Goal: Task Accomplishment & Management: Use online tool/utility

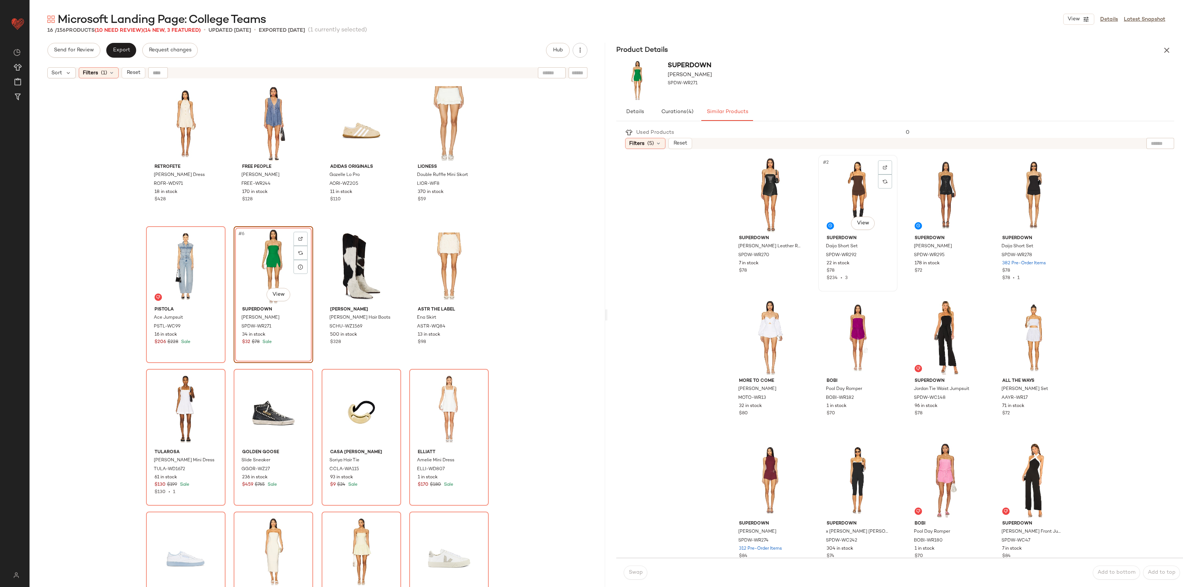
drag, startPoint x: 843, startPoint y: 182, endPoint x: 842, endPoint y: 186, distance: 4.1
click at [843, 182] on div "#2 View" at bounding box center [858, 195] width 74 height 75
click at [631, 573] on span "Swap" at bounding box center [635, 573] width 14 height 6
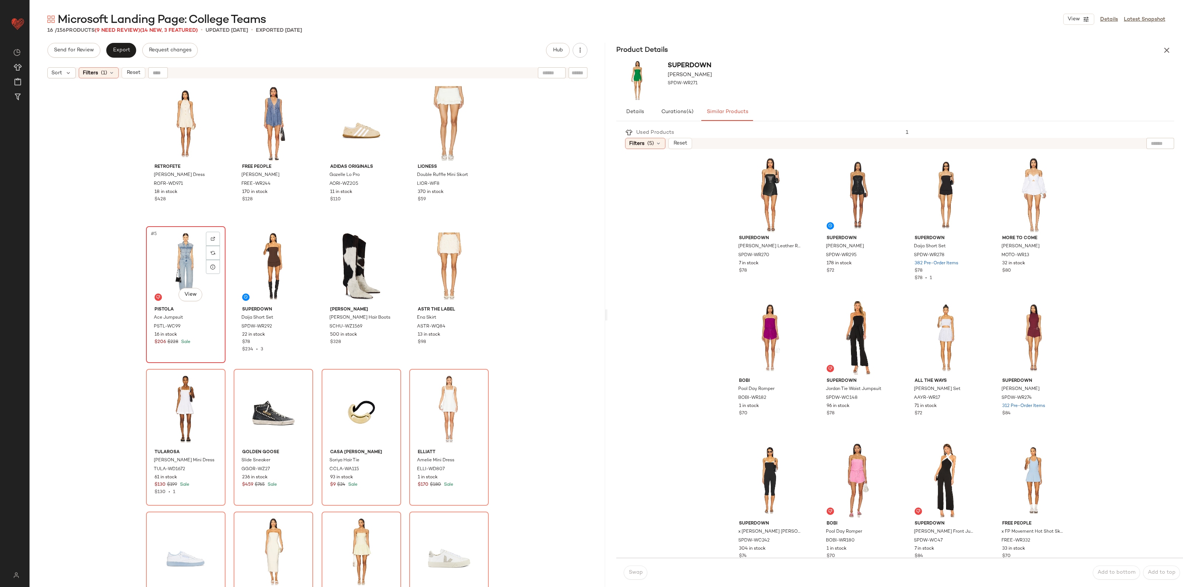
click at [170, 259] on div "#5 View" at bounding box center [186, 266] width 74 height 75
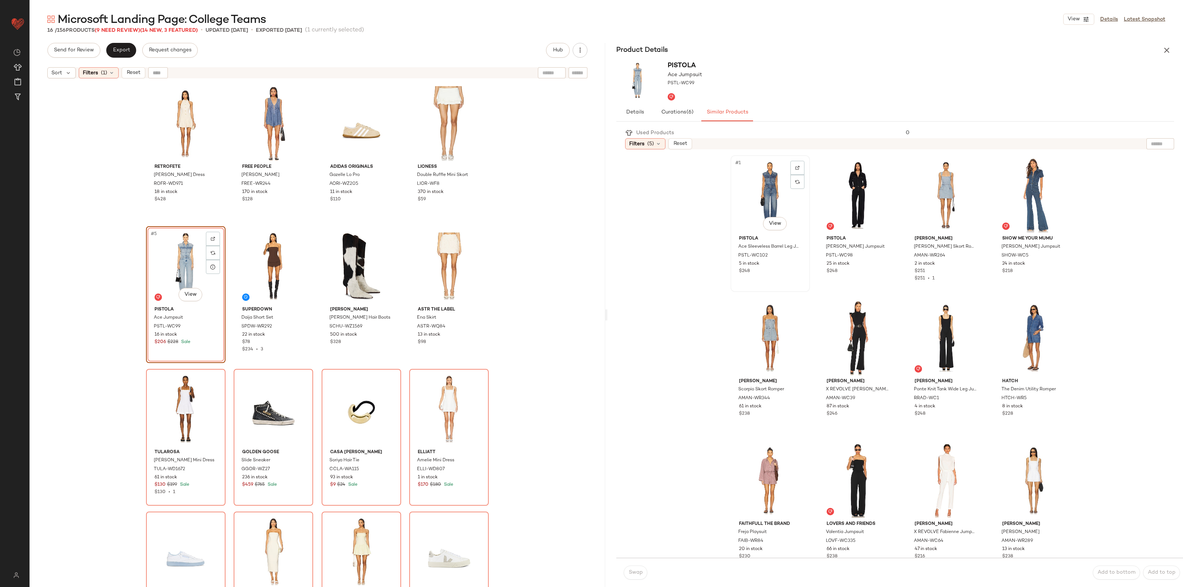
click at [749, 204] on div "#1 View" at bounding box center [770, 195] width 74 height 75
click at [622, 573] on div "Swap Add to bottom Add to top" at bounding box center [900, 572] width 567 height 29
click at [635, 572] on span "Swap" at bounding box center [635, 573] width 14 height 6
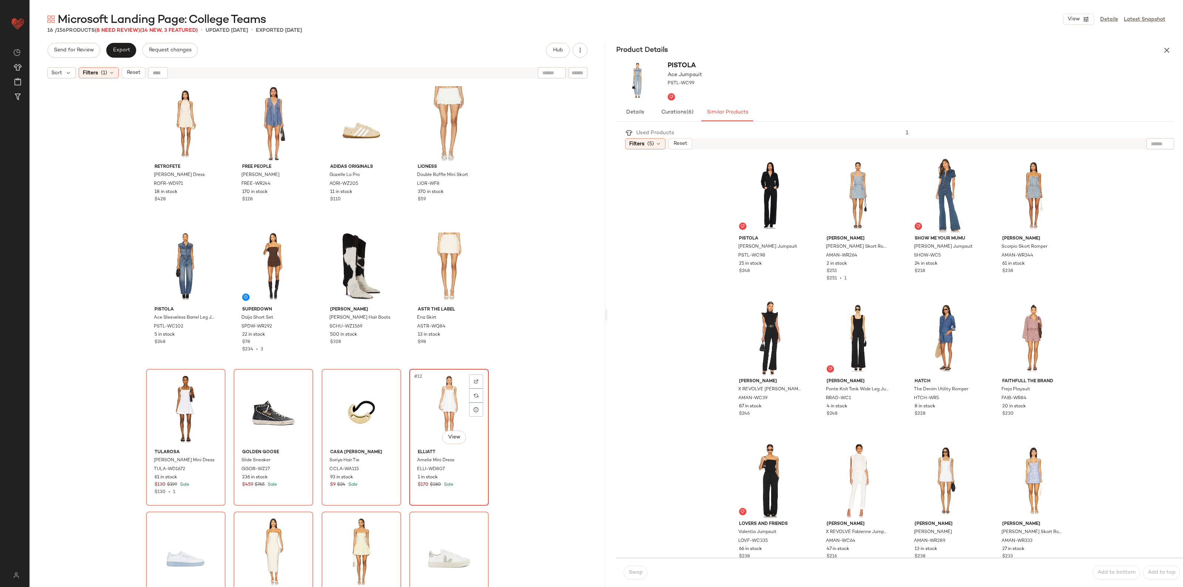
click at [425, 396] on div "#12 View" at bounding box center [449, 409] width 74 height 75
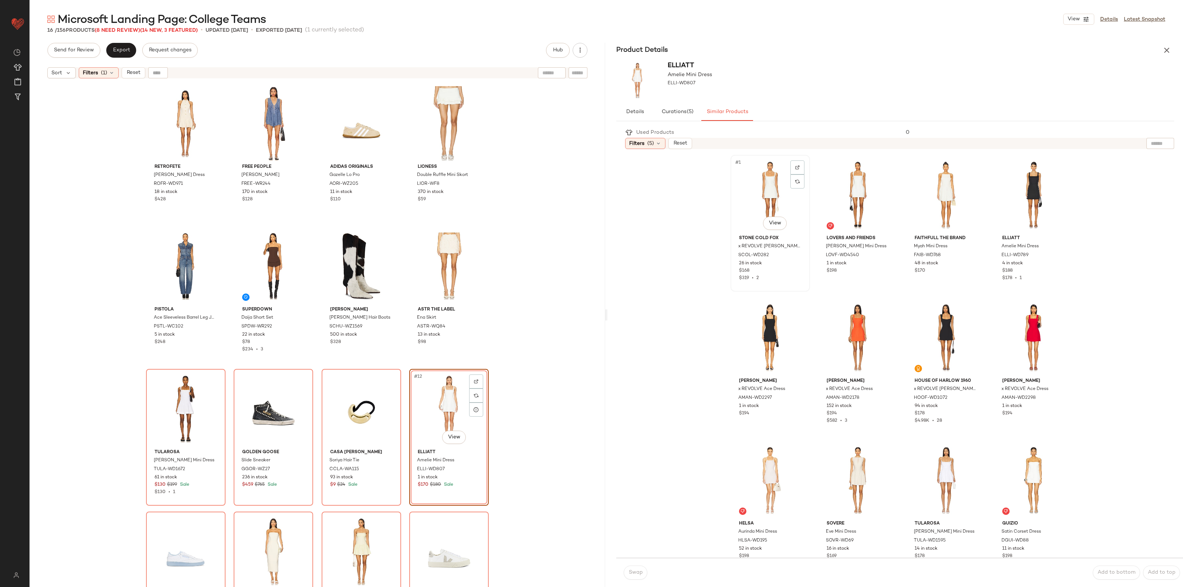
click at [760, 199] on div "#1 View" at bounding box center [770, 195] width 74 height 75
click at [632, 577] on button "Swap" at bounding box center [636, 573] width 24 height 14
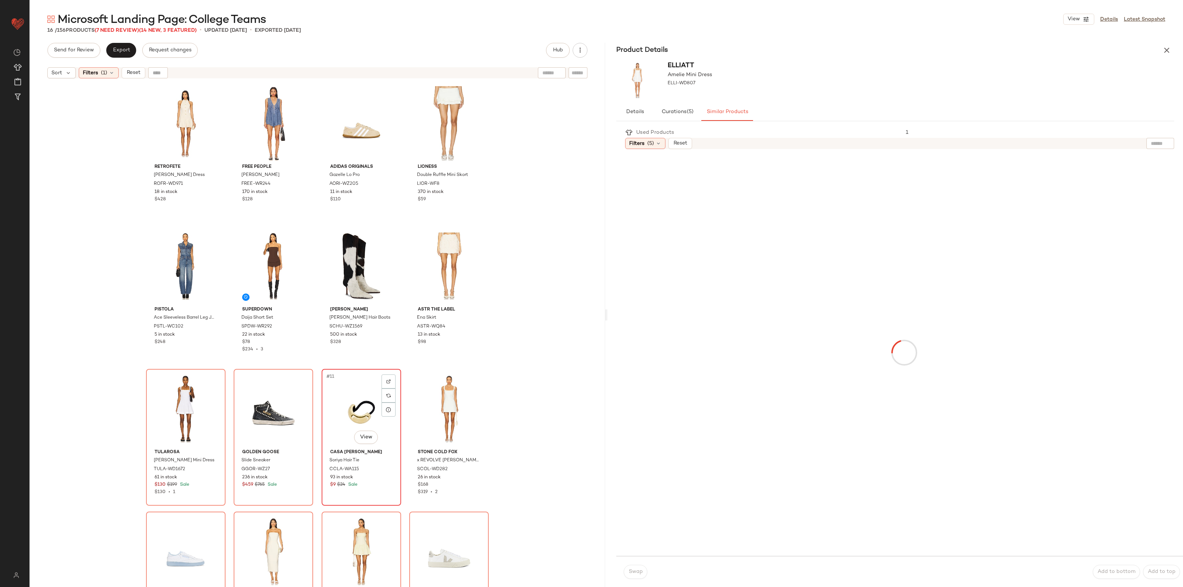
click at [355, 405] on div "#11 View" at bounding box center [361, 409] width 74 height 75
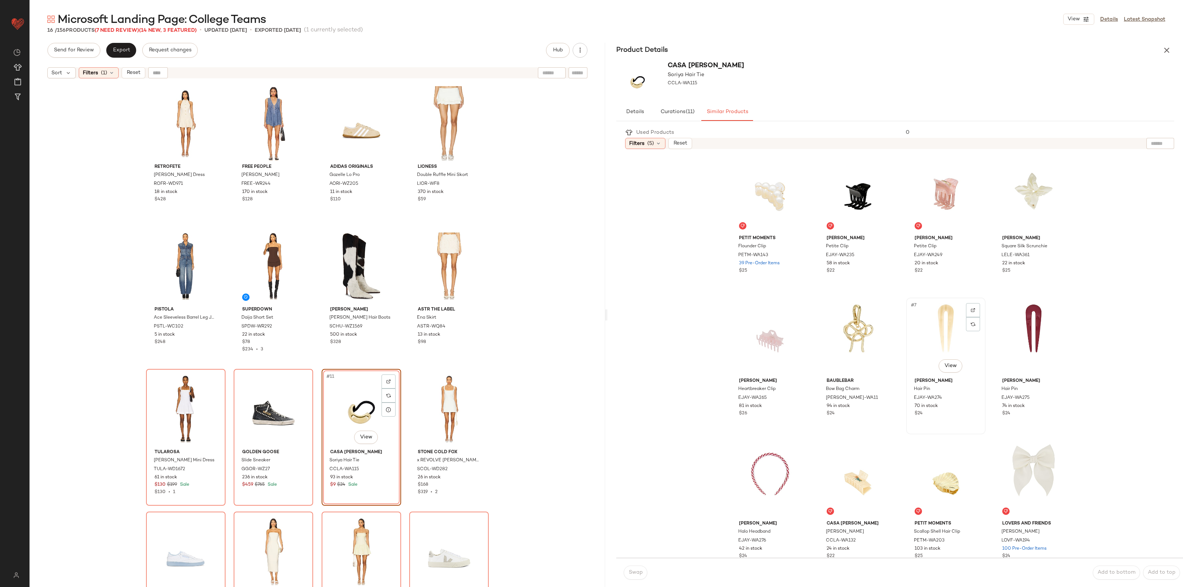
click at [929, 338] on div "#7 View" at bounding box center [946, 337] width 74 height 75
click at [642, 580] on div "Swap Add to bottom Add to top" at bounding box center [900, 572] width 567 height 29
click at [639, 575] on span "Swap" at bounding box center [635, 573] width 14 height 6
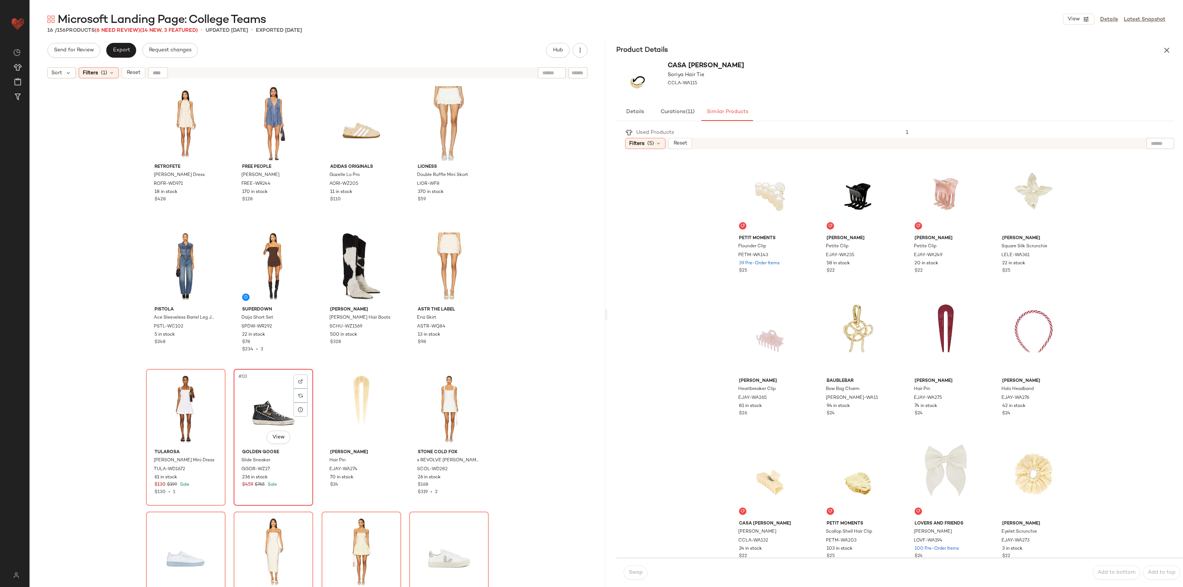
click at [264, 405] on div "#10 View" at bounding box center [273, 409] width 74 height 75
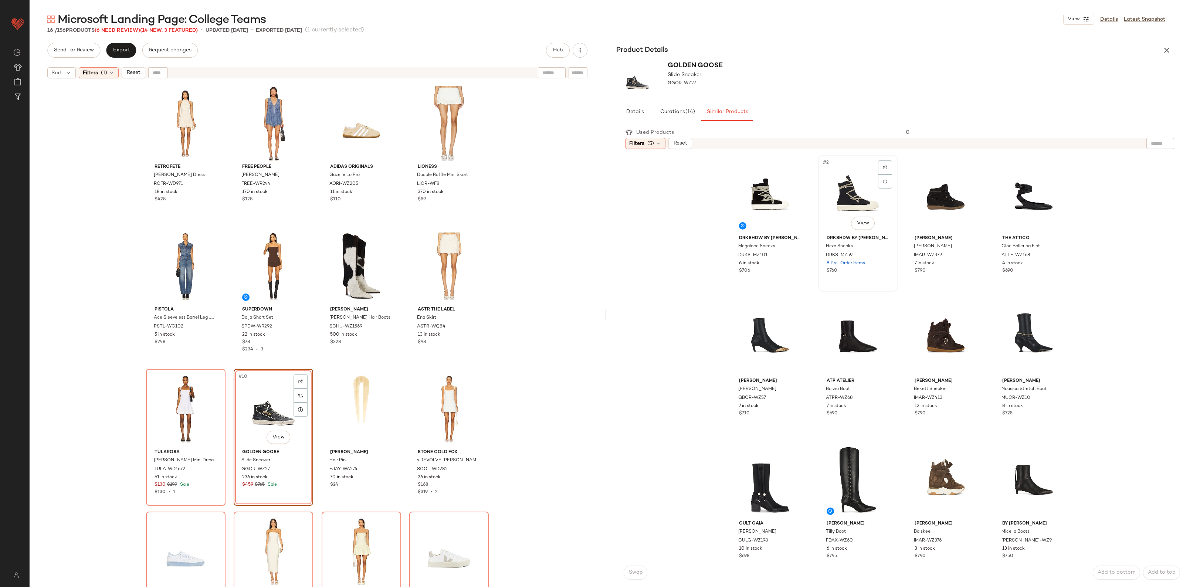
click at [847, 202] on div "#2 View" at bounding box center [858, 195] width 74 height 75
click at [635, 577] on button "Swap" at bounding box center [636, 573] width 24 height 14
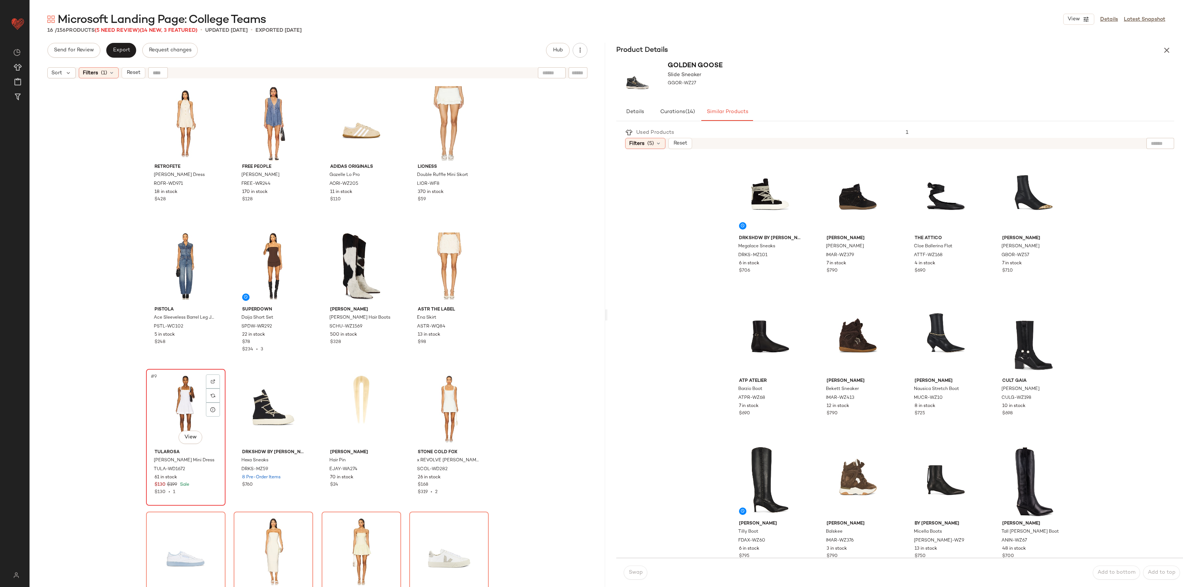
click at [182, 413] on div "#9 View" at bounding box center [186, 409] width 74 height 75
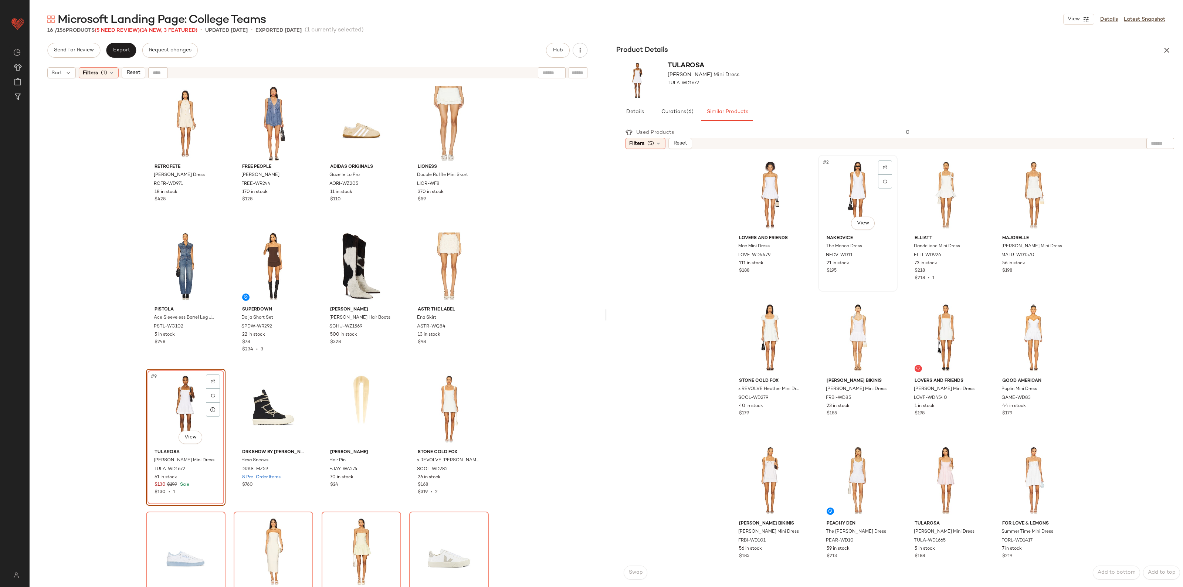
click at [853, 189] on div "#2 View" at bounding box center [858, 195] width 74 height 75
click at [633, 572] on span "Swap" at bounding box center [635, 573] width 14 height 6
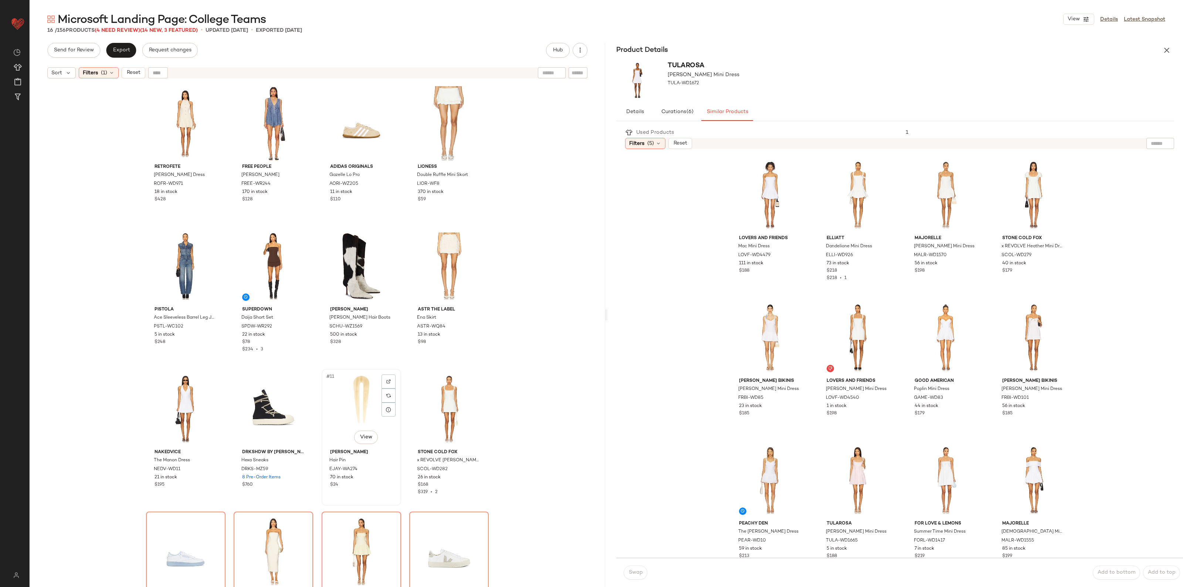
scroll to position [43, 0]
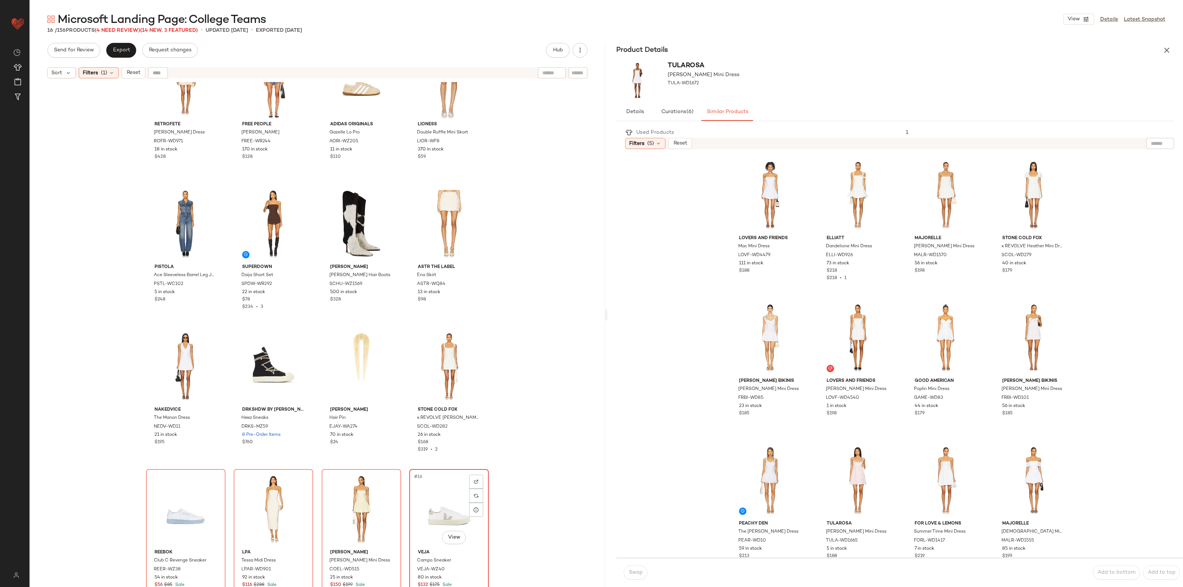
click at [453, 506] on div "#16 View" at bounding box center [449, 509] width 74 height 75
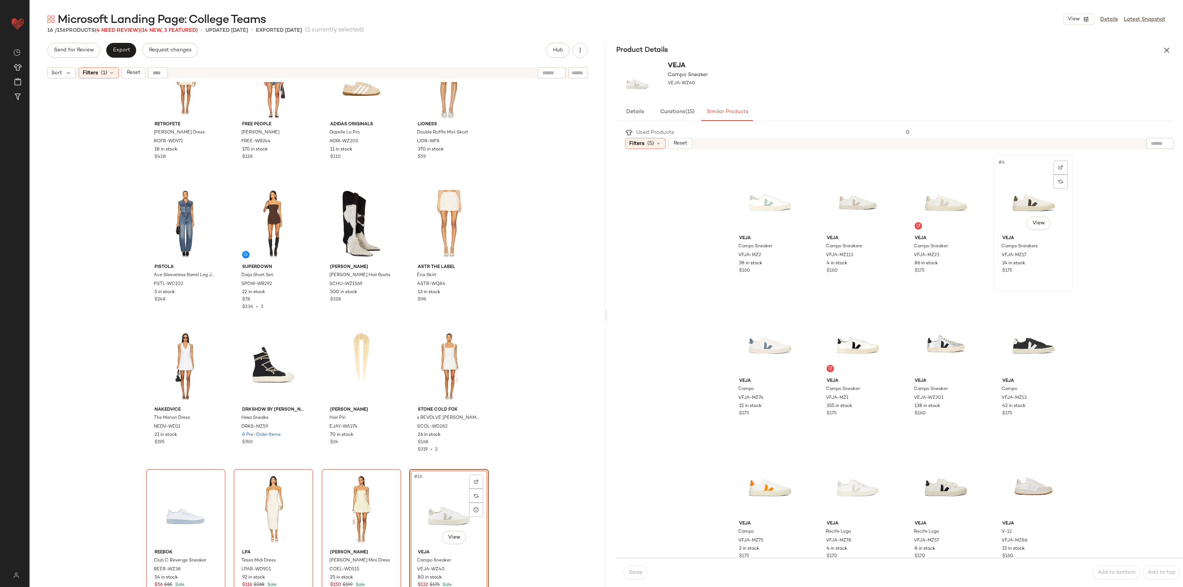
click at [1017, 193] on div "#4 View" at bounding box center [1034, 195] width 74 height 75
click at [646, 571] on button "Swap" at bounding box center [636, 573] width 24 height 14
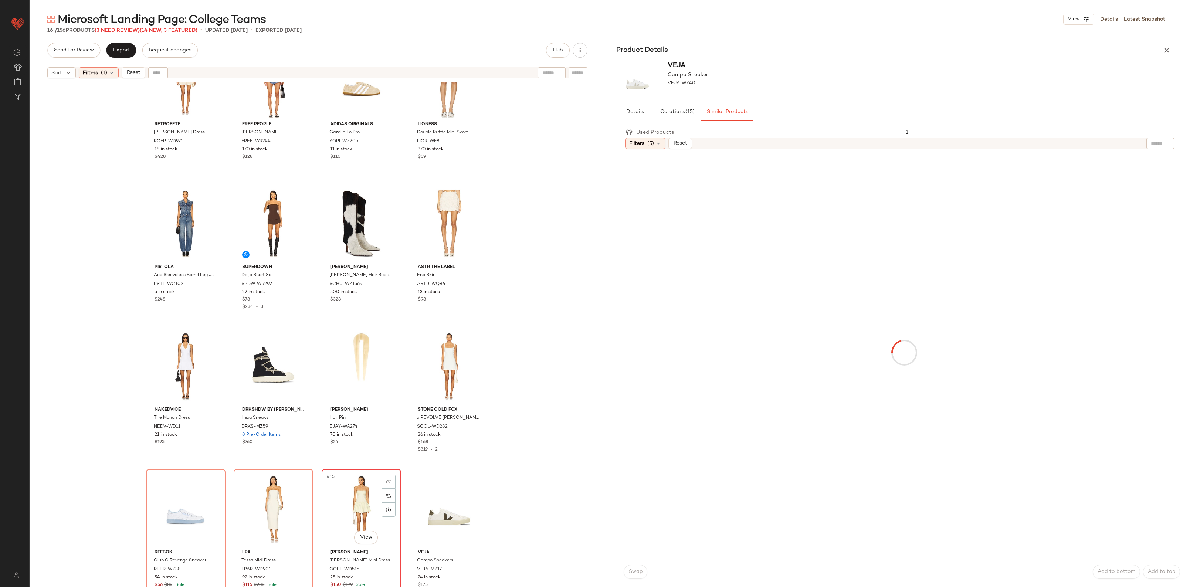
click at [363, 509] on div "#15 View" at bounding box center [361, 509] width 74 height 75
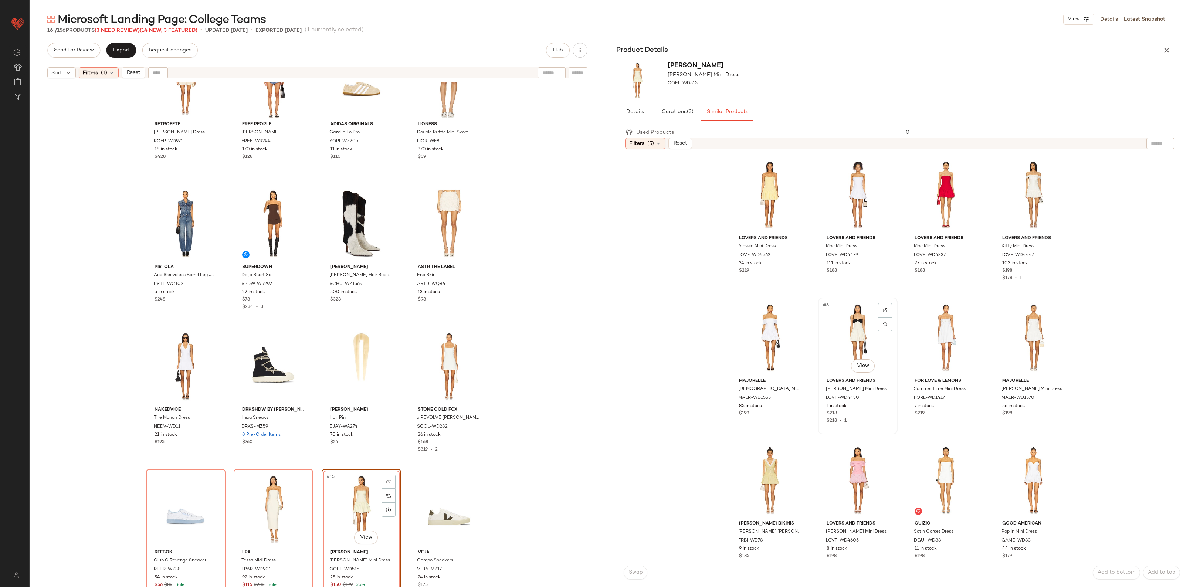
click at [855, 334] on div "#6 View" at bounding box center [858, 337] width 74 height 75
click at [641, 569] on button "Swap" at bounding box center [636, 573] width 24 height 14
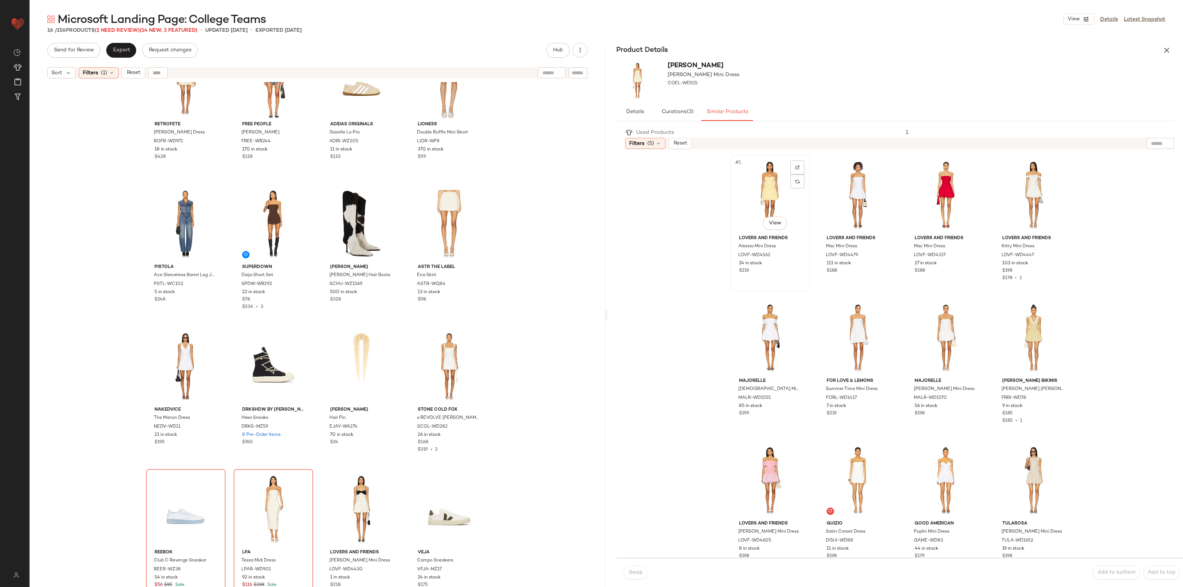
click at [766, 184] on div "#1 View" at bounding box center [770, 195] width 74 height 75
drag, startPoint x: 853, startPoint y: 334, endPoint x: 851, endPoint y: 337, distance: 4.5
click at [854, 334] on div "#6 View" at bounding box center [858, 337] width 74 height 75
click at [265, 497] on div "#14 View" at bounding box center [273, 509] width 74 height 75
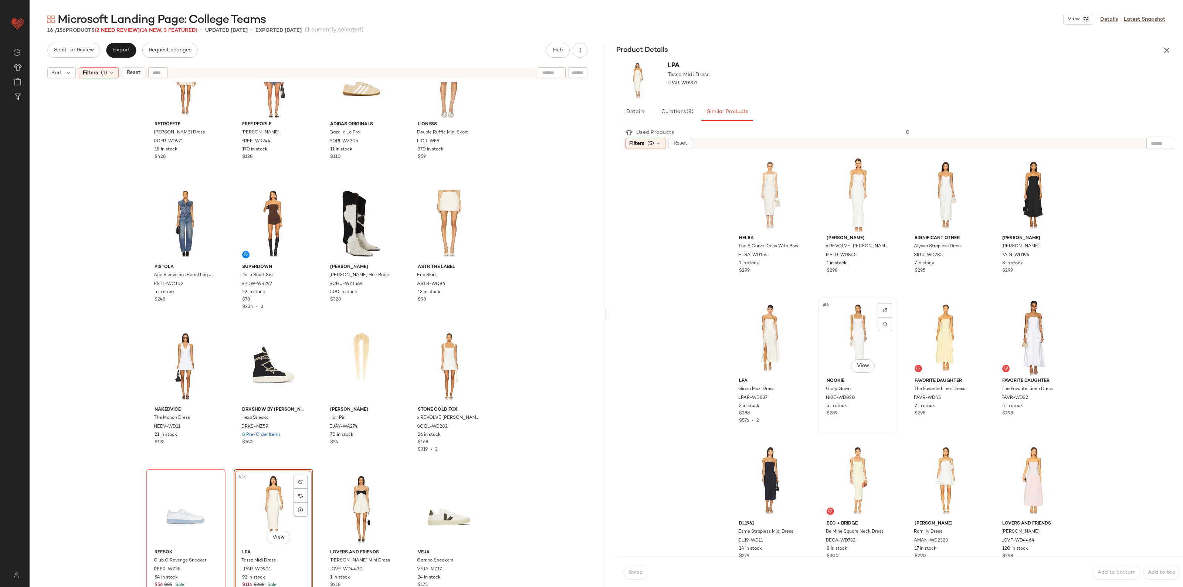
click at [861, 337] on div "#6 View" at bounding box center [858, 337] width 74 height 75
click at [759, 329] on div "#5 View" at bounding box center [770, 337] width 74 height 75
click at [639, 568] on button "Swap" at bounding box center [636, 573] width 24 height 14
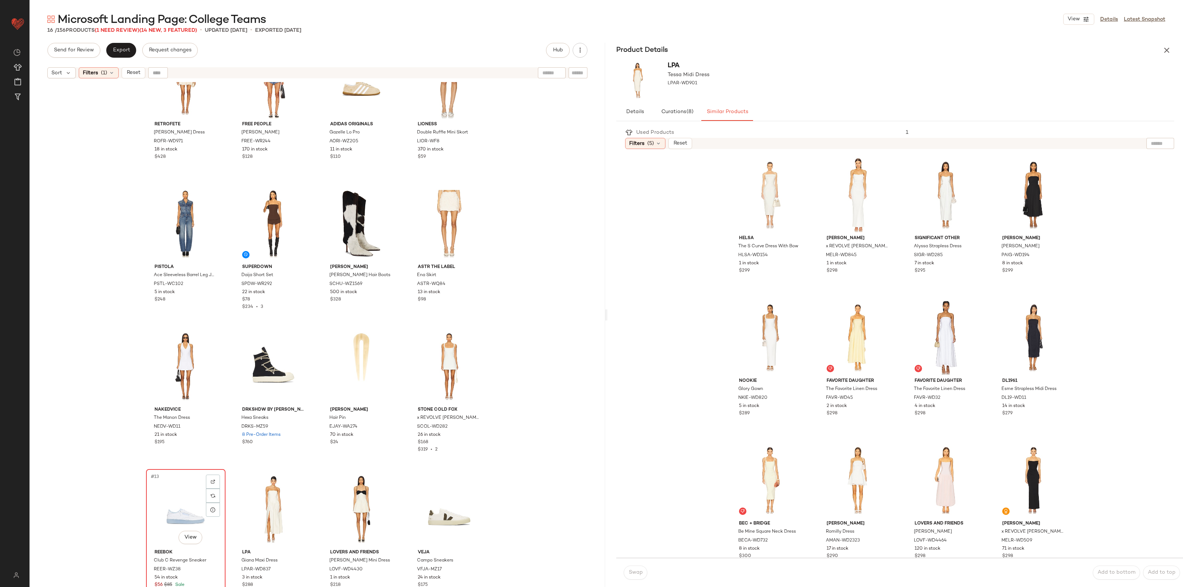
click at [195, 515] on div "#13 View" at bounding box center [186, 509] width 74 height 75
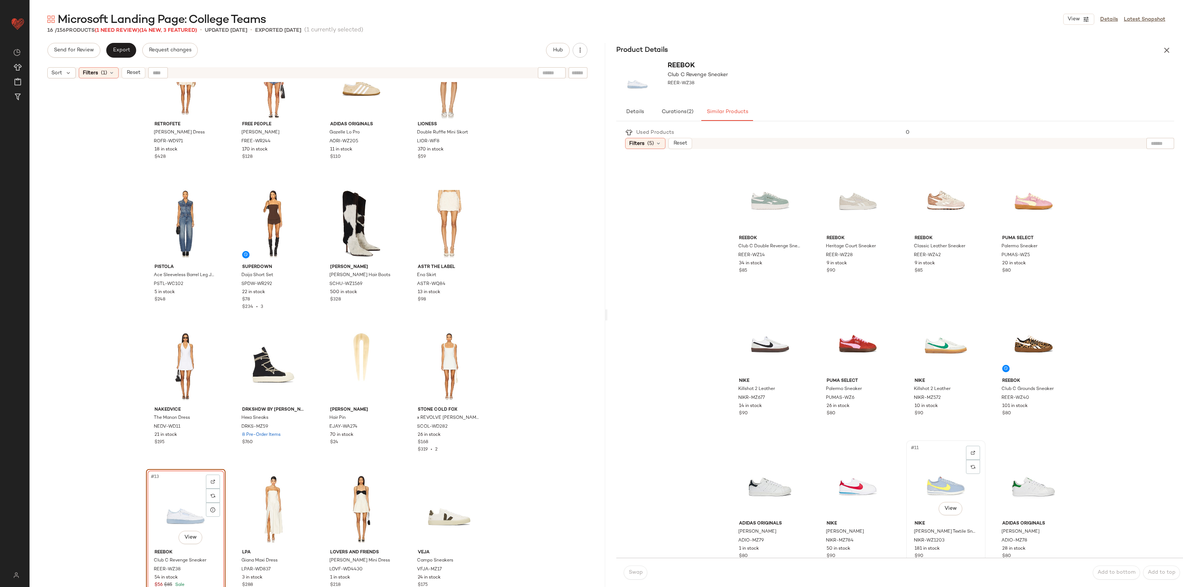
click at [938, 497] on div "#11 View" at bounding box center [946, 480] width 74 height 75
click at [634, 570] on span "Swap" at bounding box center [635, 573] width 14 height 6
click at [119, 52] on span "Export" at bounding box center [120, 50] width 17 height 6
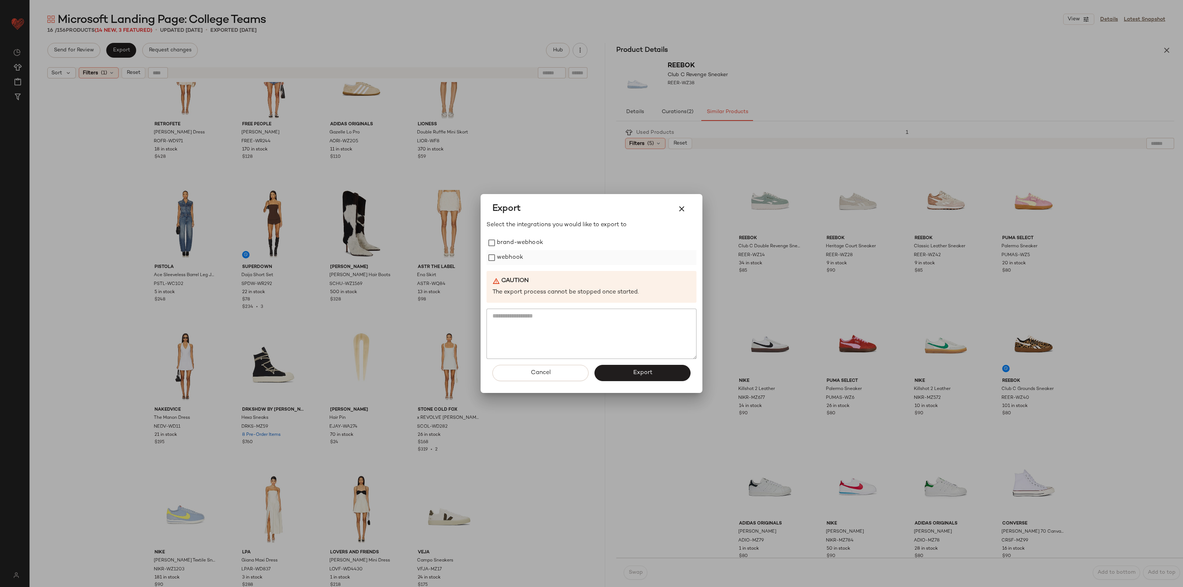
click at [503, 253] on label "webhook" at bounding box center [510, 257] width 26 height 15
click at [641, 378] on button "Export" at bounding box center [643, 373] width 96 height 16
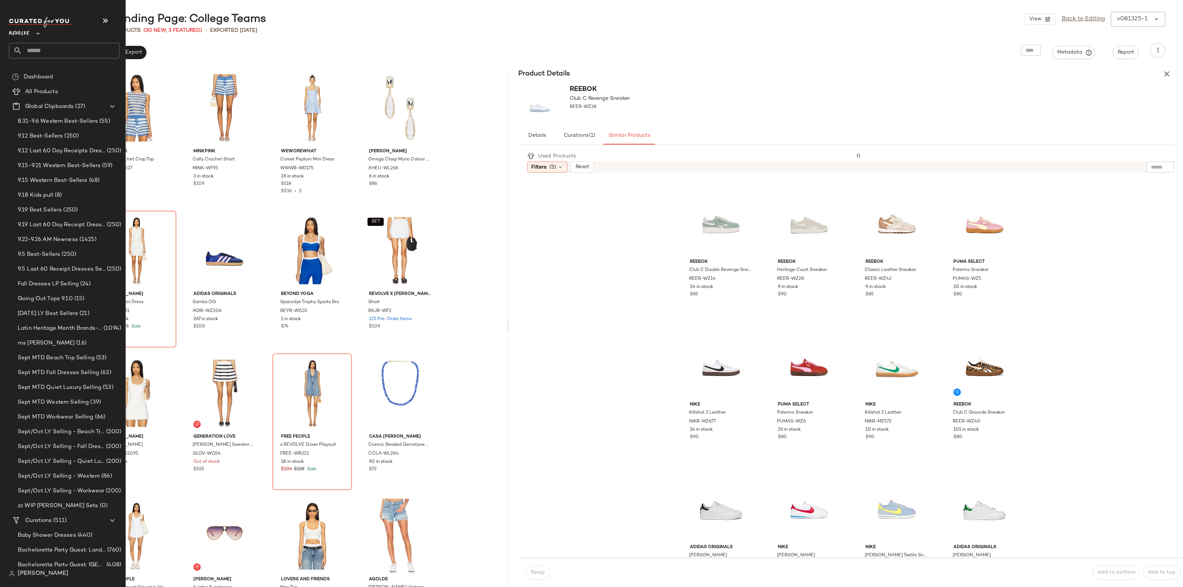
click at [60, 53] on input "text" at bounding box center [70, 51] width 97 height 16
click at [38, 56] on input "text" at bounding box center [70, 51] width 97 height 16
type input "****"
click at [49, 71] on span "Microsoft BigTen: The" at bounding box center [42, 72] width 54 height 8
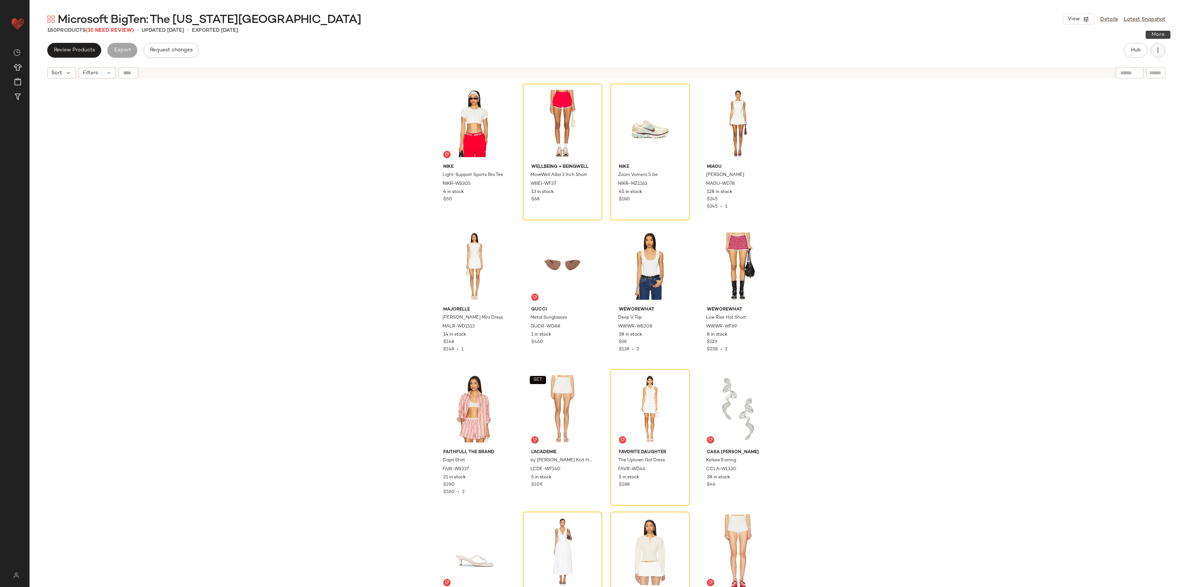
click at [1156, 52] on icon "button" at bounding box center [1158, 50] width 7 height 7
click at [1127, 128] on span "Clear Suggested Products" at bounding box center [1125, 125] width 70 height 8
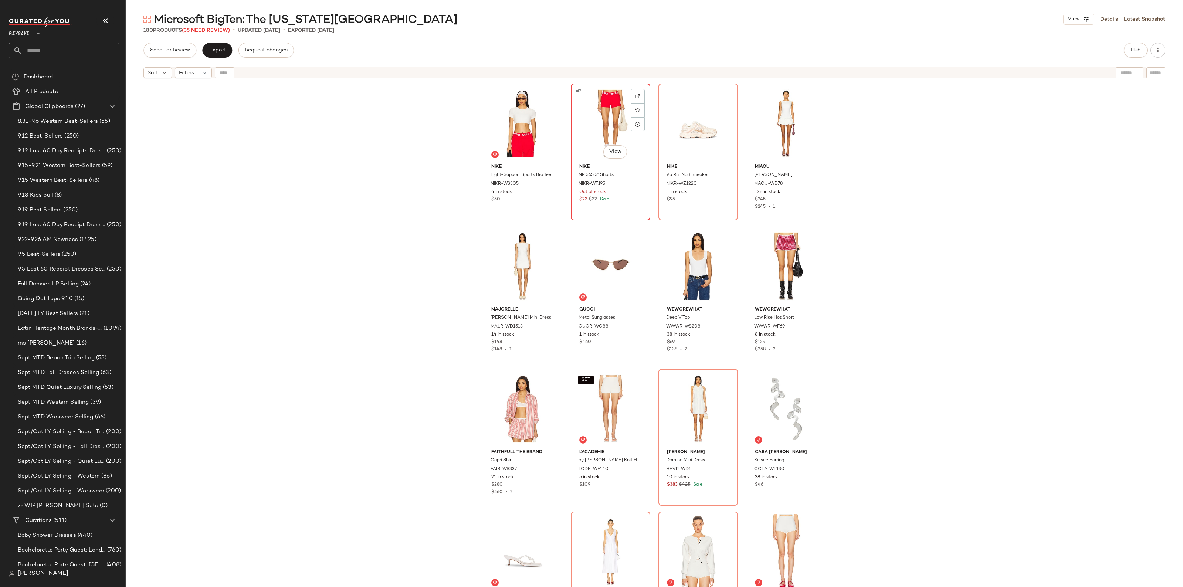
click at [579, 110] on div "#2 View" at bounding box center [611, 123] width 74 height 75
click at [107, 25] on icon "button" at bounding box center [105, 20] width 9 height 9
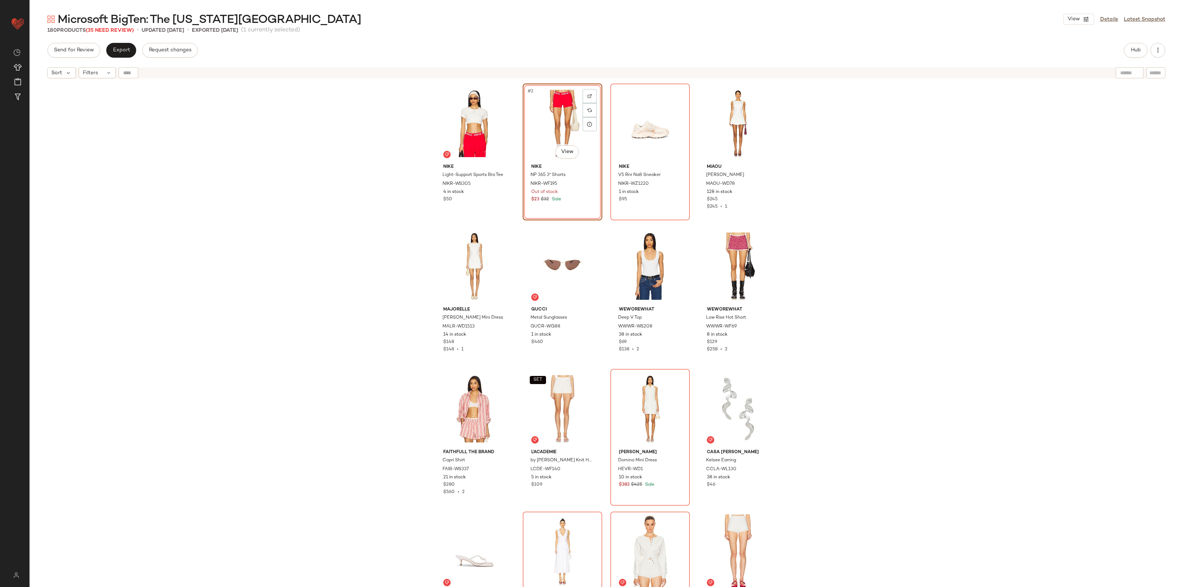
click at [557, 111] on div "#2 View" at bounding box center [563, 123] width 74 height 75
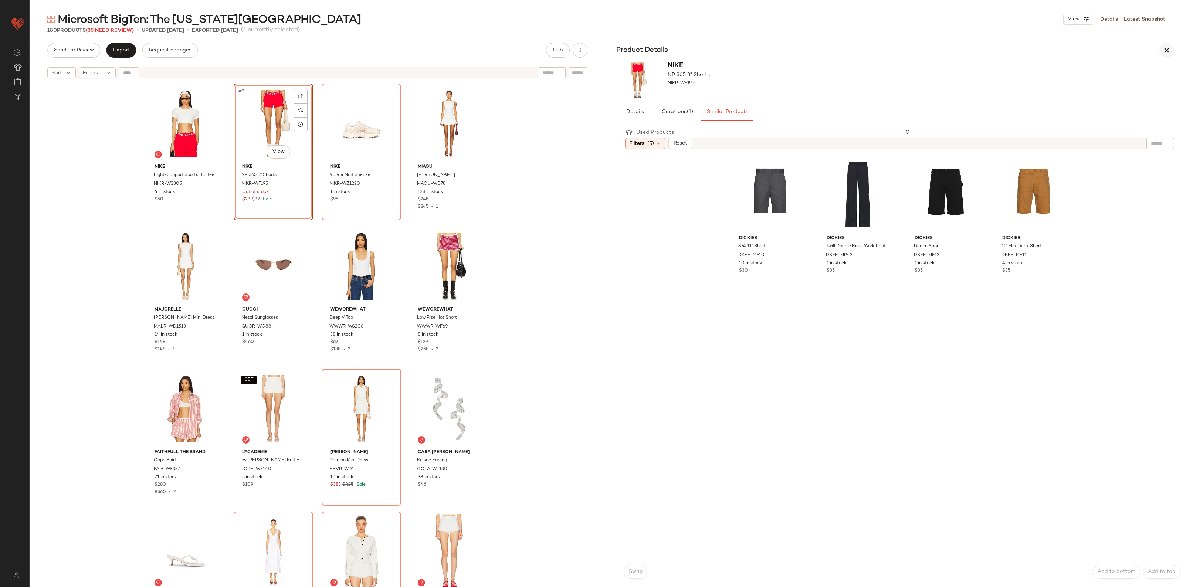
click at [1163, 53] on icon "button" at bounding box center [1167, 50] width 9 height 9
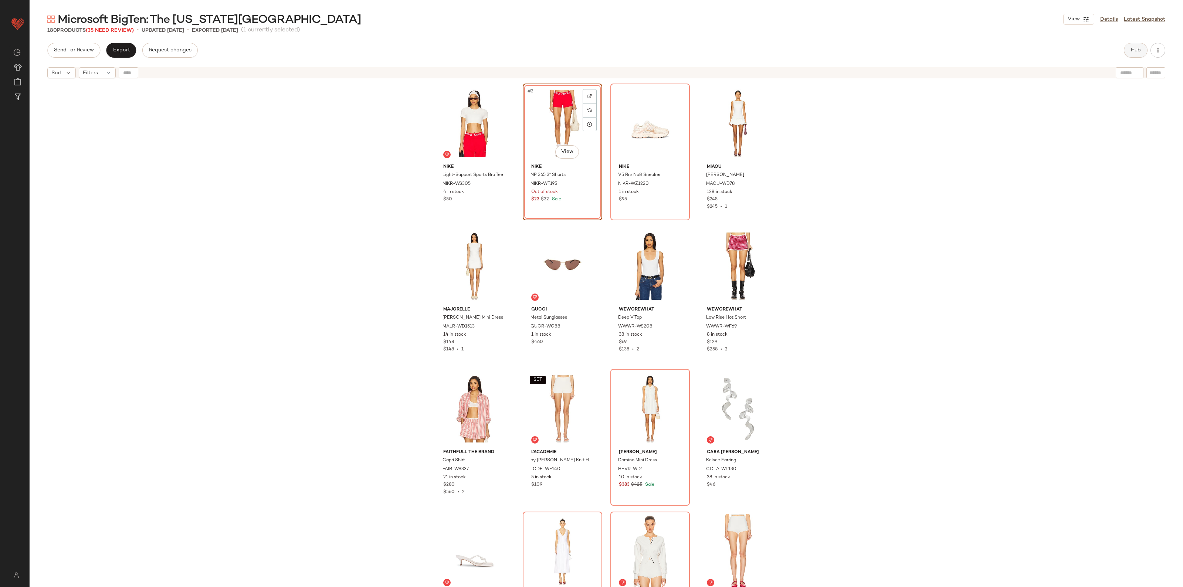
click at [1145, 53] on button "Hub" at bounding box center [1136, 50] width 24 height 15
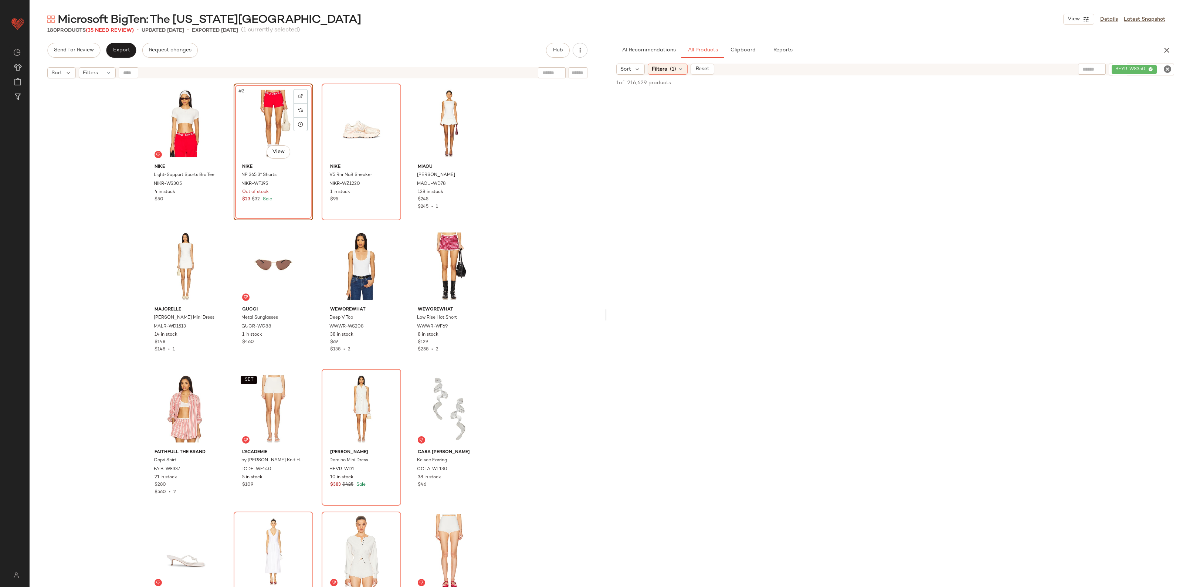
click at [1165, 67] on icon "Clear Filter" at bounding box center [1168, 69] width 9 height 9
click at [674, 66] on span "(1)" at bounding box center [673, 69] width 6 height 8
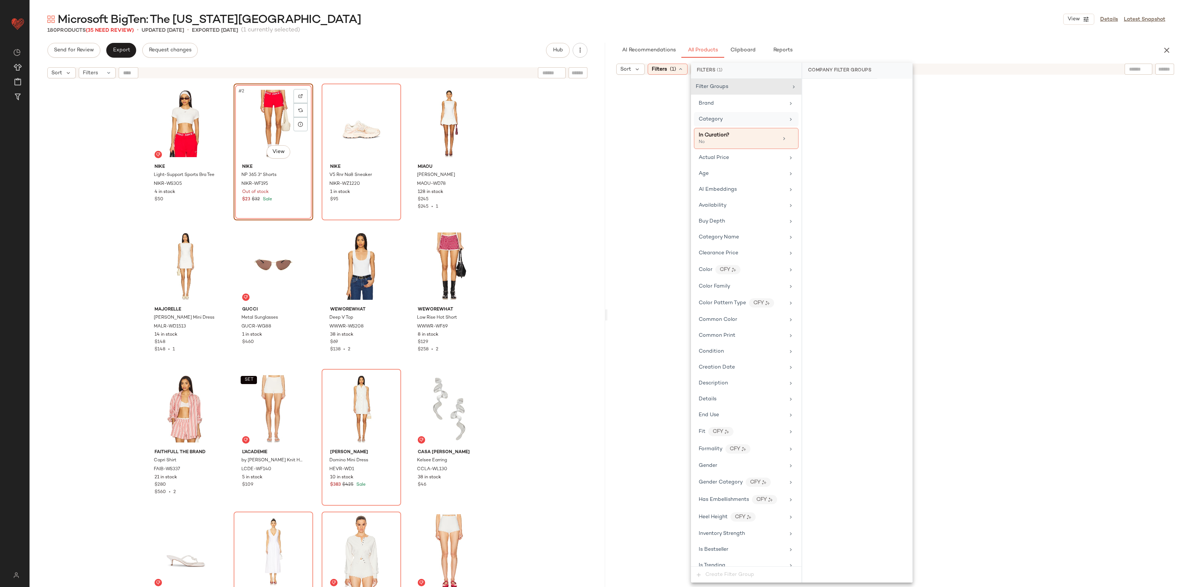
click at [727, 121] on div "Category" at bounding box center [742, 119] width 86 height 8
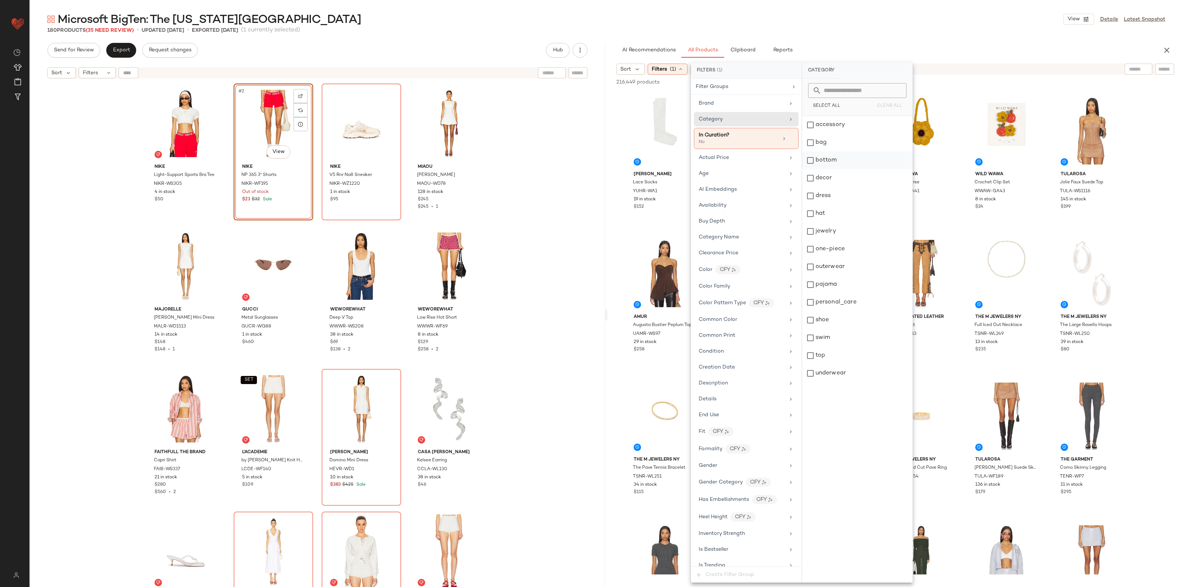
click at [844, 161] on div "bottom" at bounding box center [858, 161] width 110 height 18
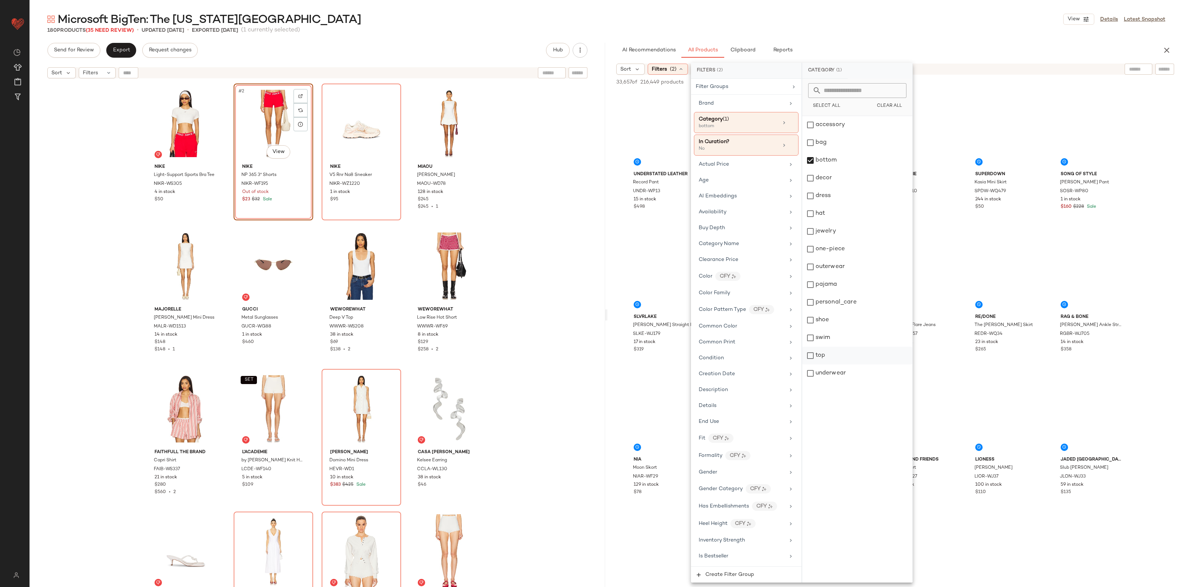
click at [831, 354] on div "top" at bounding box center [858, 356] width 110 height 18
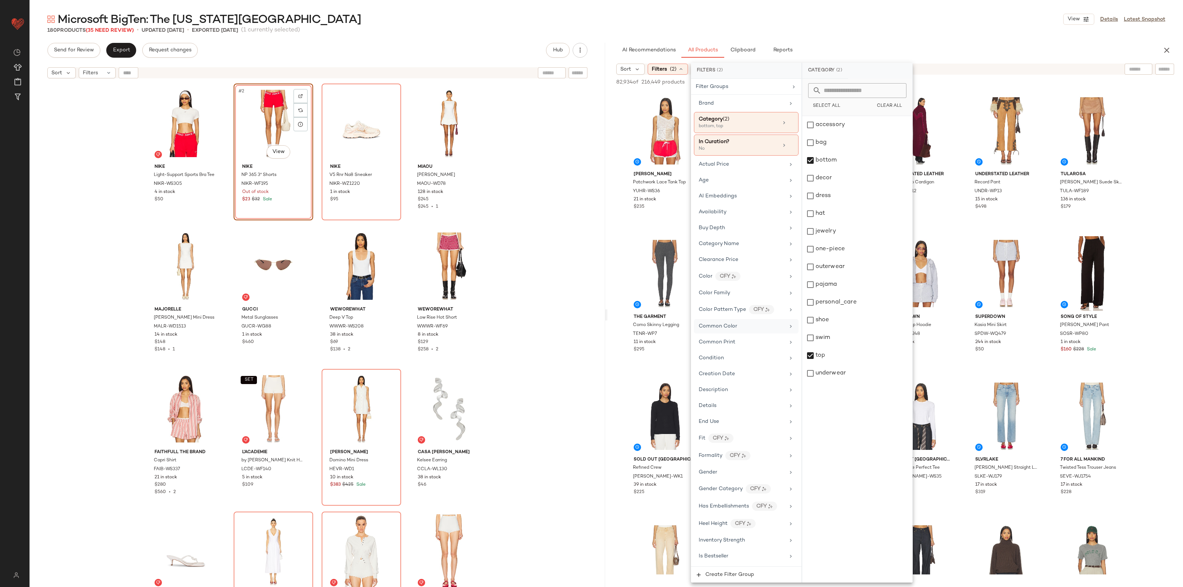
click at [736, 330] on div "Common Color" at bounding box center [742, 326] width 86 height 8
click at [830, 351] on div "Red" at bounding box center [858, 355] width 110 height 18
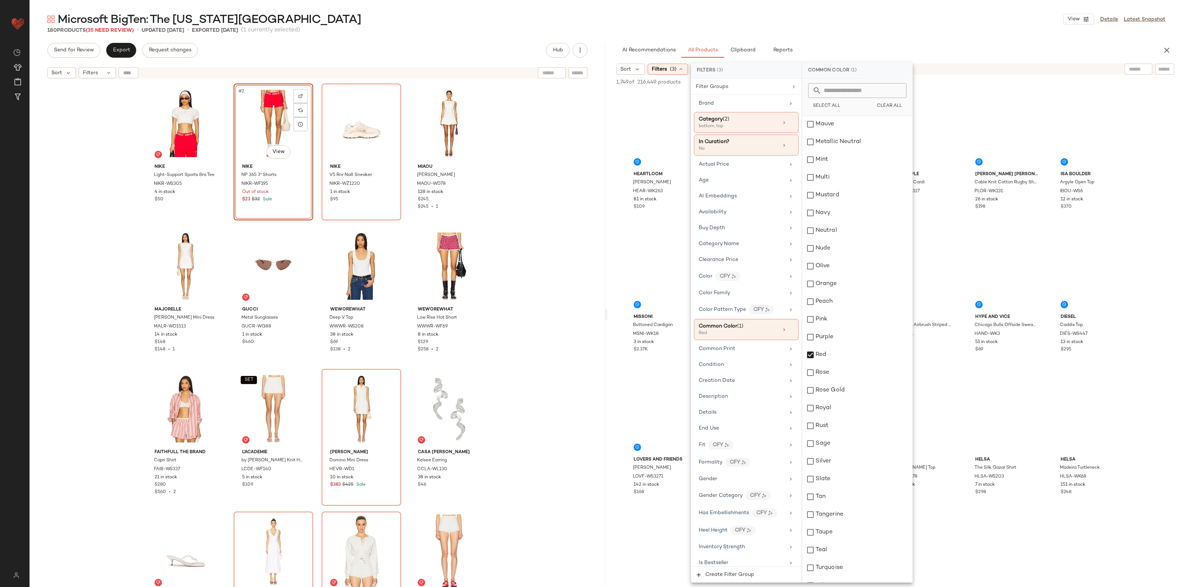
click at [595, 272] on div "Nike Light-Support Sports Bra Tee NIKR-WS305 4 in stock $50 #2 View Nike NP 365…" at bounding box center [318, 344] width 576 height 524
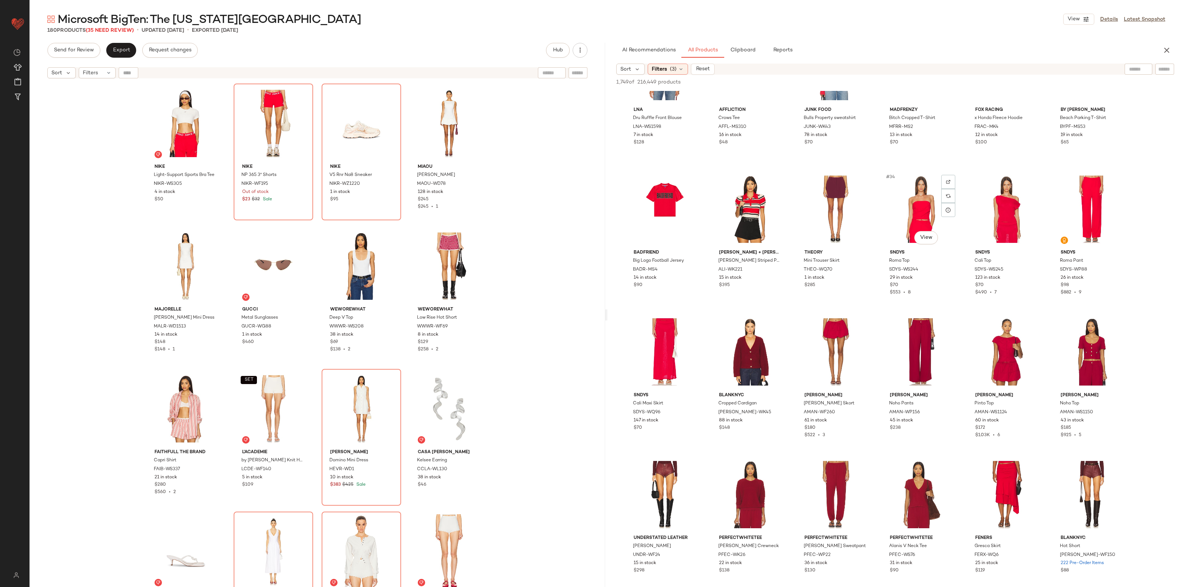
scroll to position [601, 0]
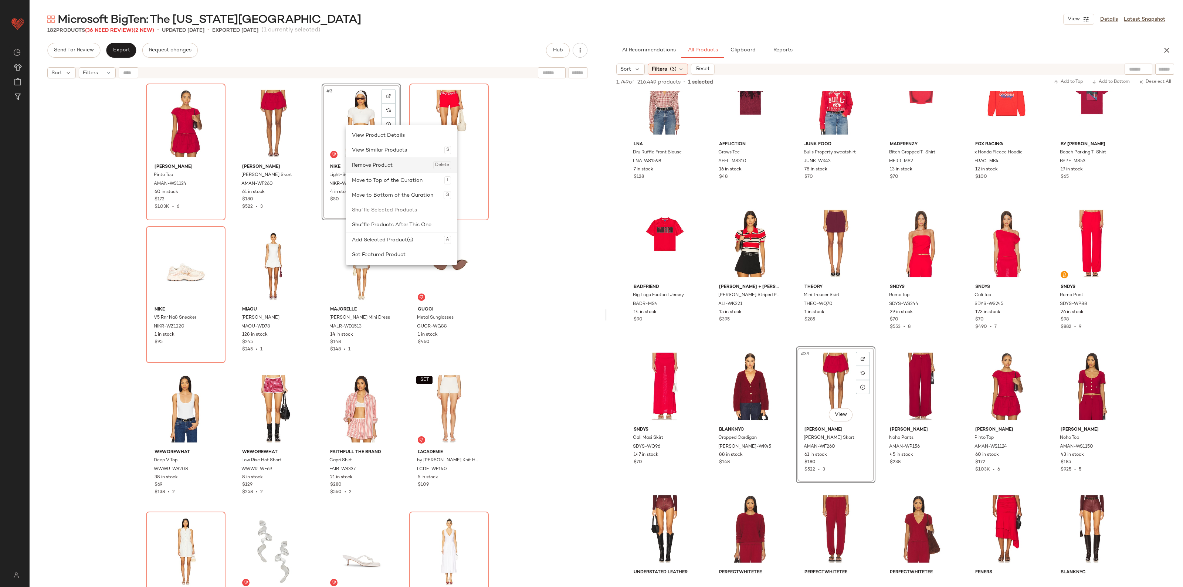
click at [366, 167] on div "Remove Product Delete" at bounding box center [401, 165] width 99 height 15
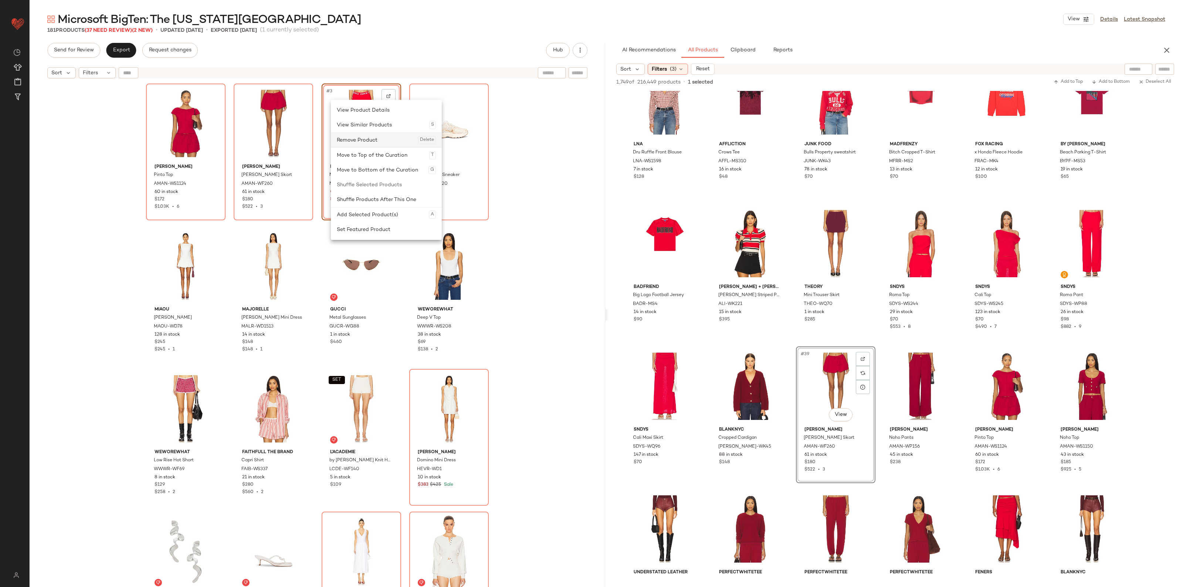
click at [347, 134] on div "Remove Product Delete" at bounding box center [386, 140] width 99 height 15
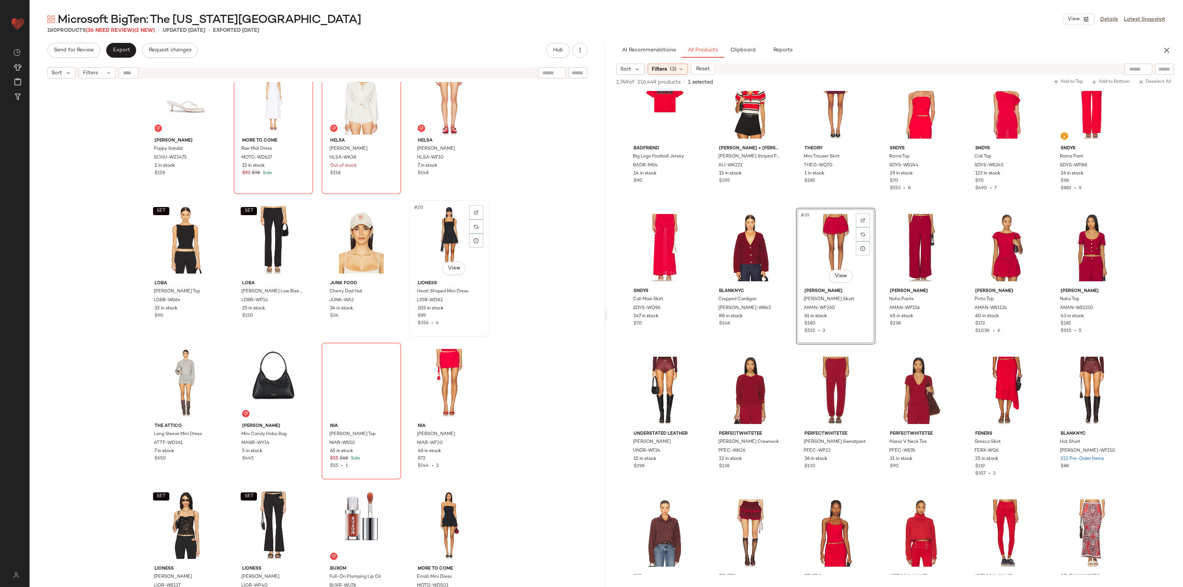
scroll to position [468, 0]
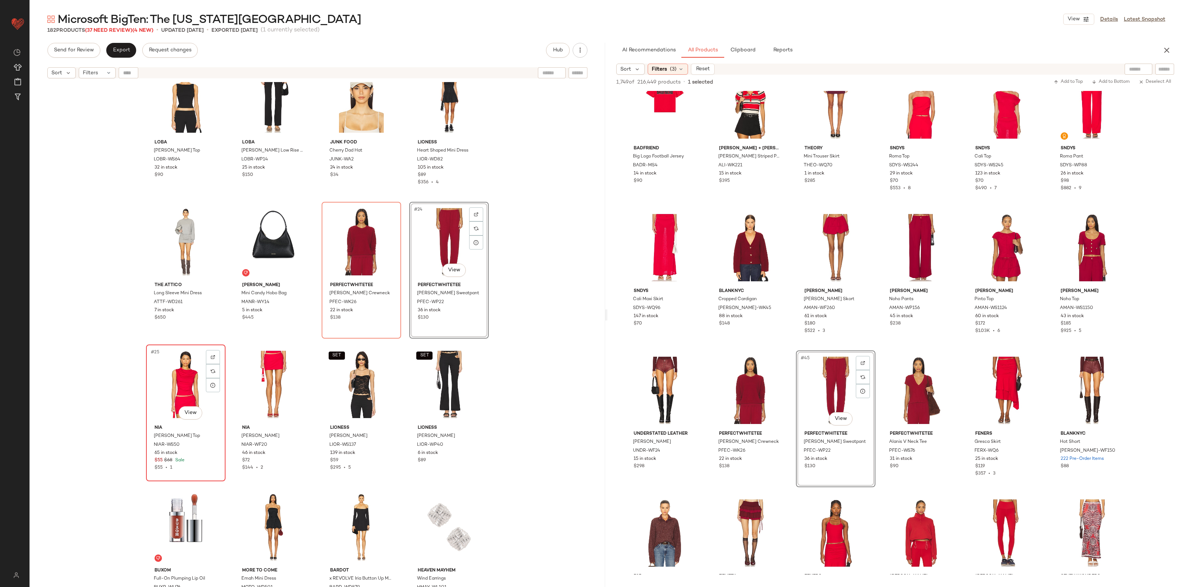
scroll to position [607, 0]
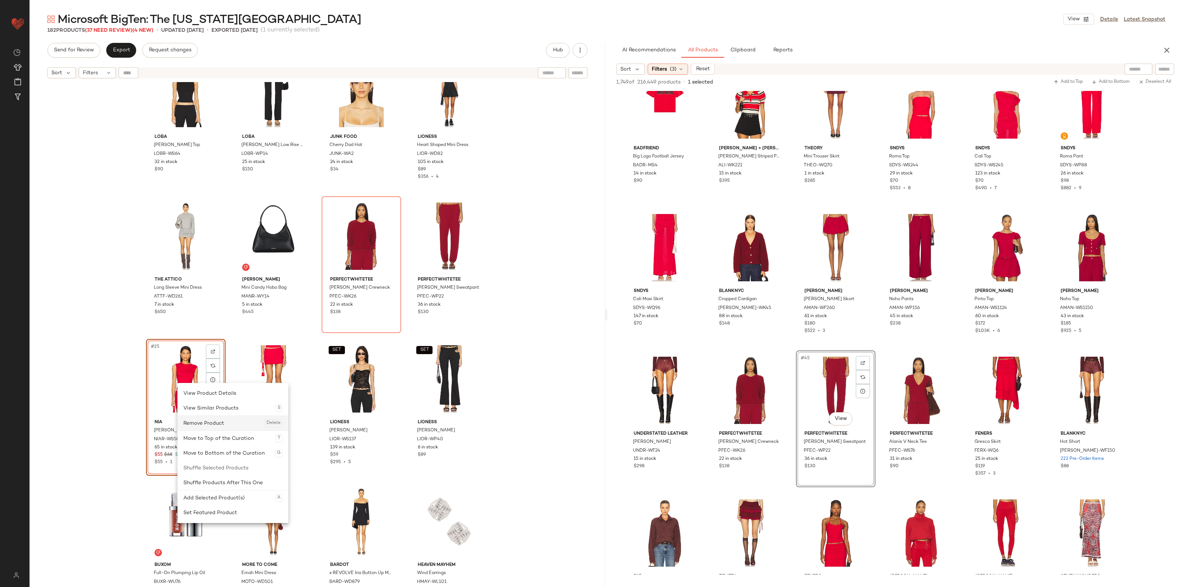
click at [203, 426] on div "Remove Product Delete" at bounding box center [232, 423] width 99 height 15
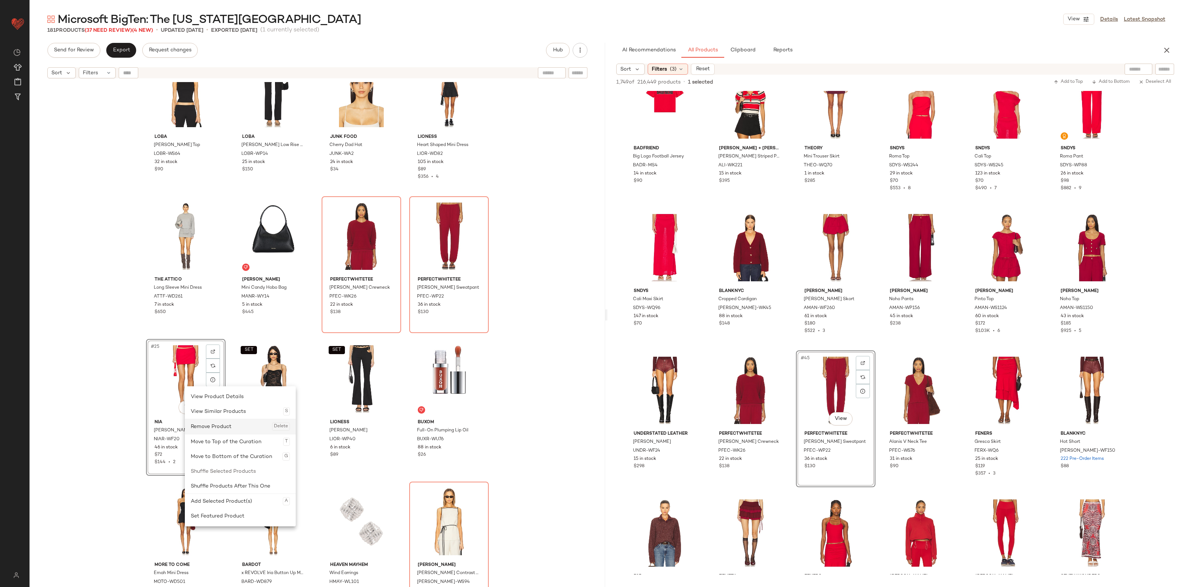
click at [228, 426] on div "Remove Product Delete" at bounding box center [240, 426] width 99 height 15
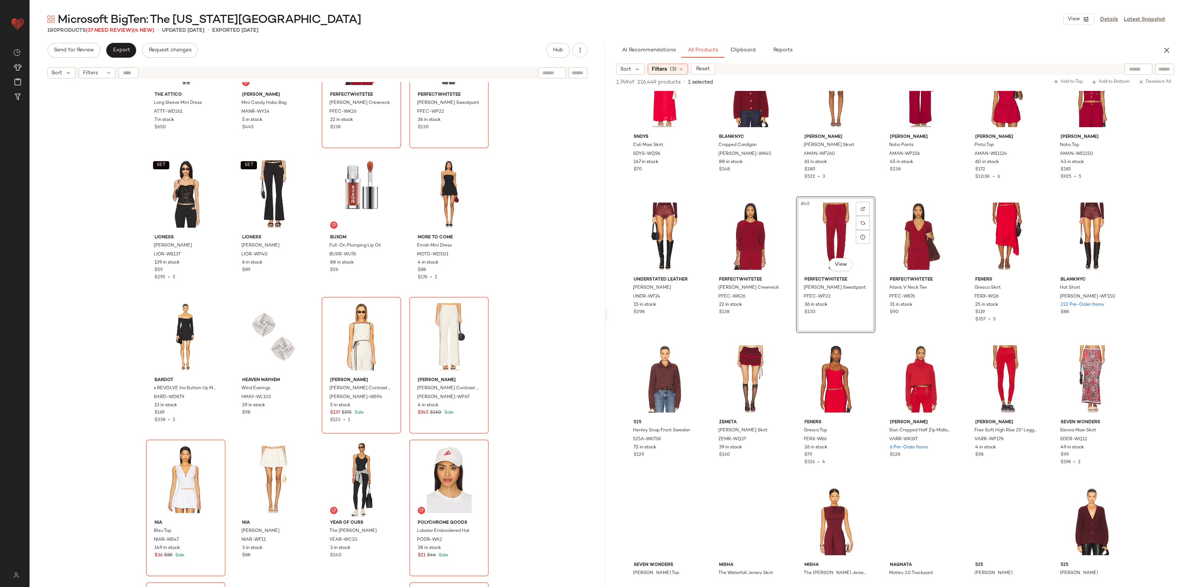
scroll to position [925, 0]
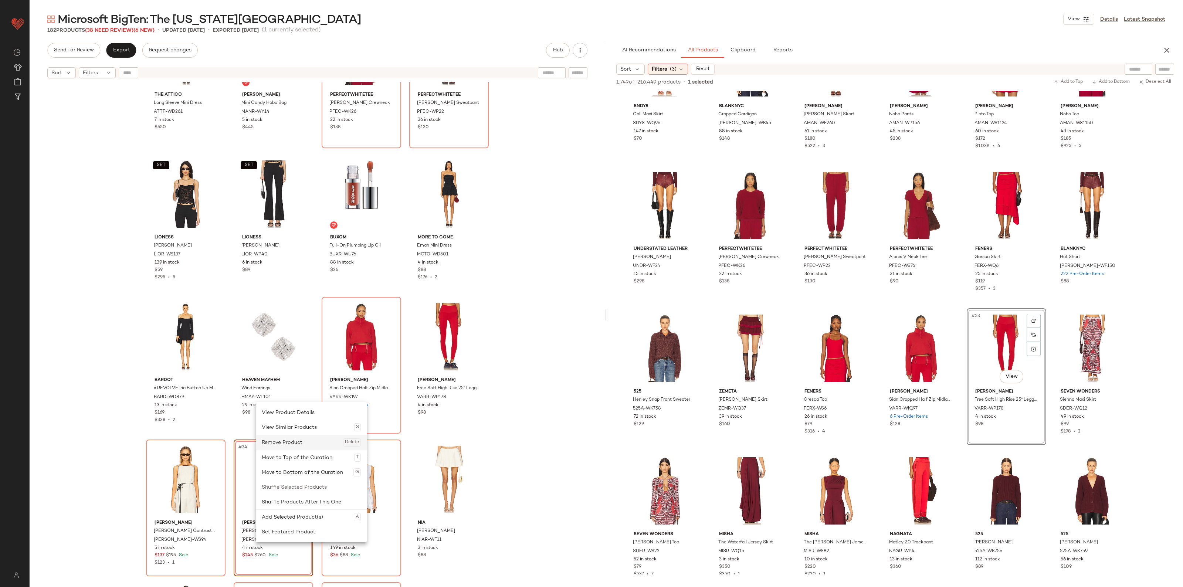
click at [299, 444] on div "Remove Product Delete" at bounding box center [311, 442] width 99 height 15
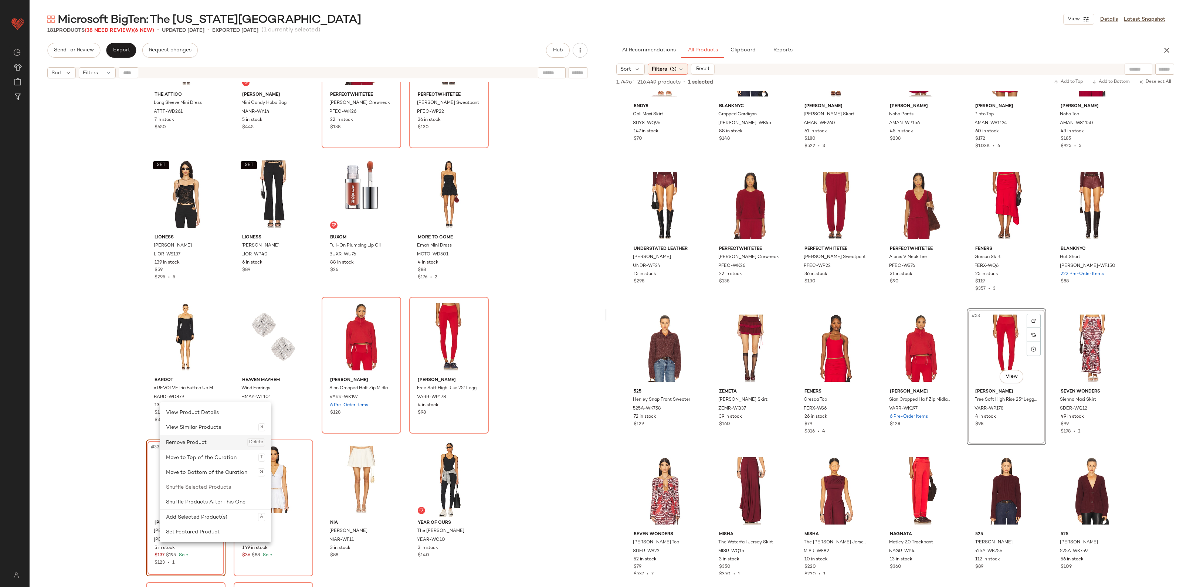
click at [213, 446] on div "Remove Product Delete" at bounding box center [215, 442] width 99 height 15
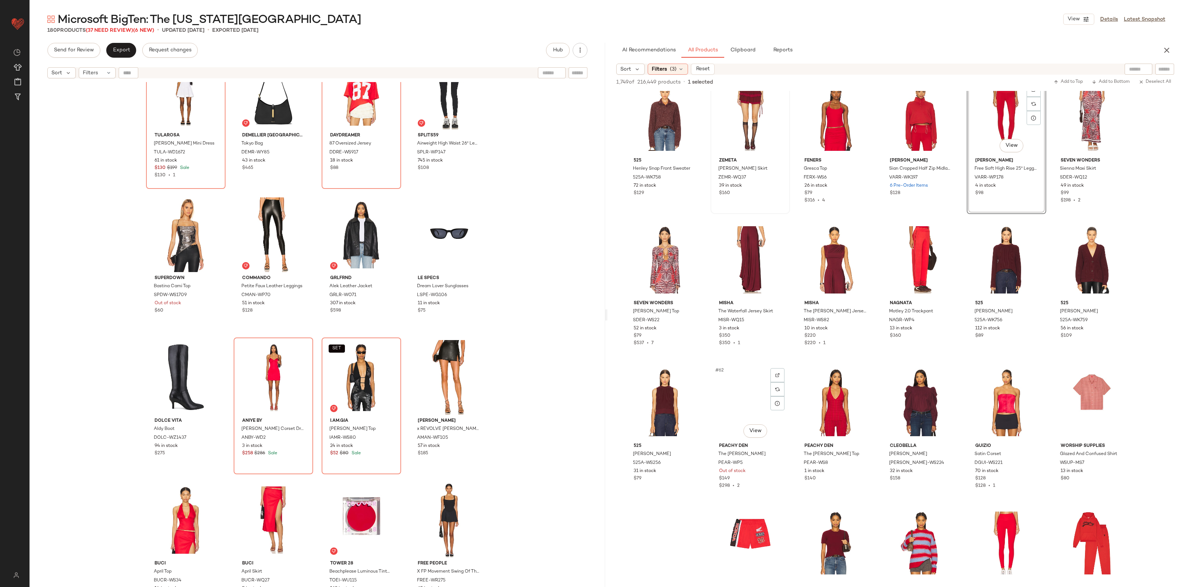
scroll to position [1202, 0]
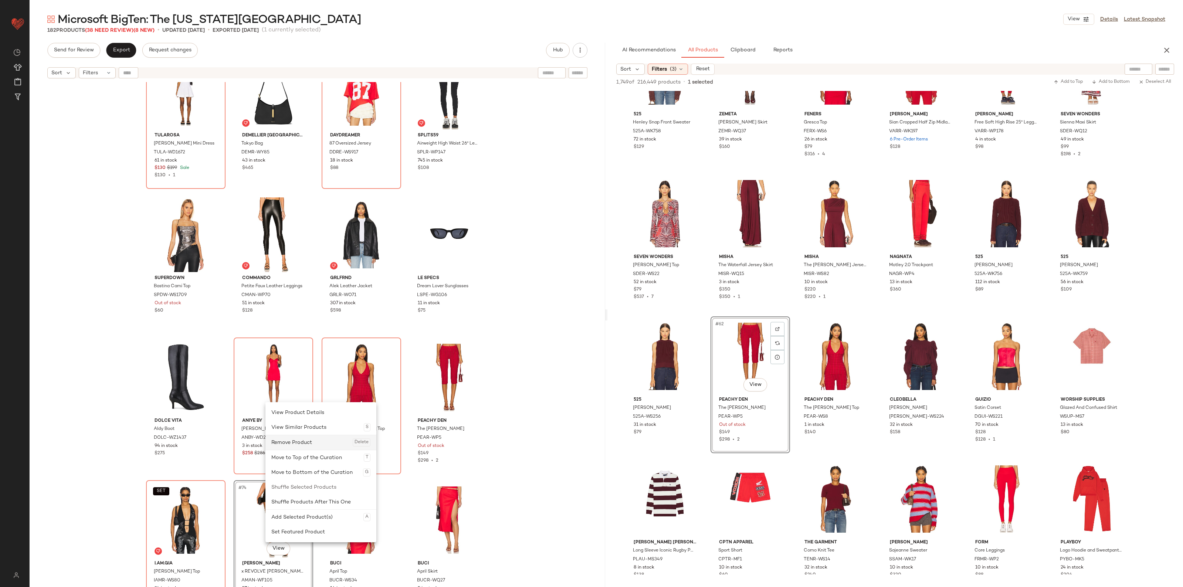
click at [309, 439] on div "Remove Product Delete" at bounding box center [320, 442] width 99 height 15
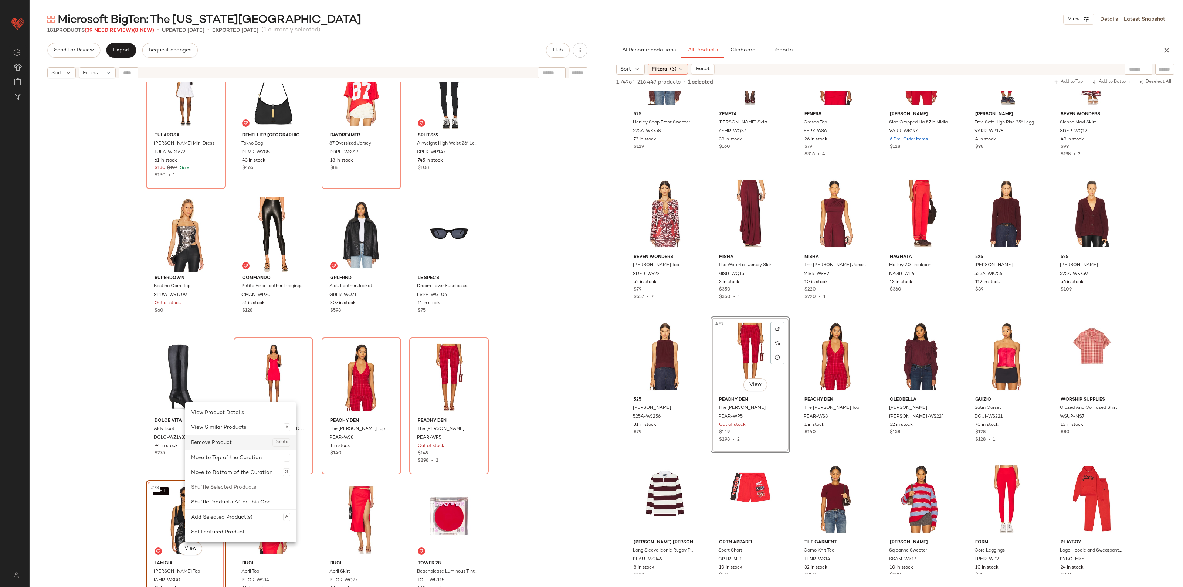
click at [238, 447] on div "Remove Product Delete" at bounding box center [240, 442] width 99 height 15
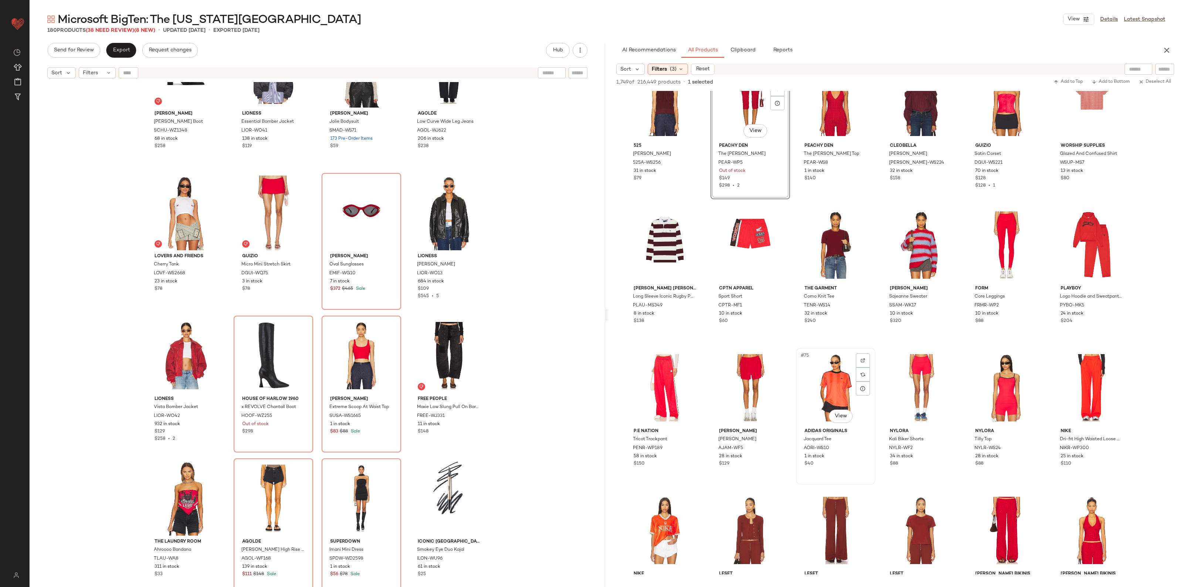
scroll to position [1479, 0]
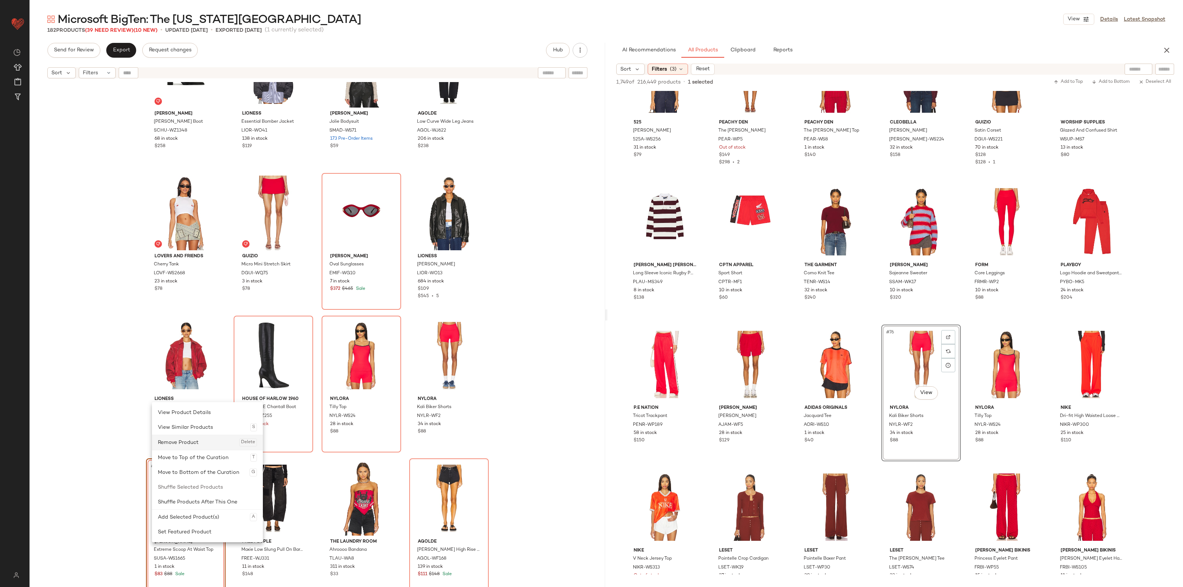
click at [206, 440] on div "Remove Product Delete" at bounding box center [207, 442] width 99 height 15
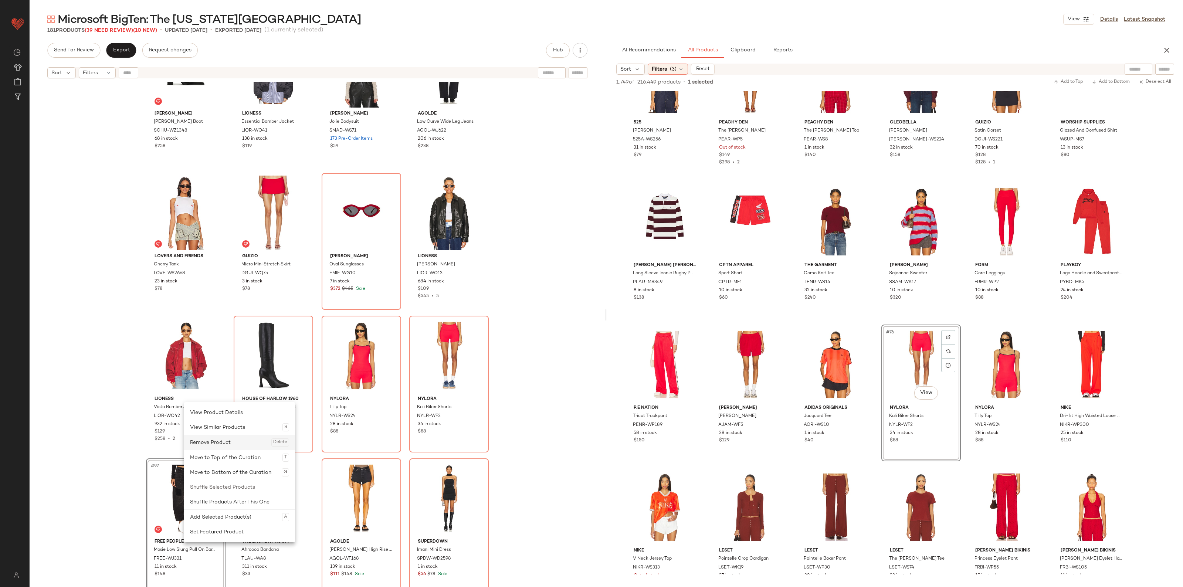
click at [204, 446] on div "Remove Product Delete" at bounding box center [239, 442] width 99 height 15
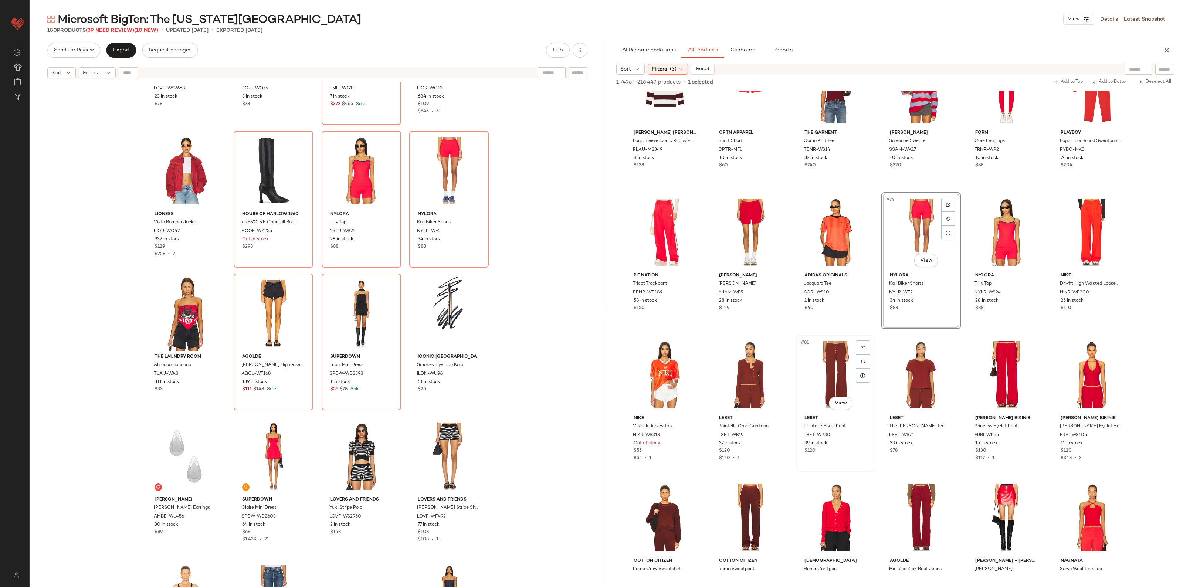
scroll to position [1618, 0]
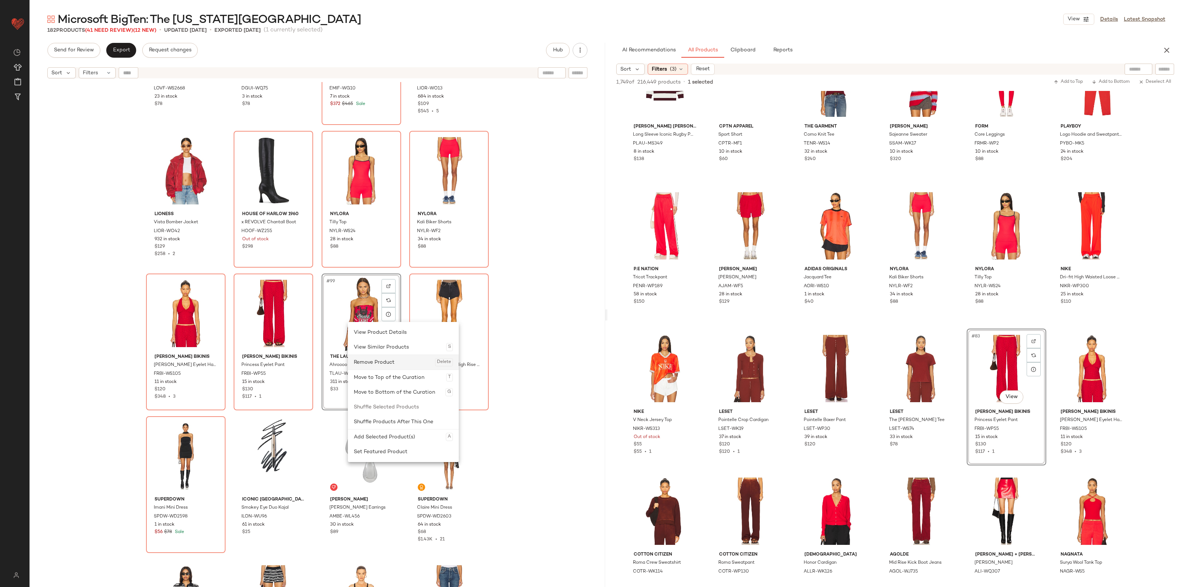
click at [386, 359] on div "Remove Product Delete" at bounding box center [403, 362] width 99 height 15
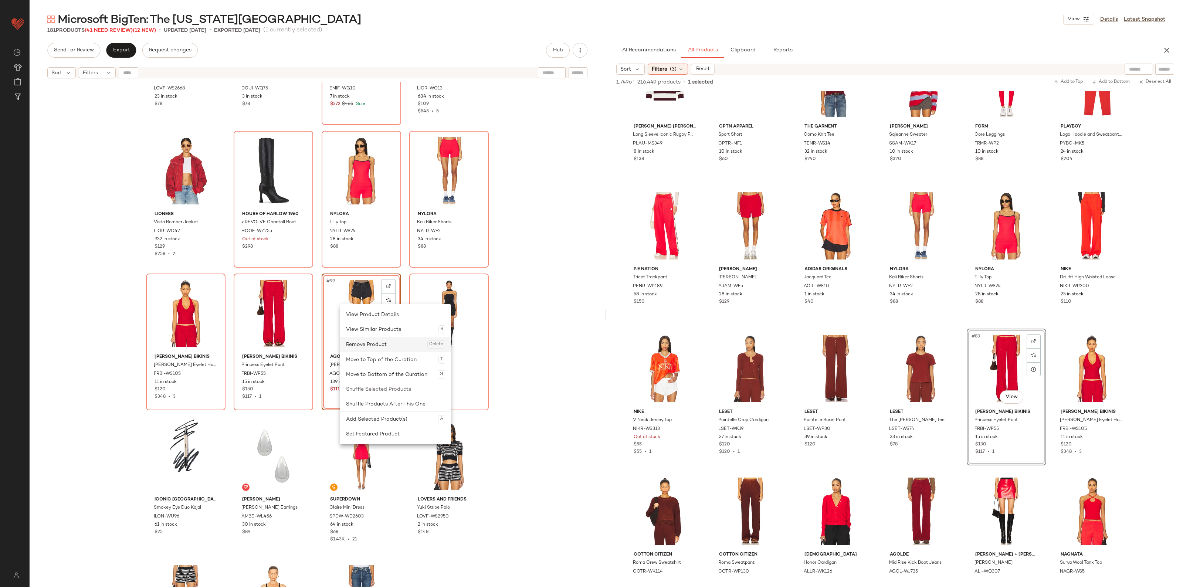
click at [367, 347] on div "Remove Product Delete" at bounding box center [395, 344] width 99 height 15
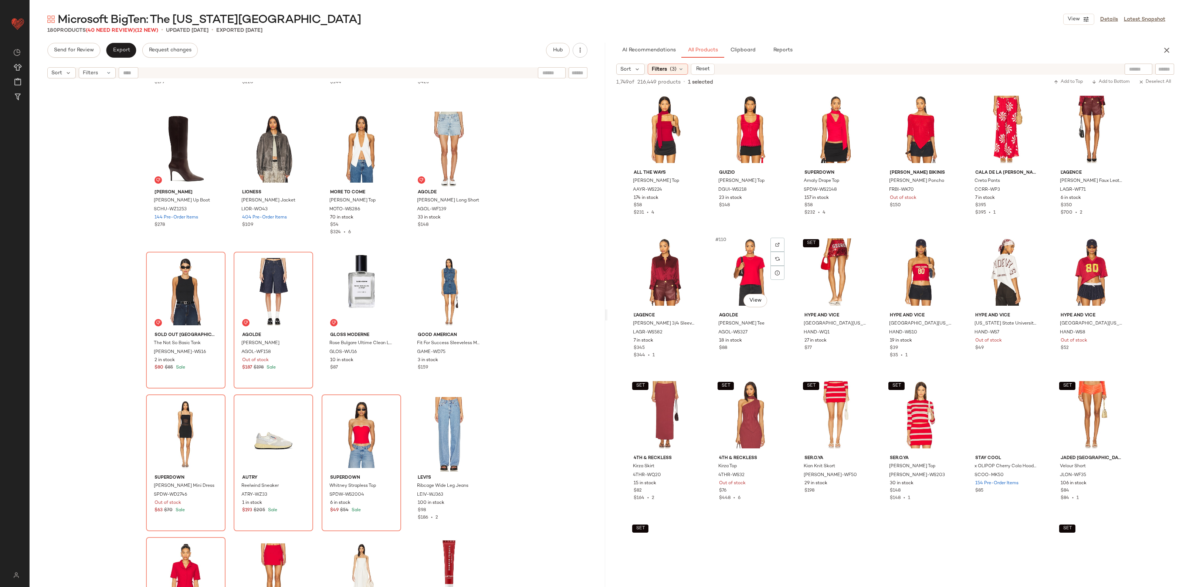
scroll to position [2450, 0]
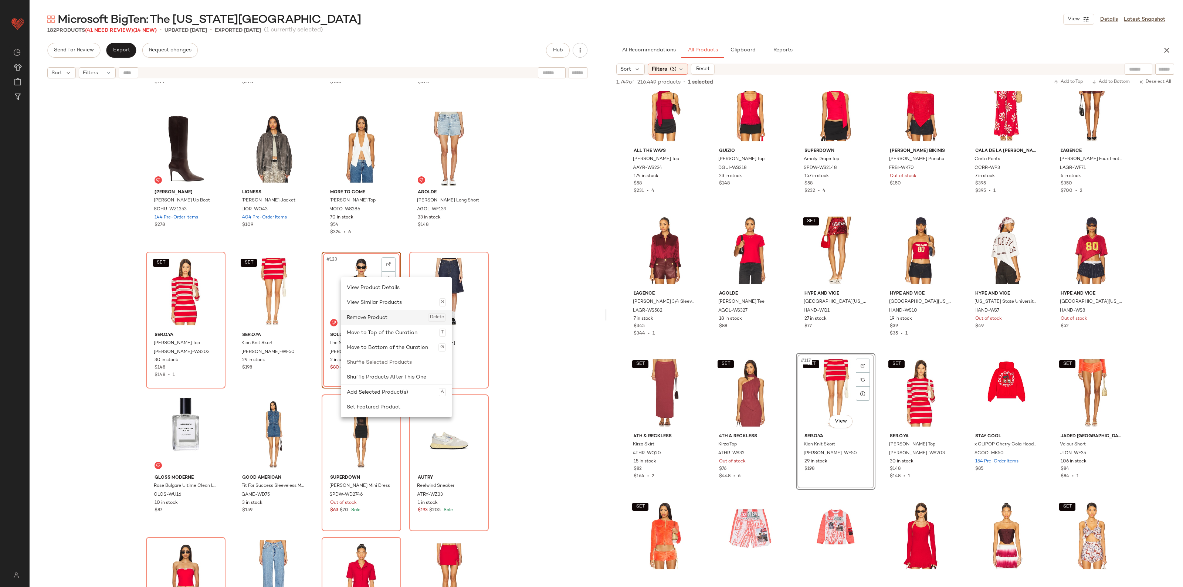
click at [367, 316] on div "Remove Product Delete" at bounding box center [396, 317] width 99 height 15
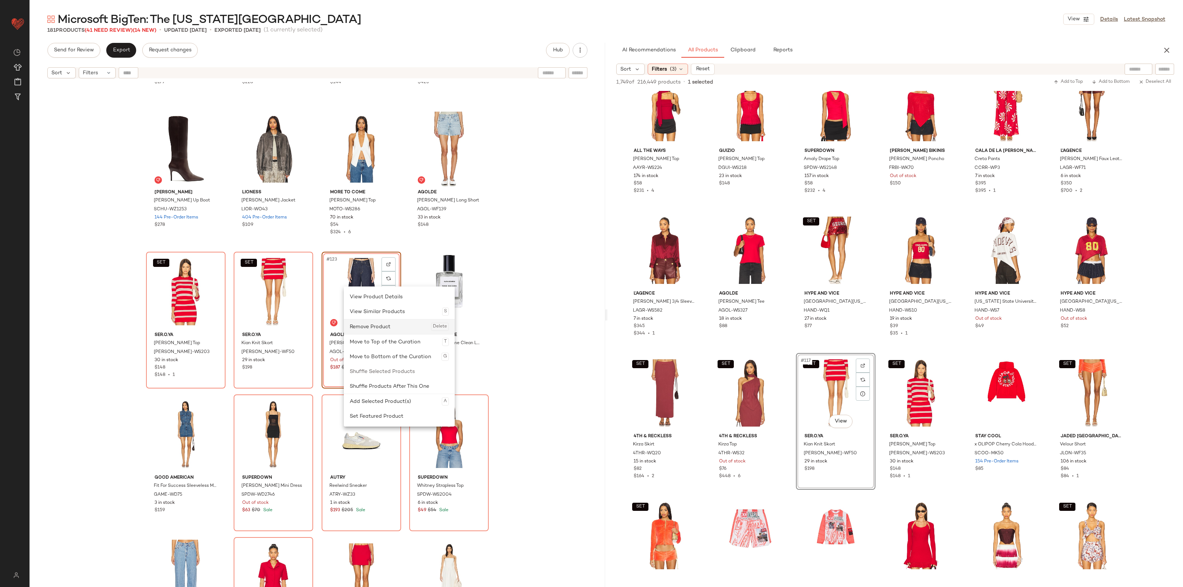
click at [371, 327] on div "Remove Product Delete" at bounding box center [399, 327] width 99 height 15
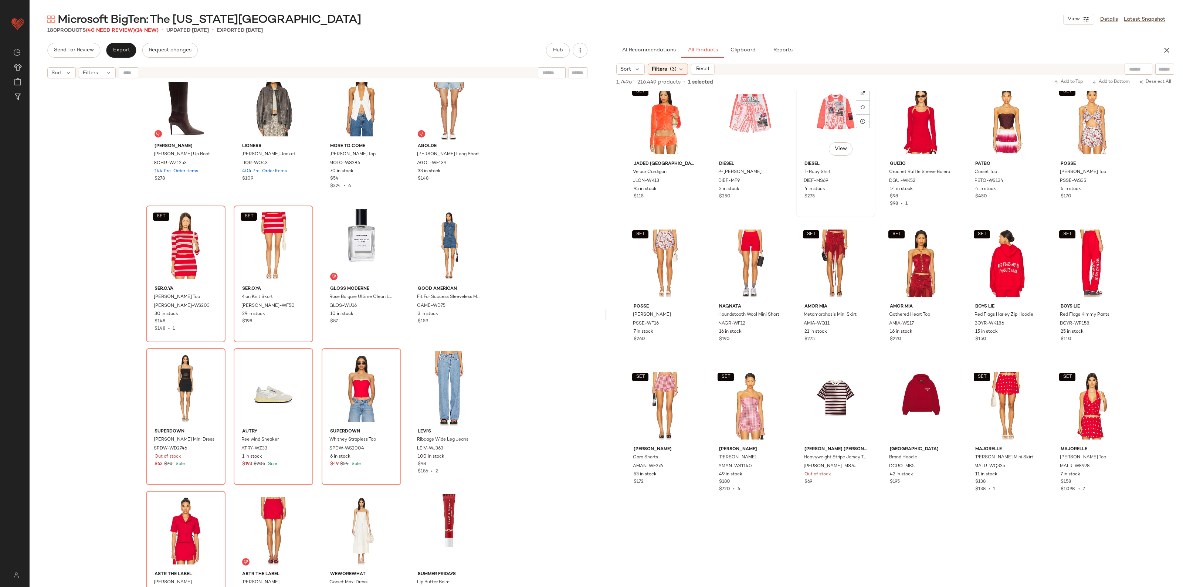
scroll to position [2866, 0]
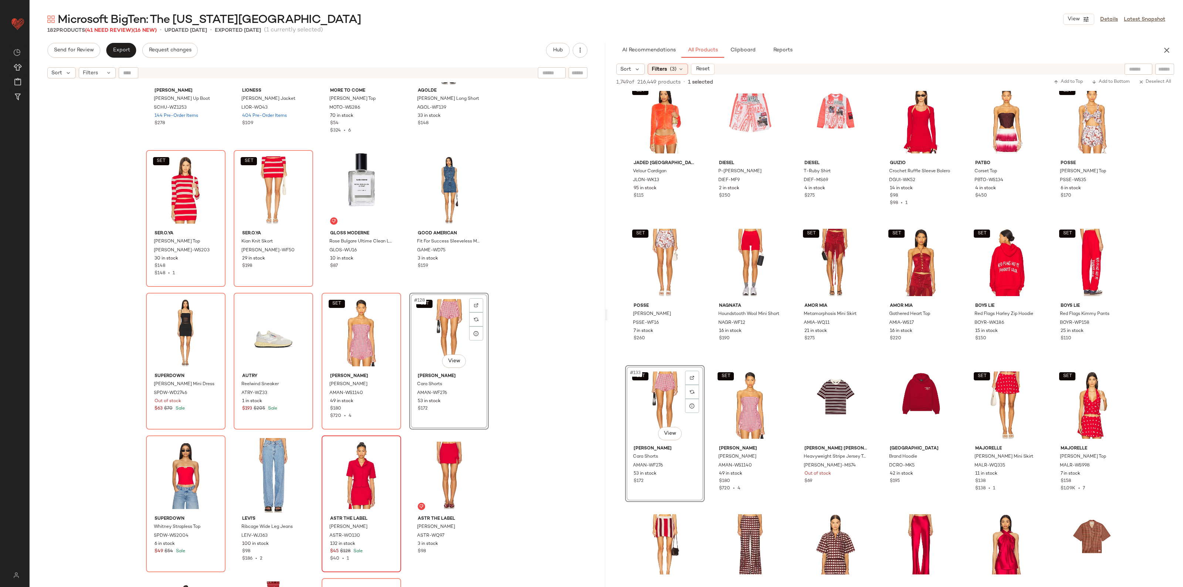
scroll to position [4259, 0]
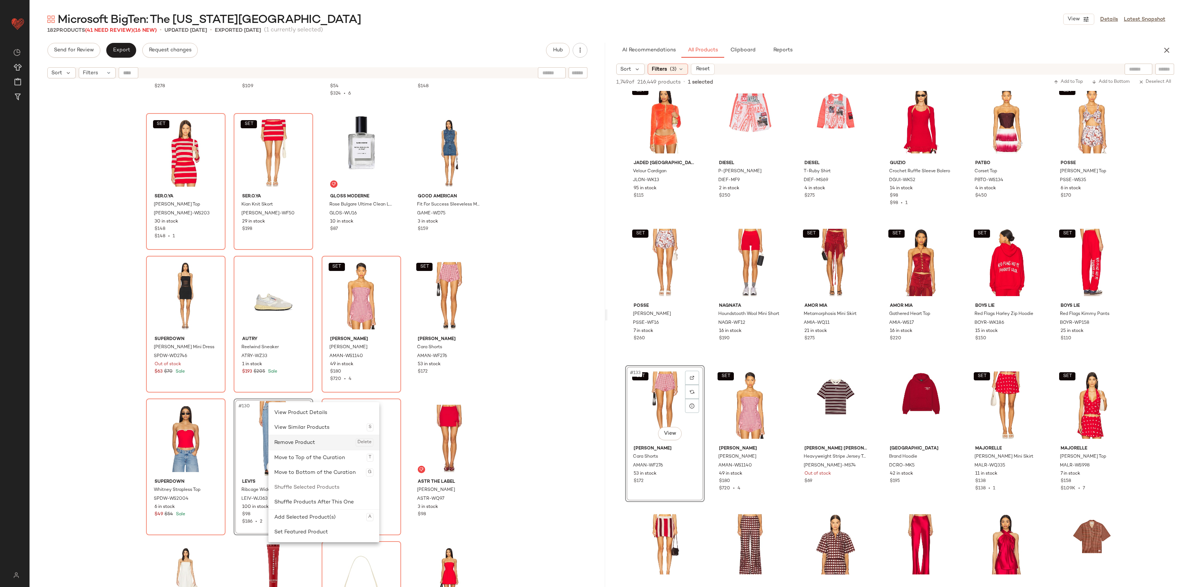
click at [287, 445] on div "Remove Product Delete" at bounding box center [323, 442] width 99 height 15
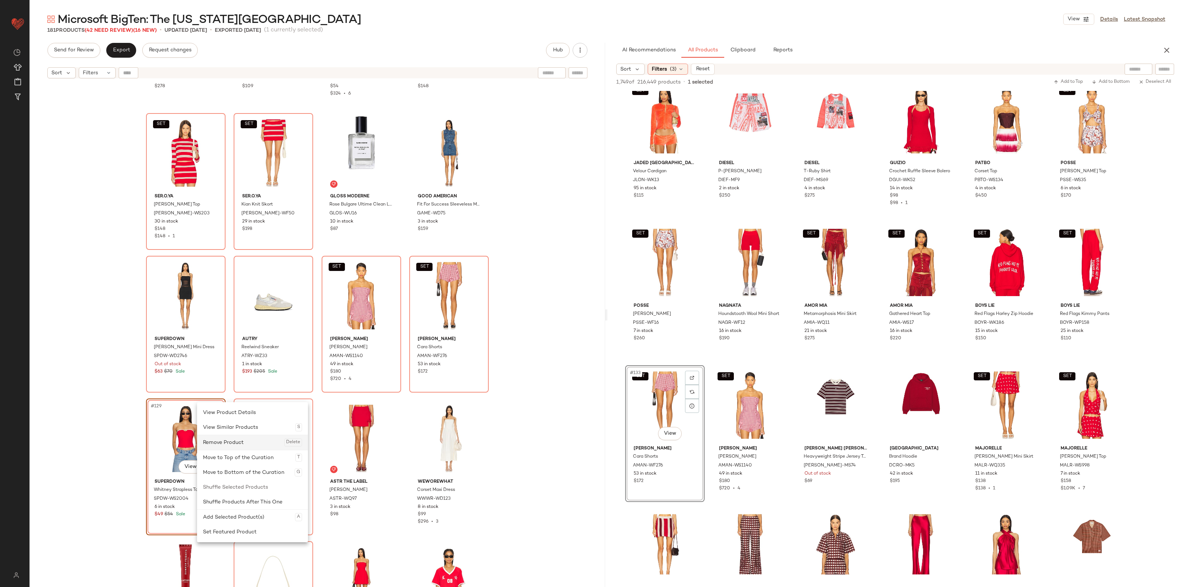
click at [218, 445] on div "Remove Product Delete" at bounding box center [252, 442] width 99 height 15
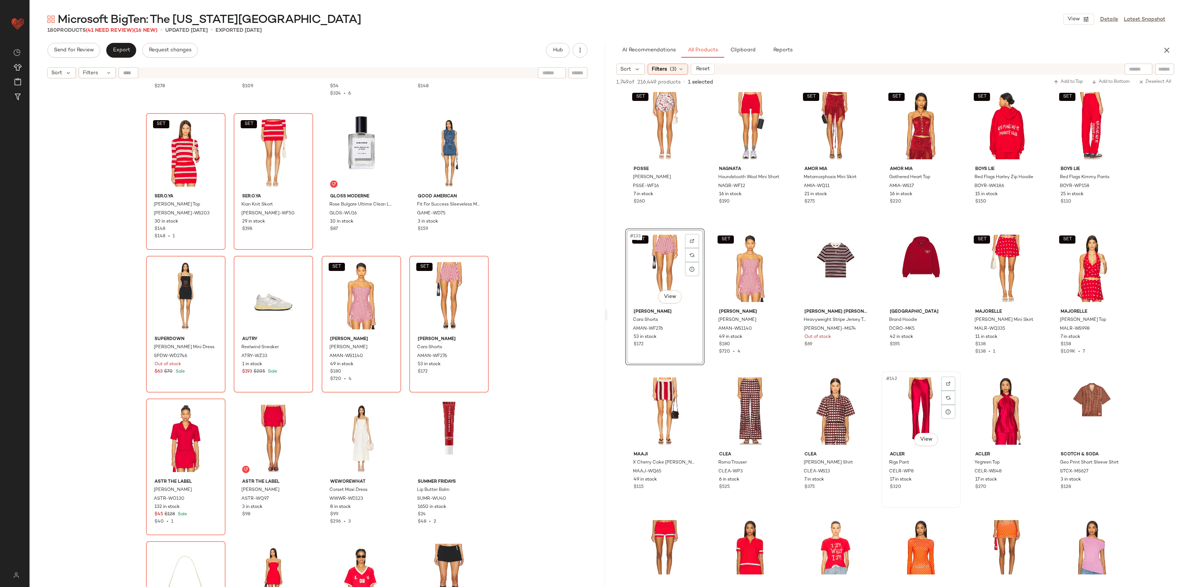
scroll to position [3097, 0]
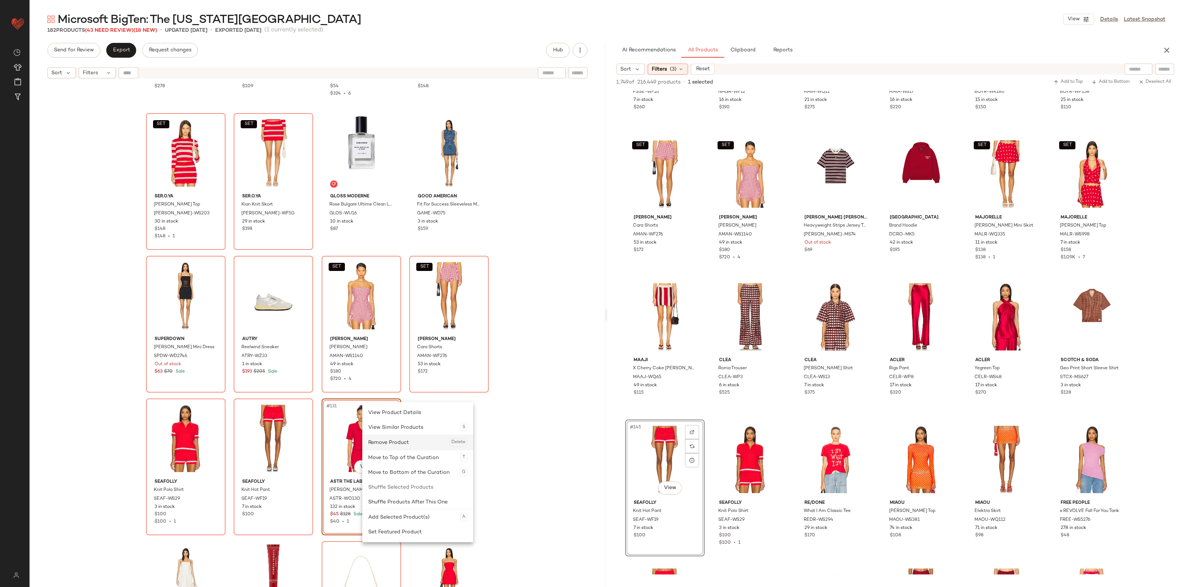
click at [393, 446] on div "Remove Product Delete" at bounding box center [417, 442] width 99 height 15
click at [373, 442] on div "Remove Product Delete" at bounding box center [416, 442] width 99 height 15
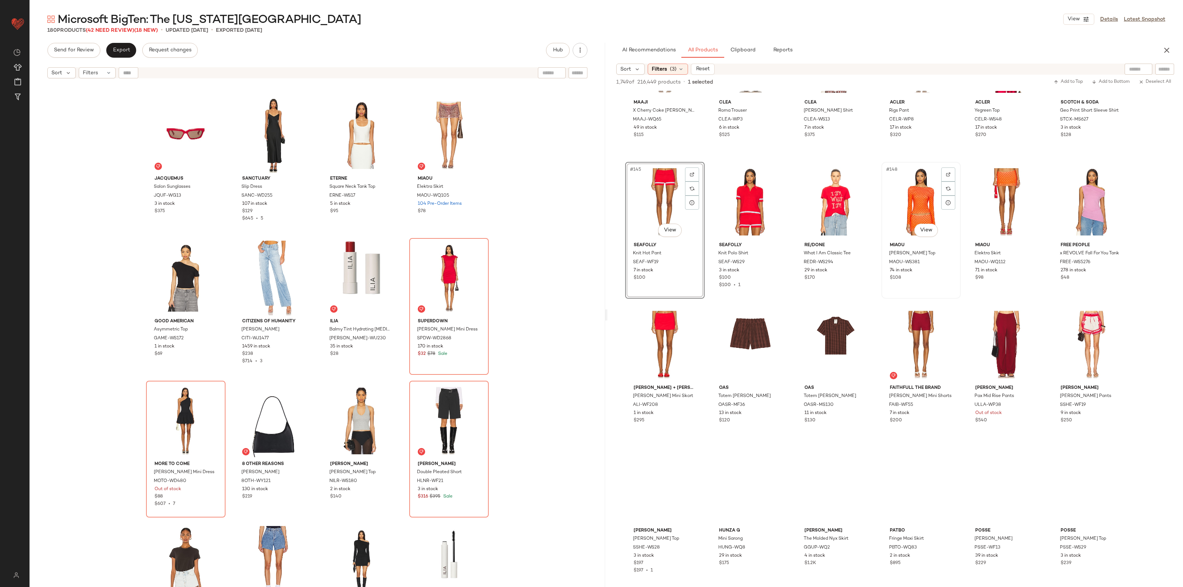
scroll to position [3375, 0]
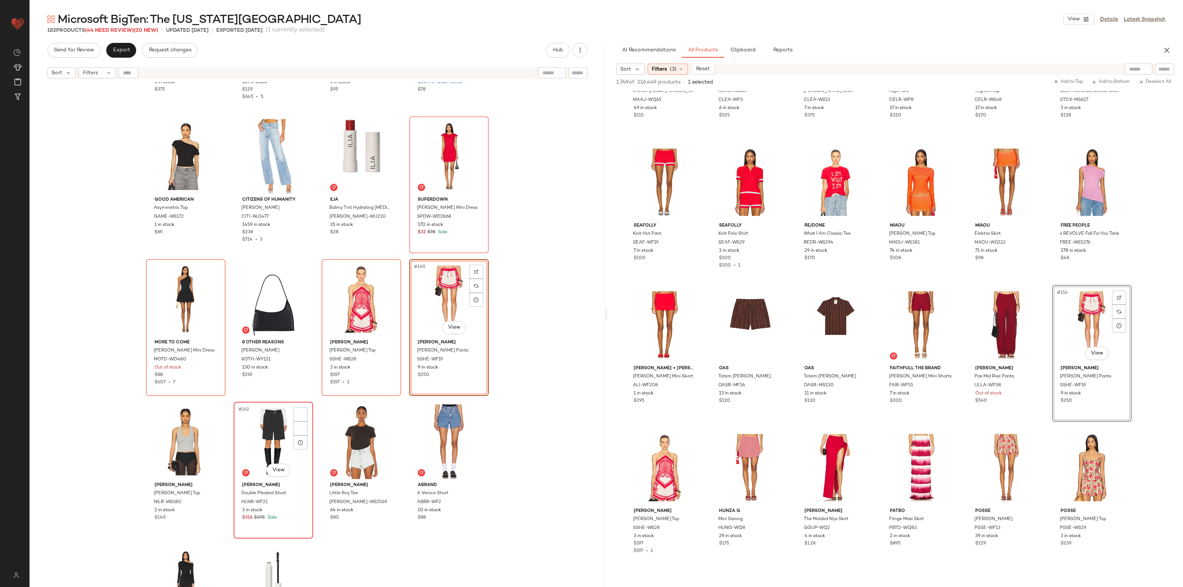
scroll to position [5415, 0]
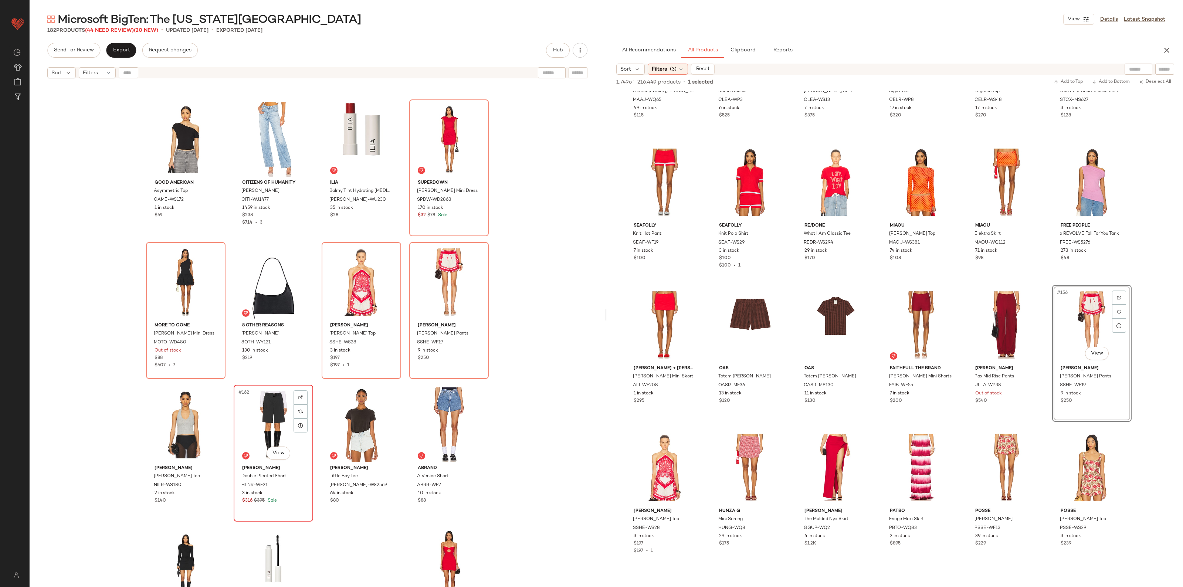
drag, startPoint x: 249, startPoint y: 411, endPoint x: 245, endPoint y: 411, distance: 3.8
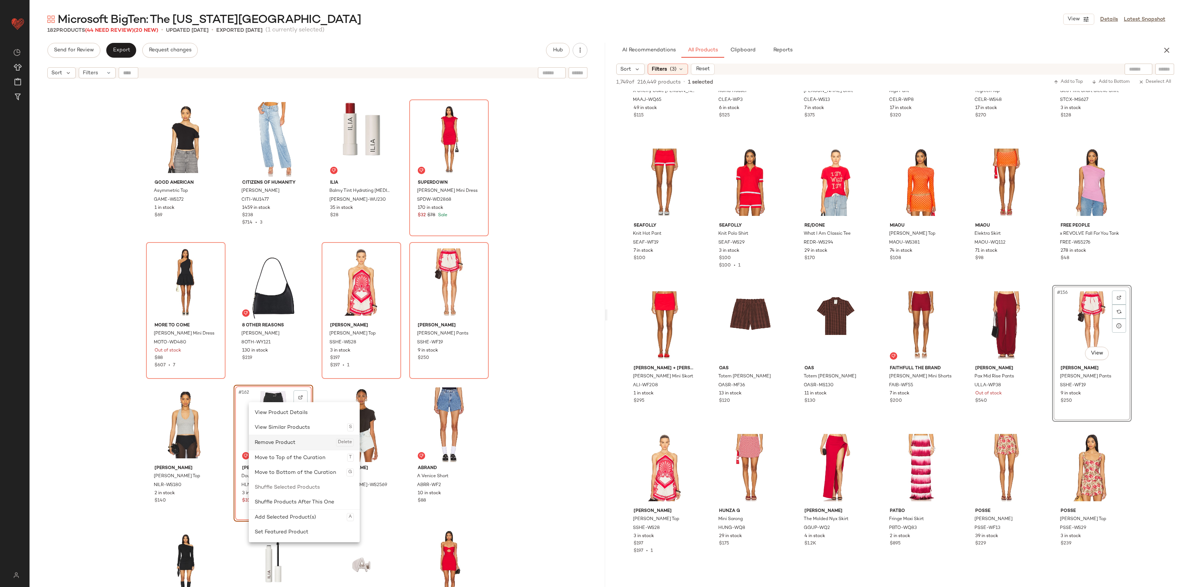
click at [269, 444] on div "Remove Product Delete" at bounding box center [304, 442] width 99 height 15
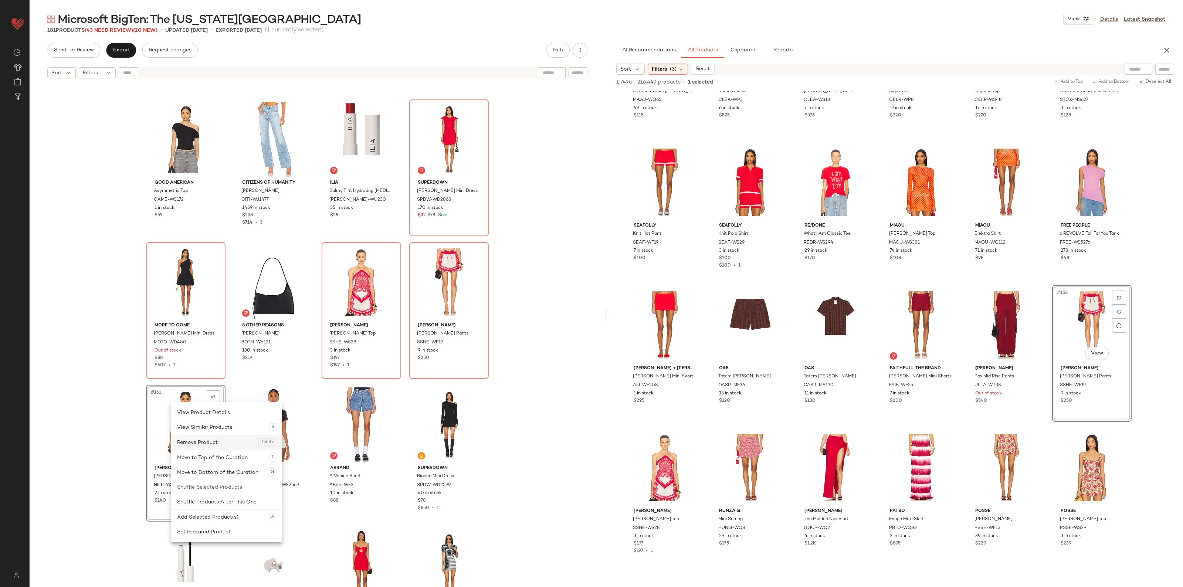
click at [187, 440] on div "Remove Product Delete" at bounding box center [226, 442] width 99 height 15
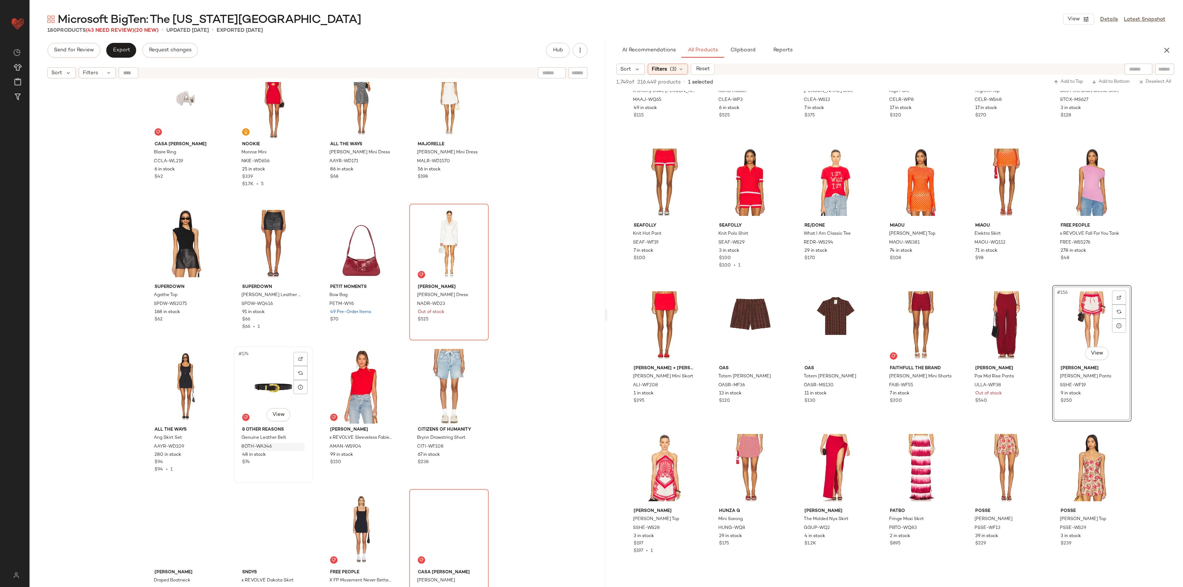
scroll to position [5901, 0]
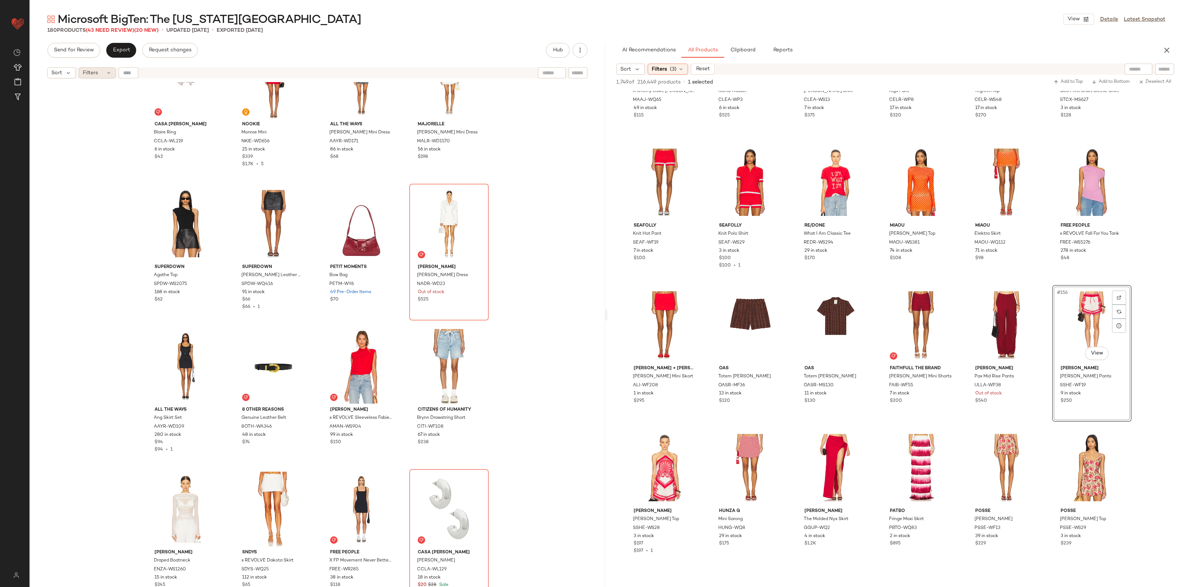
click at [92, 75] on span "Filters" at bounding box center [90, 73] width 15 height 8
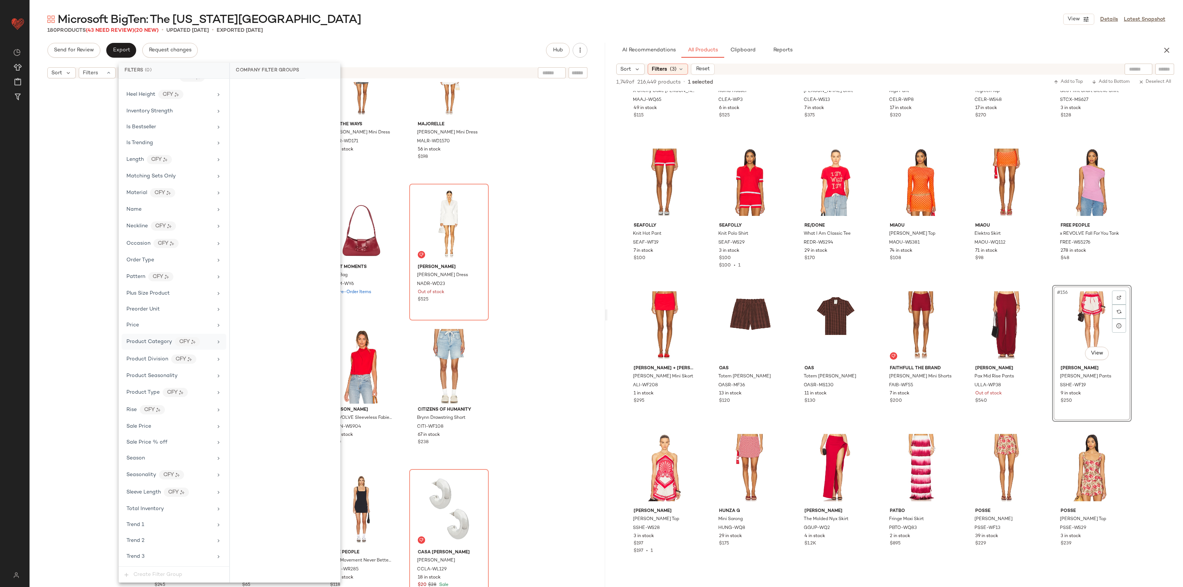
scroll to position [537, 0]
click at [146, 312] on span "Sale Price" at bounding box center [138, 315] width 25 height 6
click at [267, 87] on div "On sale" at bounding box center [285, 88] width 104 height 13
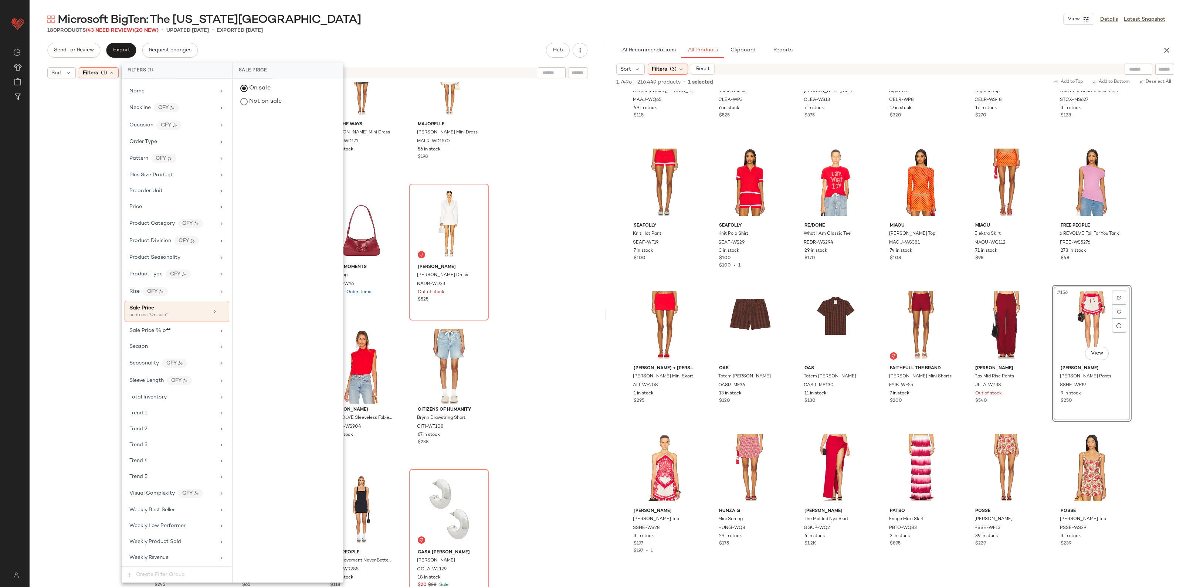
click at [534, 166] on div "Casa [PERSON_NAME] Ring CCLA-WL219 6 in stock $42 Nookie Monroe Mini NKIE-WD656…" at bounding box center [318, 344] width 576 height 524
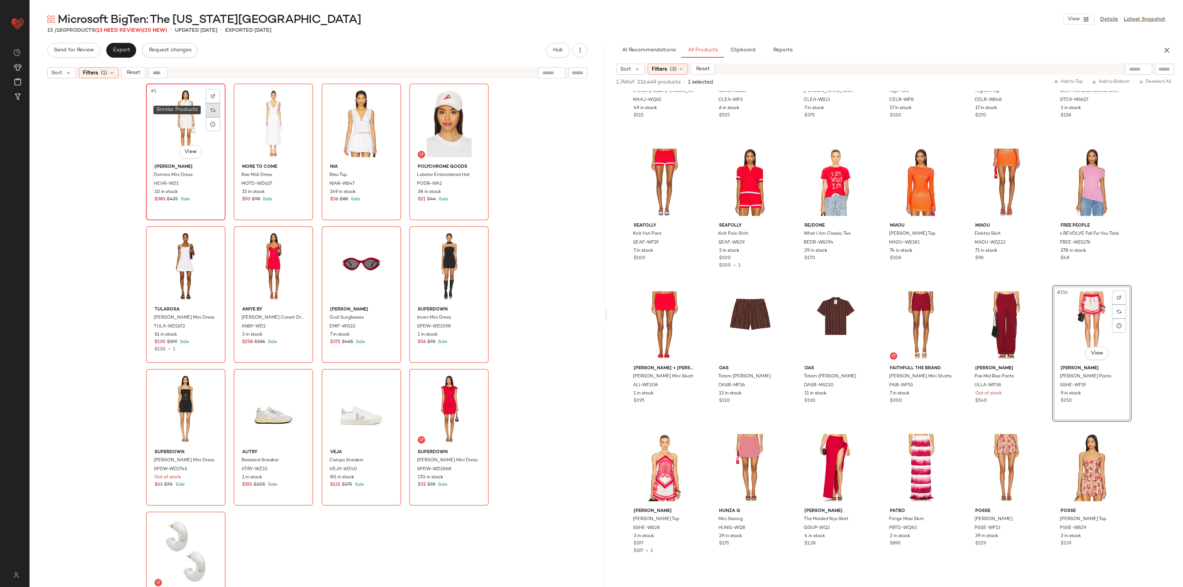
click at [211, 110] on img at bounding box center [213, 110] width 4 height 4
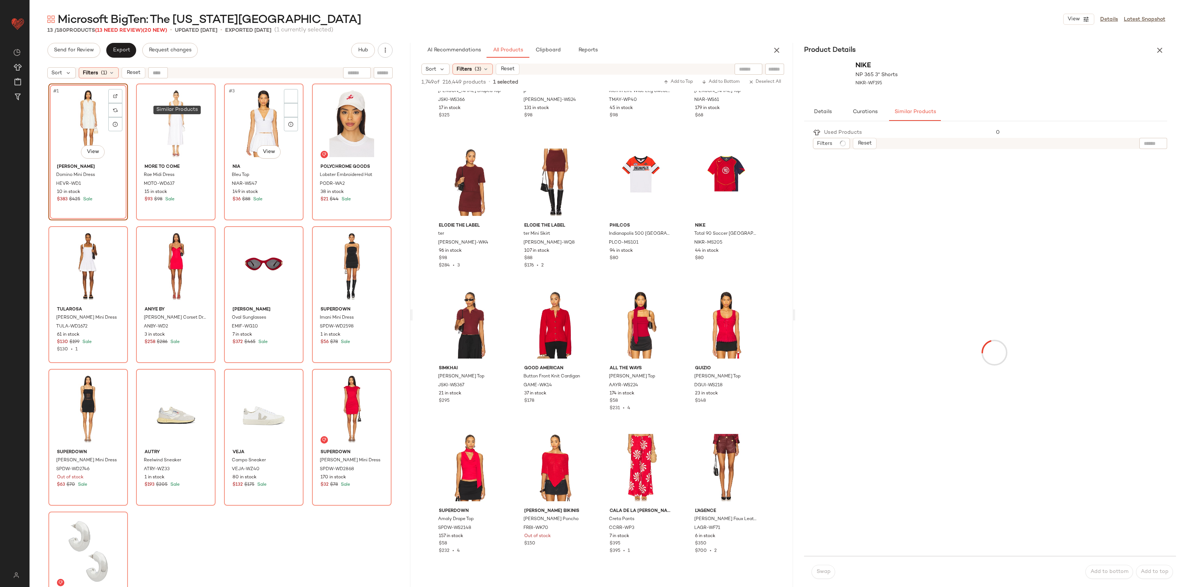
scroll to position [4945, 0]
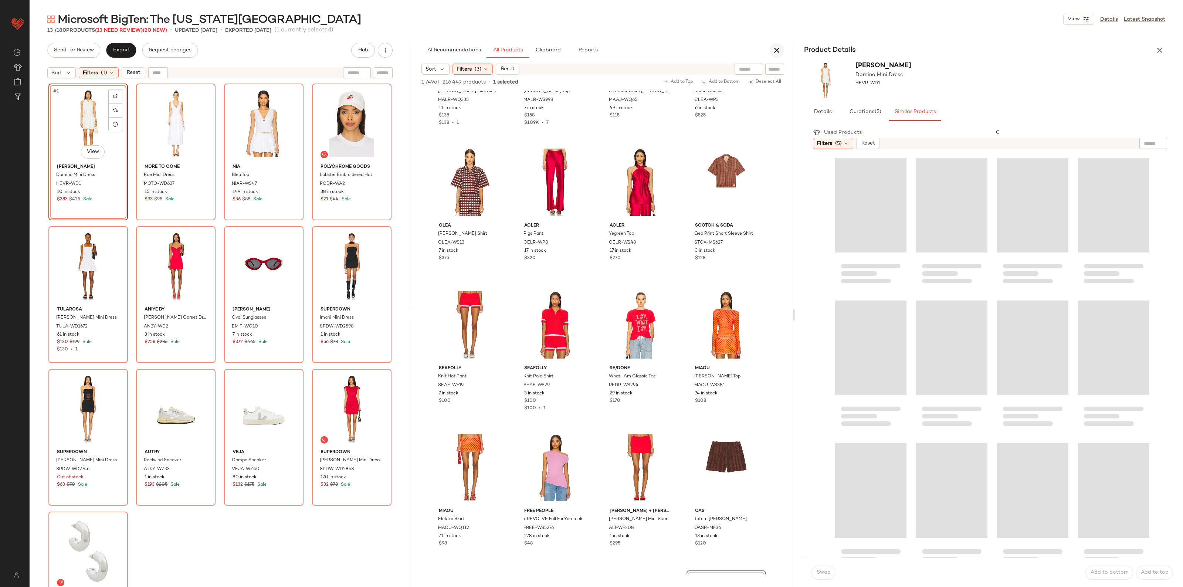
click at [774, 54] on icon "button" at bounding box center [777, 50] width 9 height 9
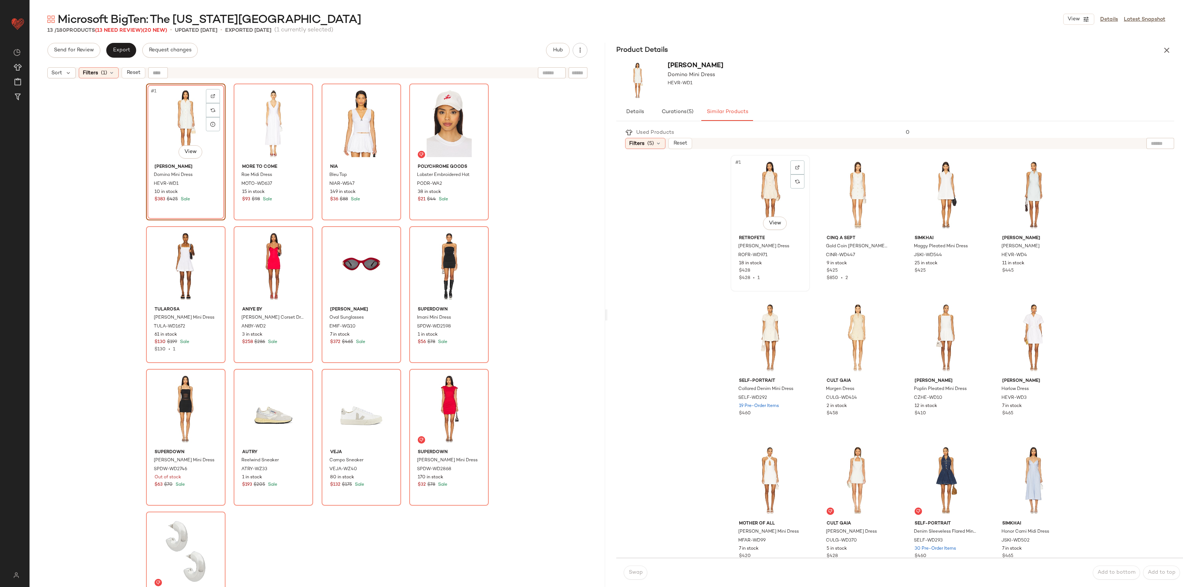
click at [753, 188] on div "#1 View" at bounding box center [770, 195] width 74 height 75
click at [629, 575] on span "Swap" at bounding box center [635, 573] width 14 height 6
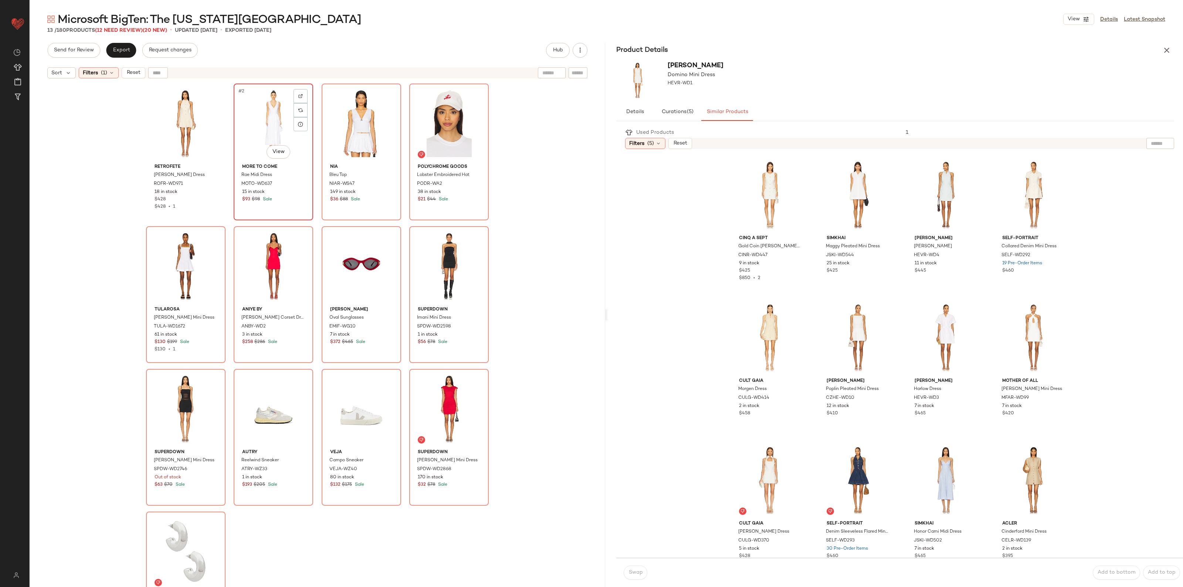
click at [259, 118] on div "#2 View" at bounding box center [273, 123] width 74 height 75
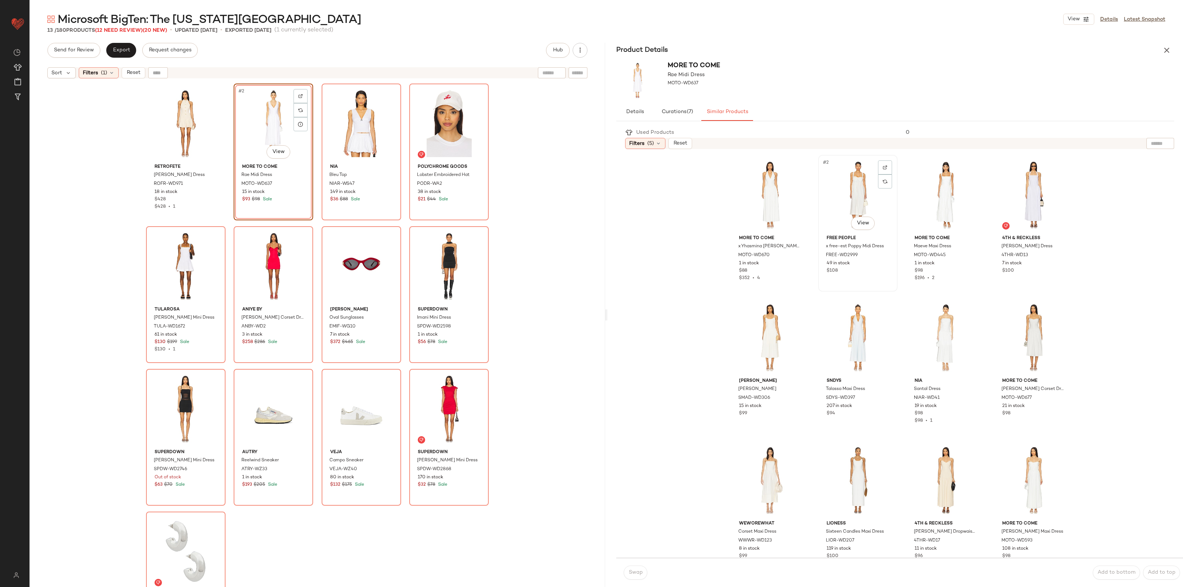
click at [834, 192] on div "#2 View" at bounding box center [858, 195] width 74 height 75
click at [636, 566] on button "Swap" at bounding box center [636, 573] width 24 height 14
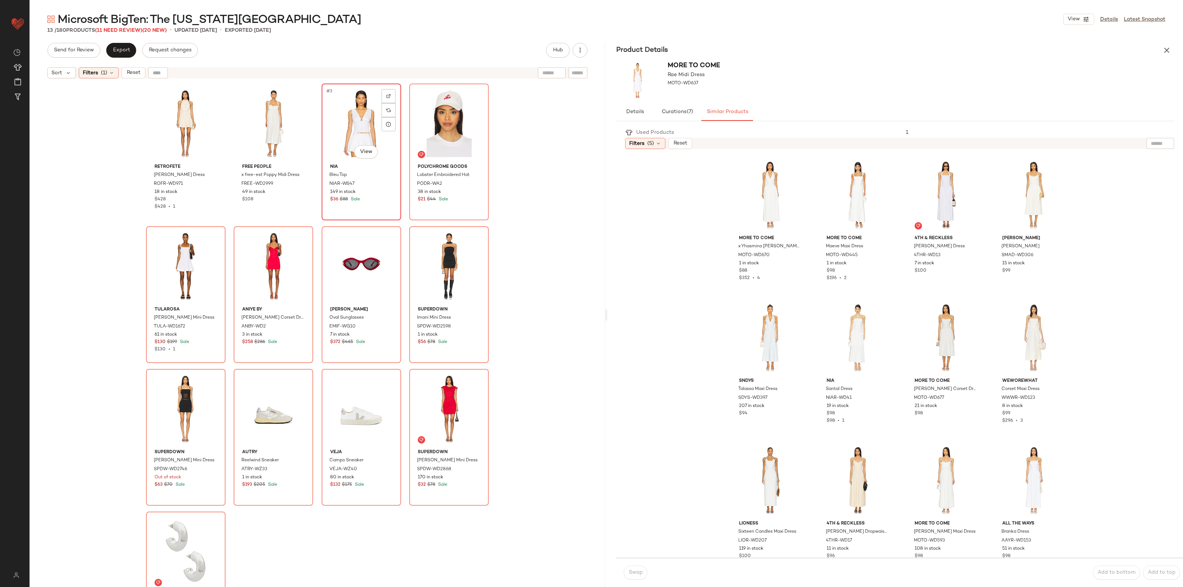
click at [337, 112] on div "#3 View" at bounding box center [361, 123] width 74 height 75
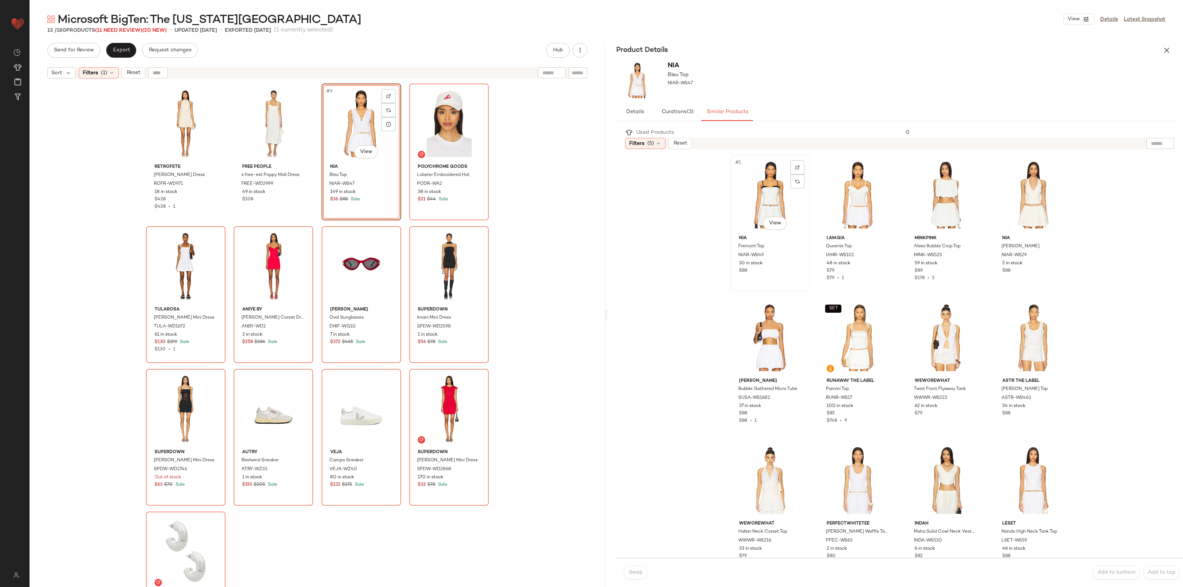
click at [750, 188] on div "#1 View" at bounding box center [770, 195] width 74 height 75
click at [631, 568] on button "Swap" at bounding box center [636, 573] width 24 height 14
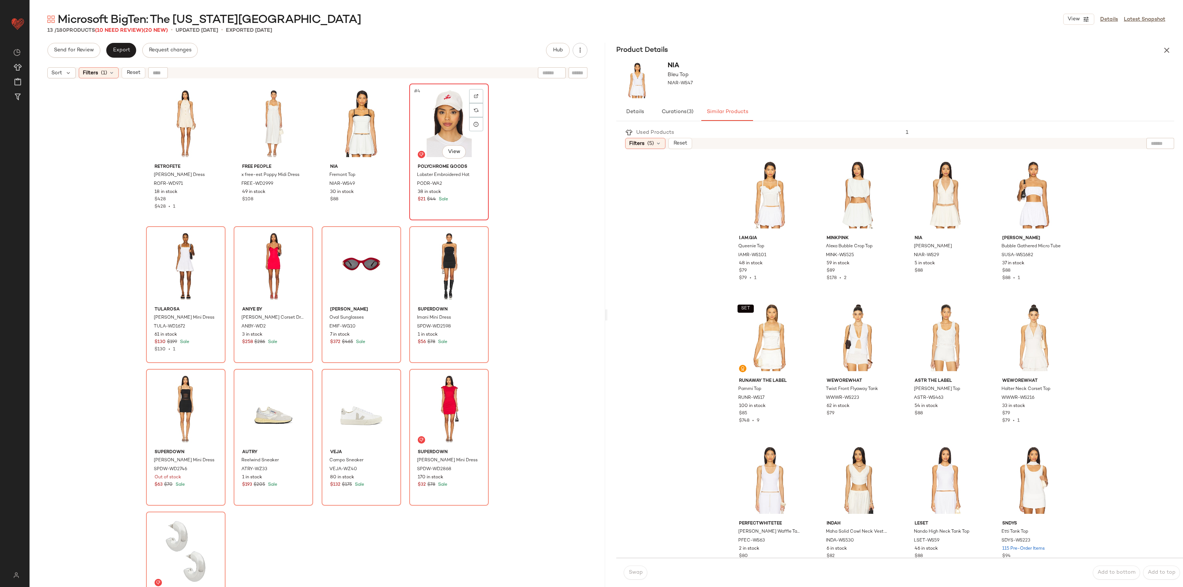
click at [450, 119] on div "#4 View" at bounding box center [449, 123] width 74 height 75
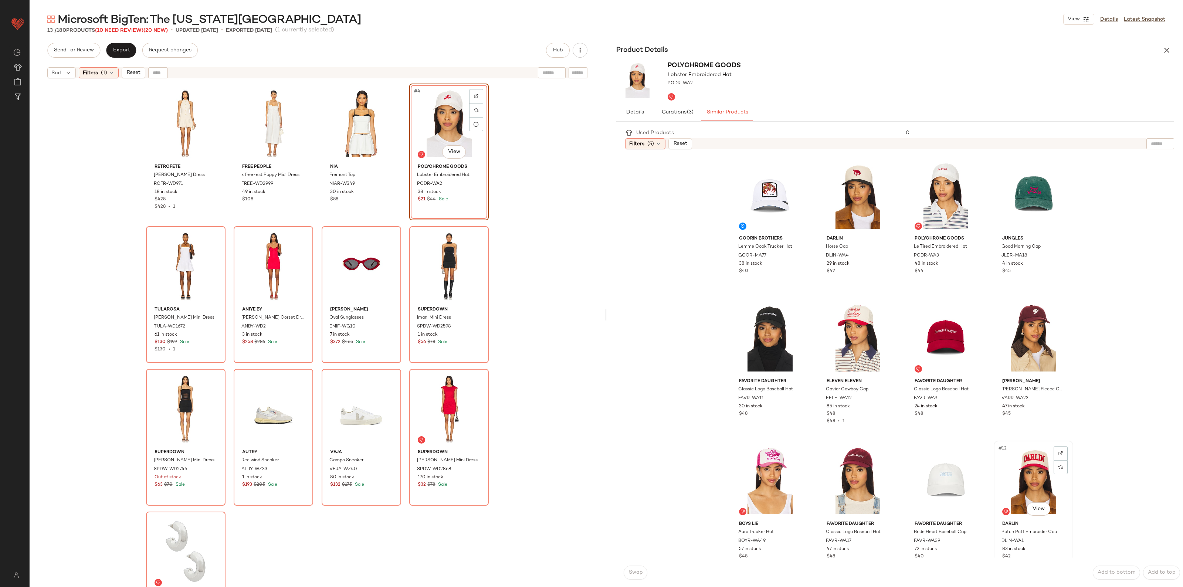
click at [1046, 492] on div "#12 View" at bounding box center [1034, 480] width 74 height 75
click at [639, 573] on span "Swap" at bounding box center [635, 573] width 14 height 6
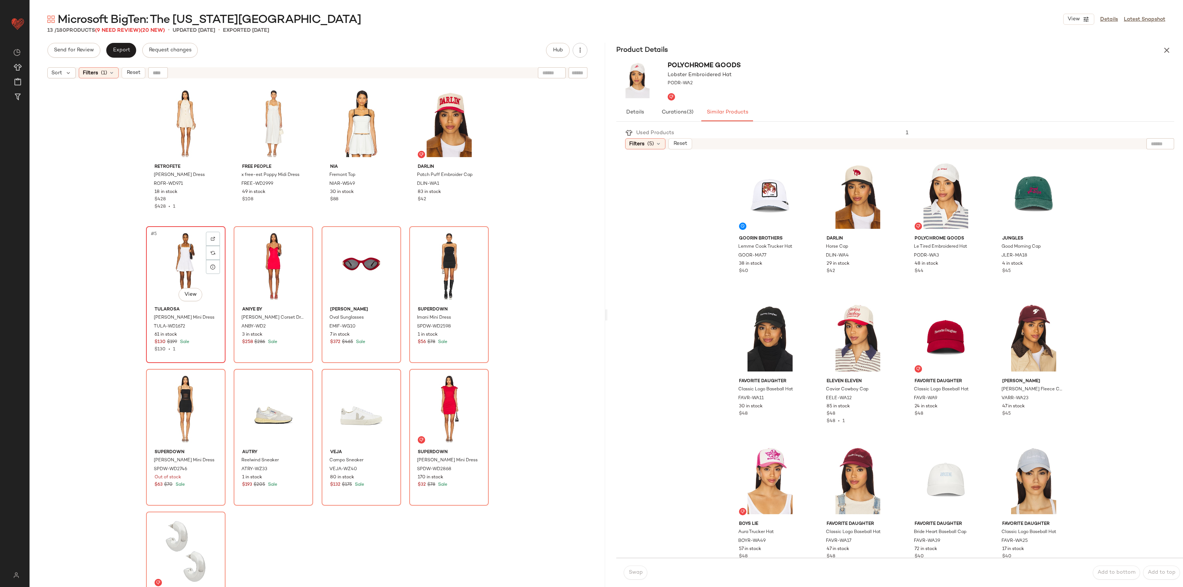
click at [169, 252] on div "#5 View" at bounding box center [186, 266] width 74 height 75
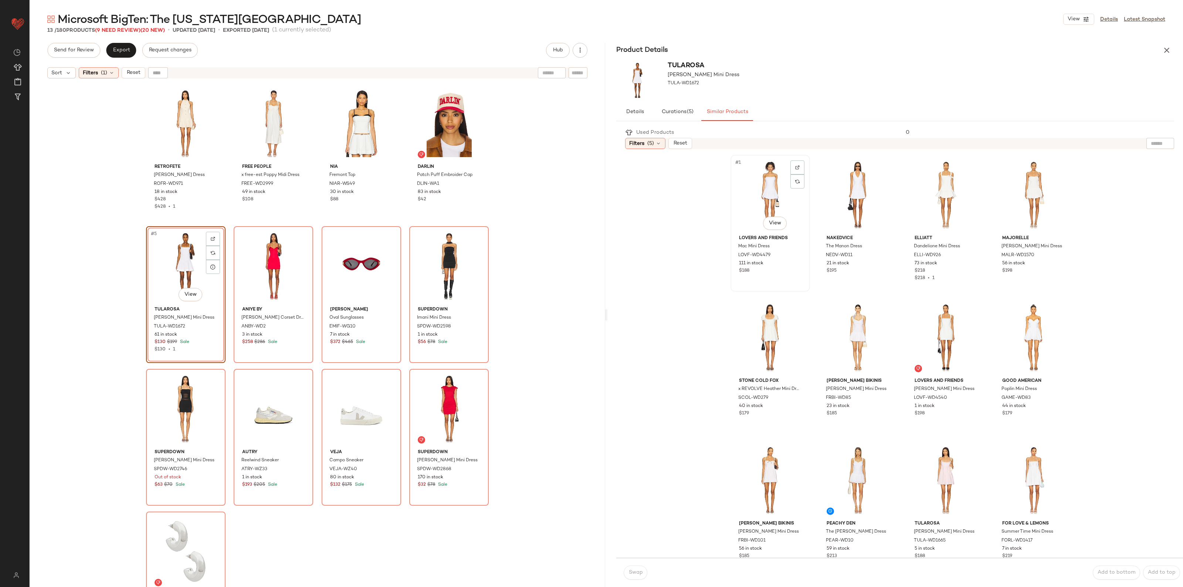
click at [759, 189] on div "#1 View" at bounding box center [770, 195] width 74 height 75
click at [639, 573] on span "Swap" at bounding box center [635, 573] width 14 height 6
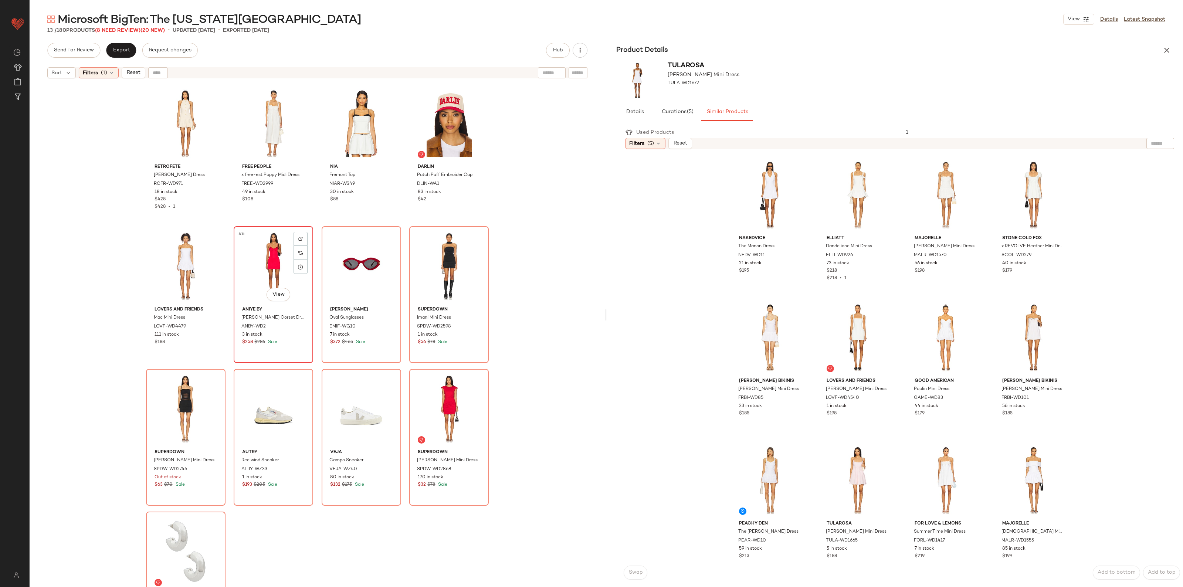
click at [273, 254] on div "#6 View" at bounding box center [273, 266] width 74 height 75
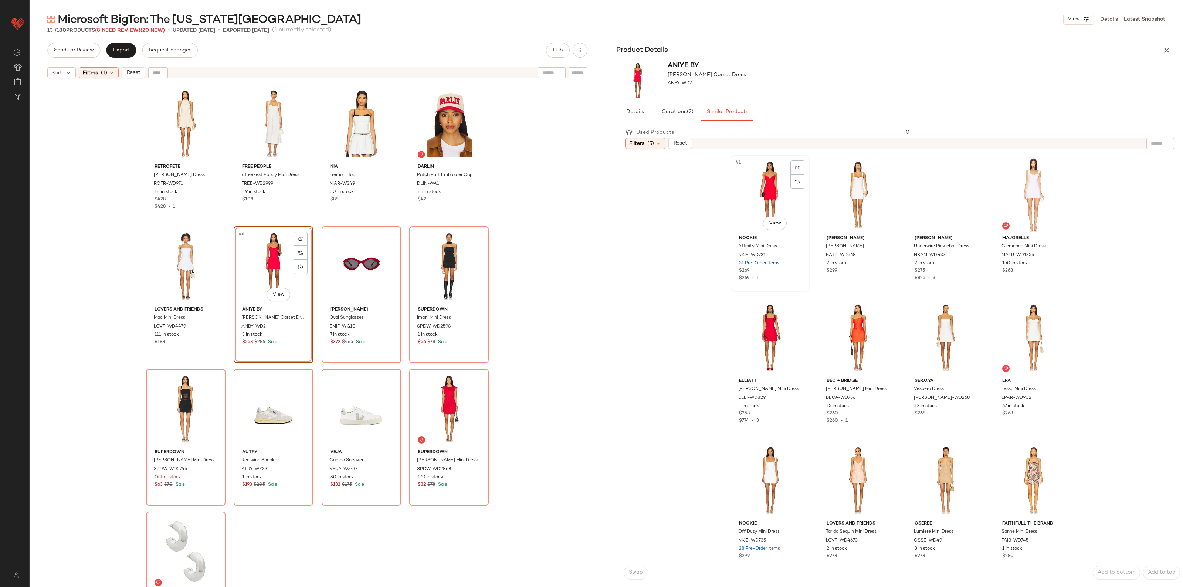
click at [752, 193] on div "#1 View" at bounding box center [770, 195] width 74 height 75
click at [631, 574] on span "Swap" at bounding box center [635, 573] width 14 height 6
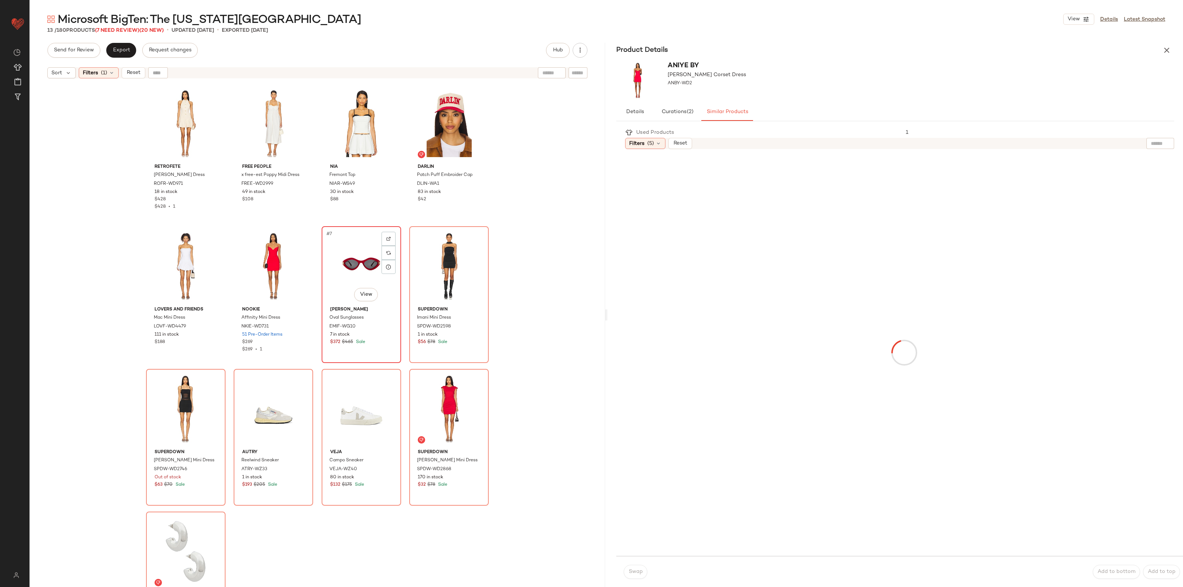
click at [352, 243] on div "#7 View" at bounding box center [361, 266] width 74 height 75
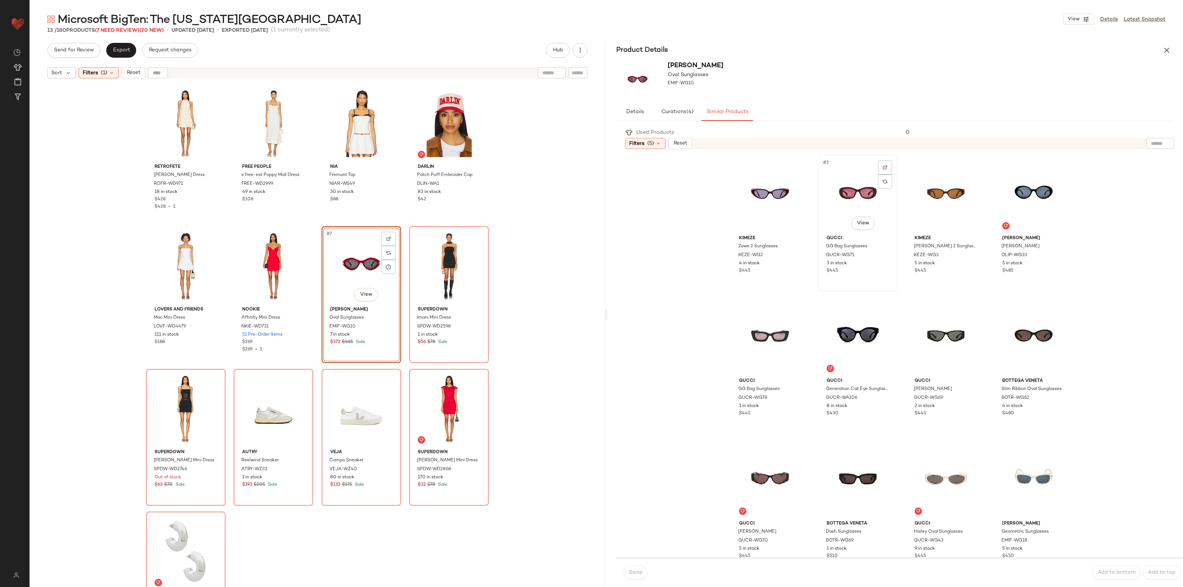
click at [835, 205] on div "#2 View" at bounding box center [858, 195] width 74 height 75
click at [638, 572] on span "Swap" at bounding box center [635, 573] width 14 height 6
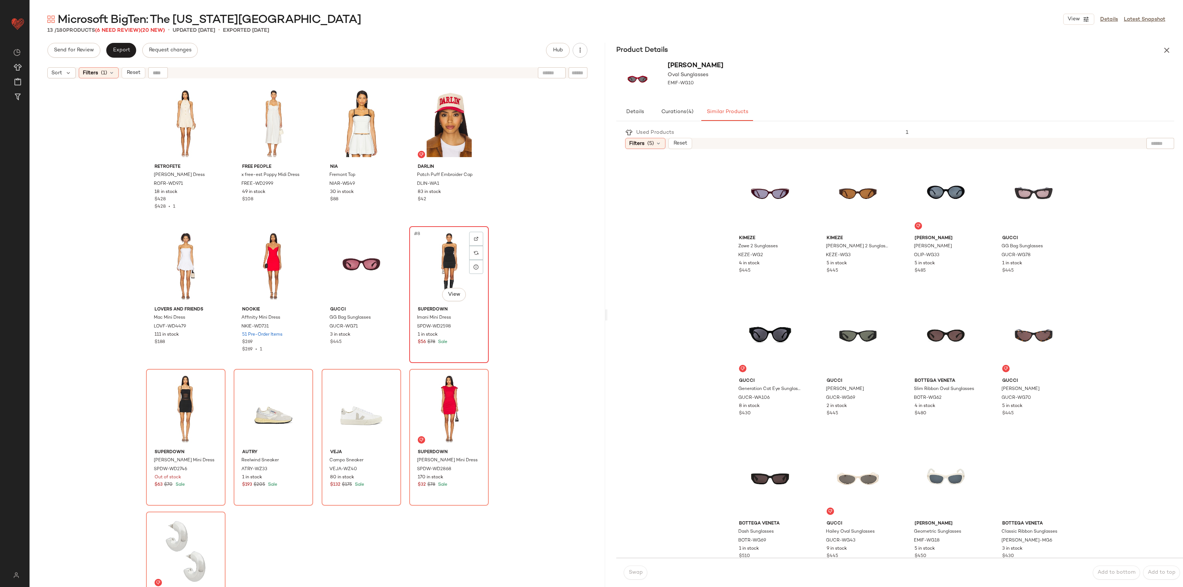
click at [455, 263] on div "#8 View" at bounding box center [449, 266] width 74 height 75
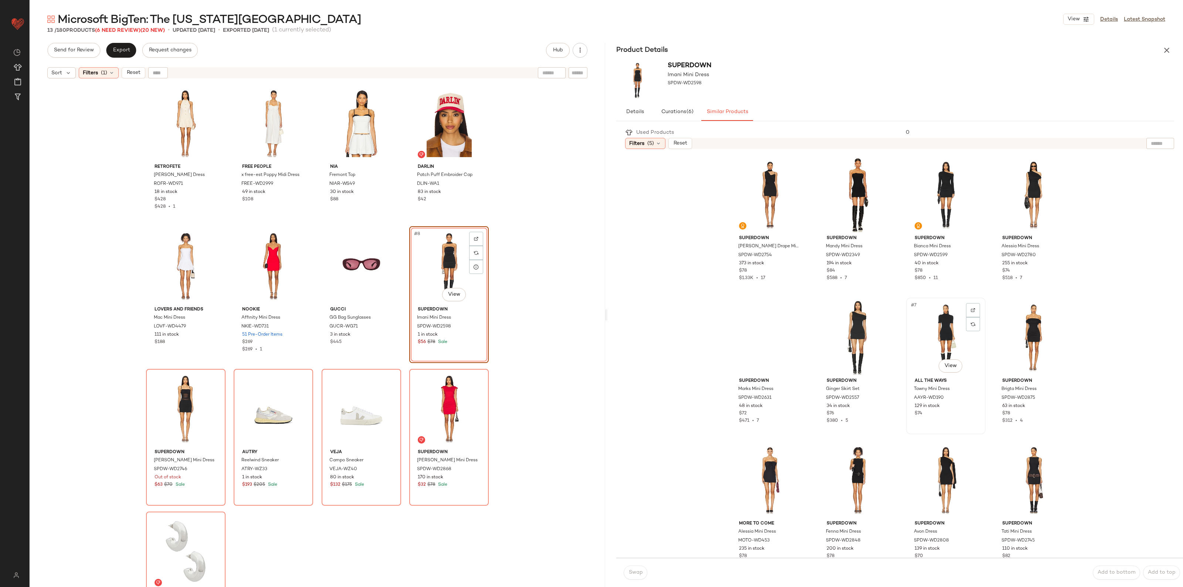
click at [945, 337] on div "#7 View" at bounding box center [946, 337] width 74 height 75
click at [627, 576] on button "Swap" at bounding box center [636, 573] width 24 height 14
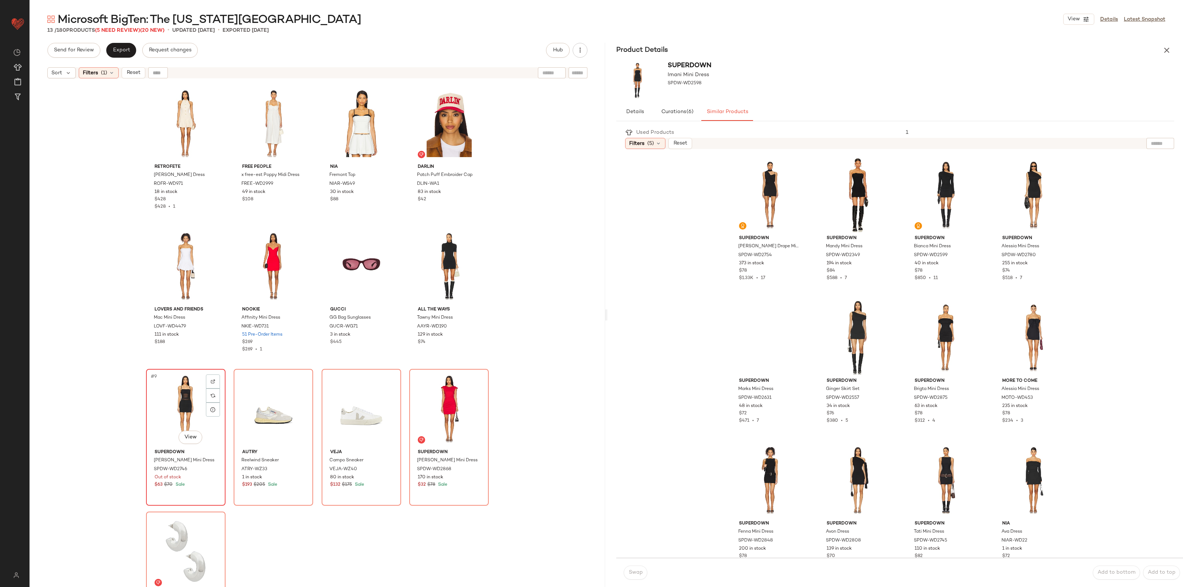
click at [172, 417] on div "#9 View" at bounding box center [186, 409] width 74 height 75
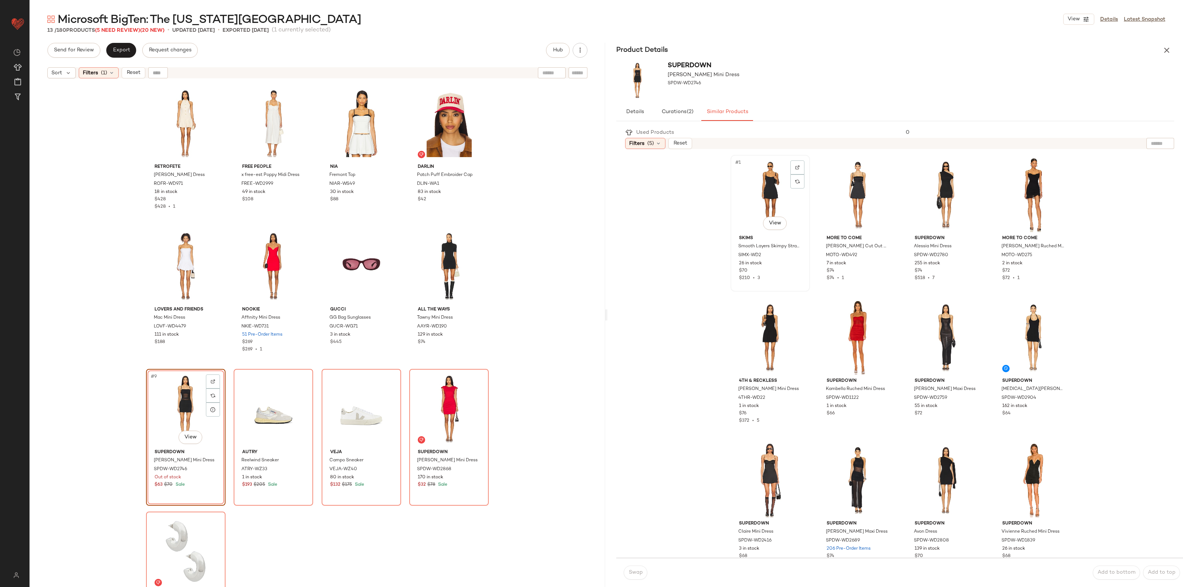
click at [763, 200] on div "#1 View" at bounding box center [770, 195] width 74 height 75
click at [631, 574] on span "Swap" at bounding box center [635, 573] width 14 height 6
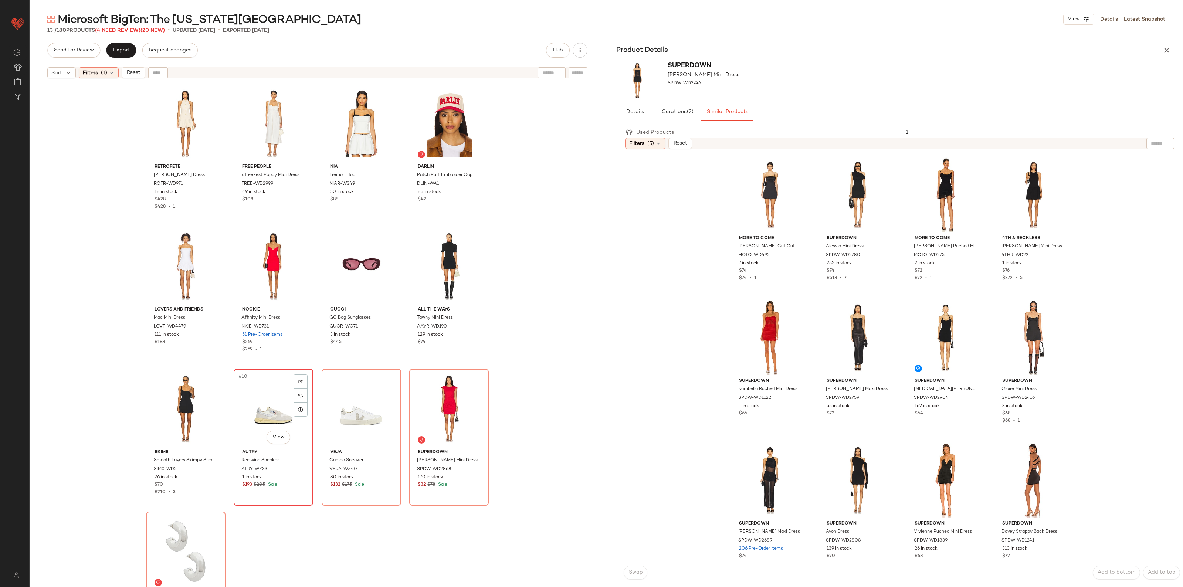
click at [277, 390] on div "#10 View" at bounding box center [273, 409] width 74 height 75
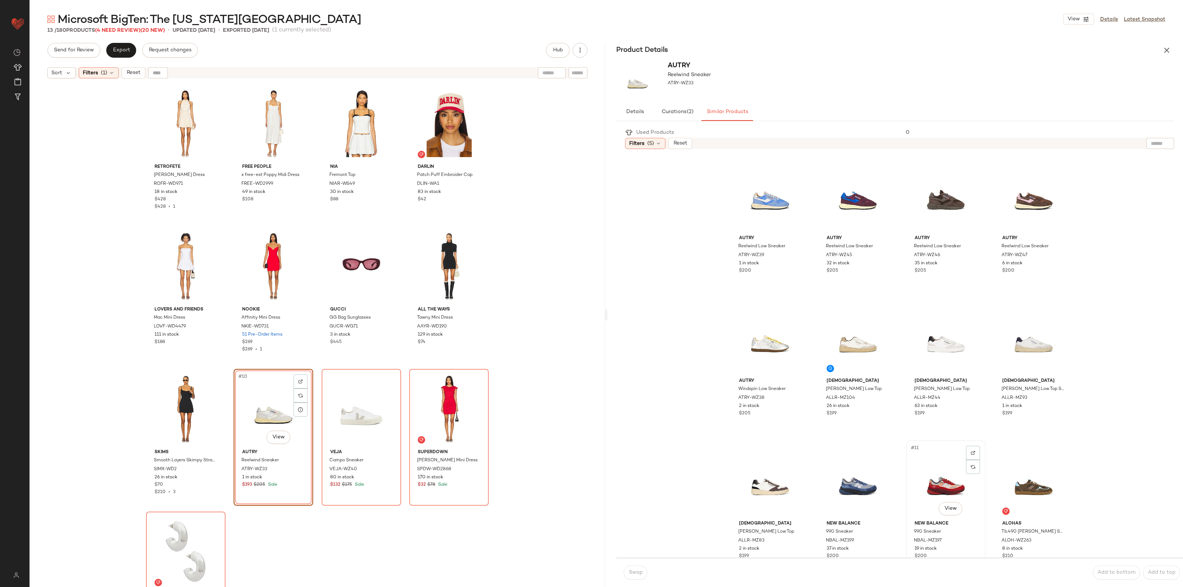
click at [937, 475] on div "#11 View" at bounding box center [946, 480] width 74 height 75
click at [631, 575] on span "Swap" at bounding box center [635, 573] width 14 height 6
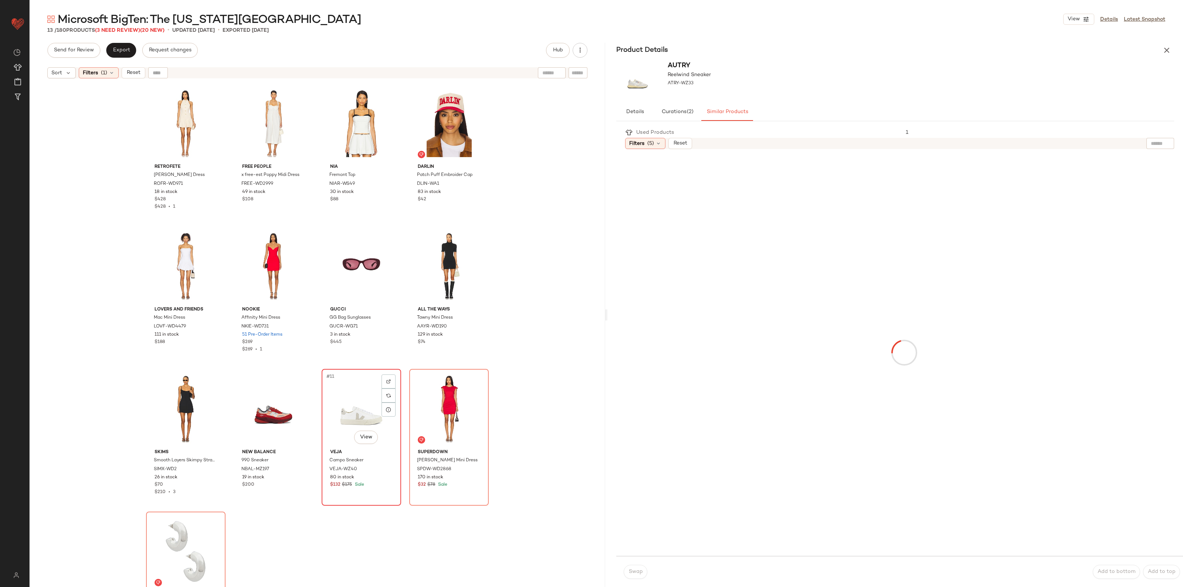
click at [373, 411] on div "#11 View" at bounding box center [361, 409] width 74 height 75
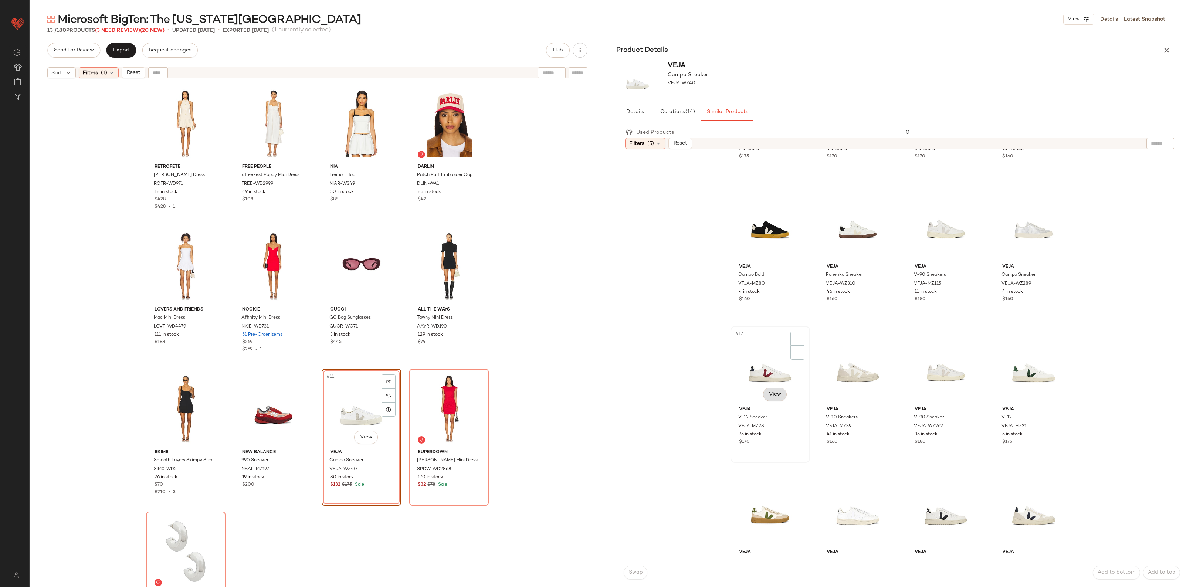
scroll to position [416, 0]
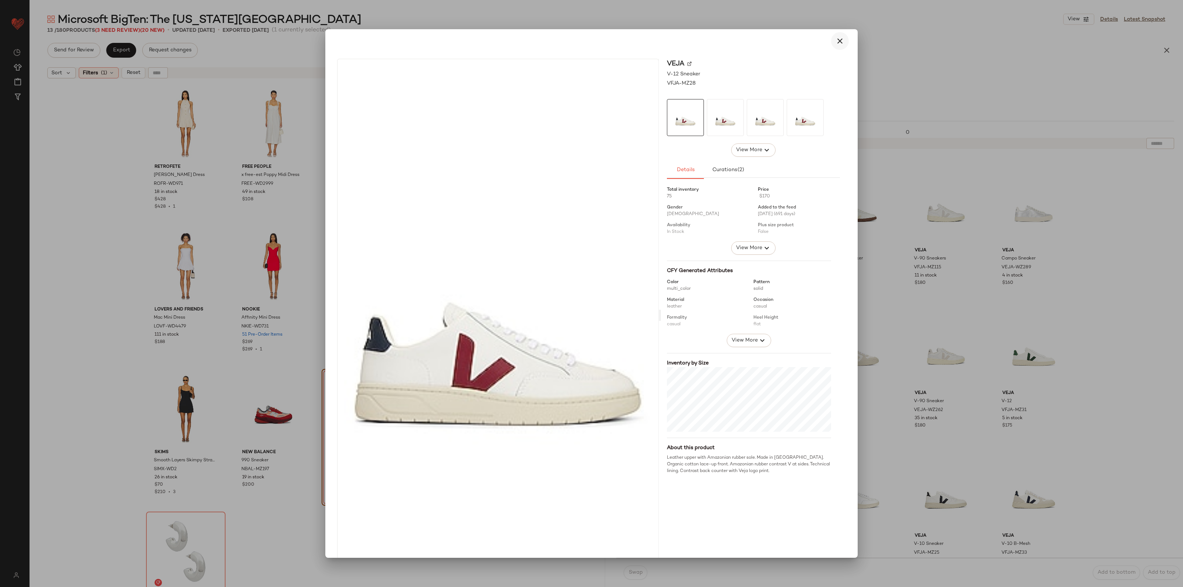
click at [833, 47] on button "button" at bounding box center [840, 41] width 18 height 18
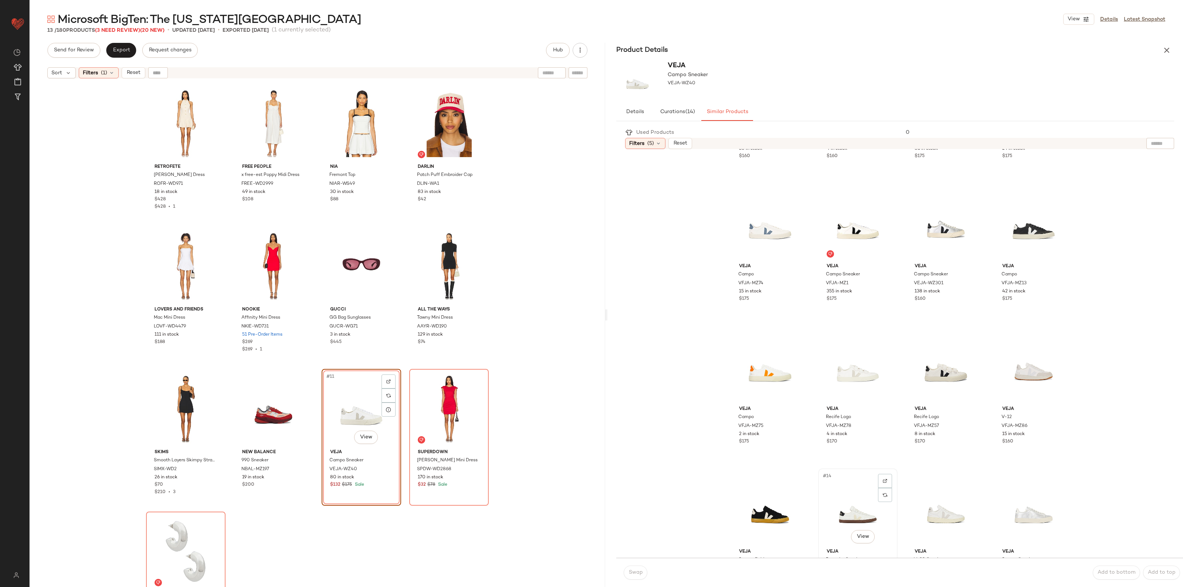
scroll to position [0, 0]
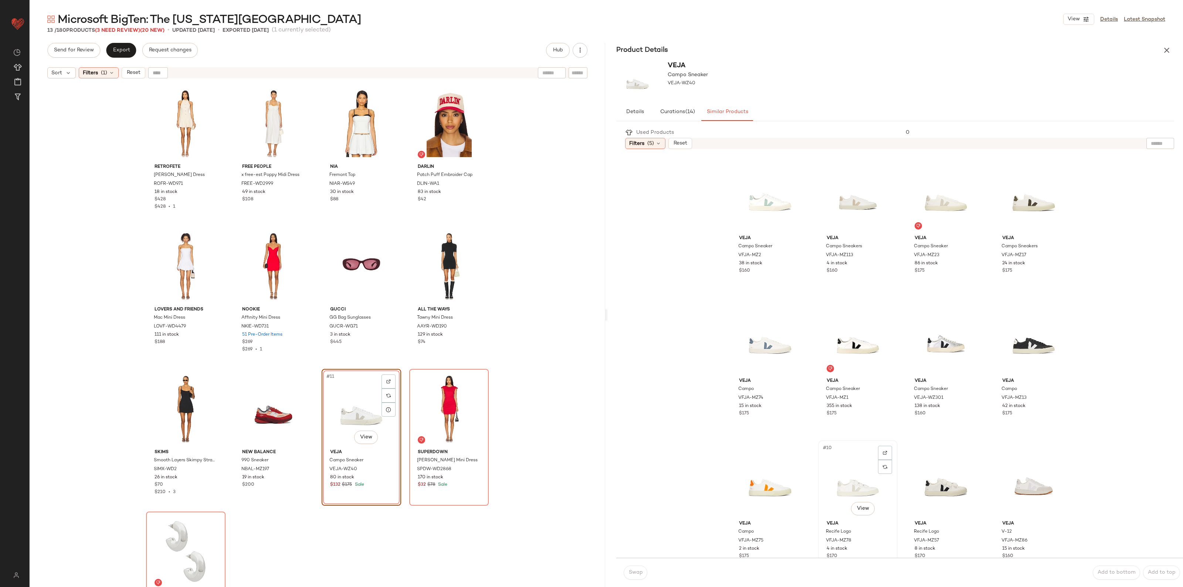
click at [849, 487] on div "#10 View" at bounding box center [858, 480] width 74 height 75
click at [631, 573] on span "Swap" at bounding box center [635, 573] width 14 height 6
click at [426, 391] on div "#12 View" at bounding box center [449, 409] width 74 height 75
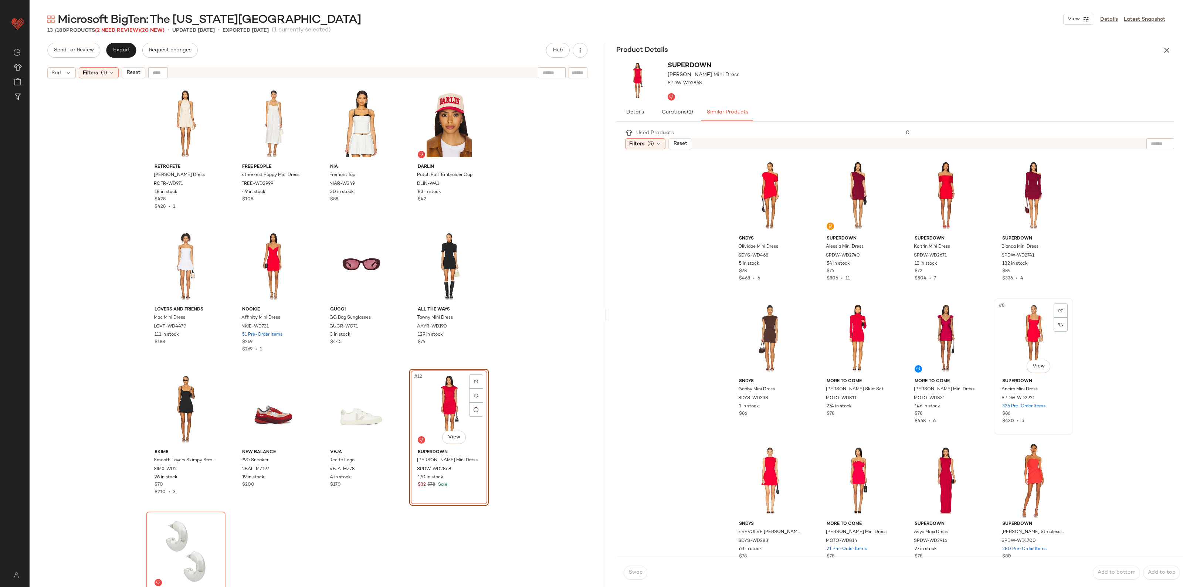
click at [1010, 322] on div "#8 View" at bounding box center [1034, 338] width 74 height 75
click at [626, 573] on button "Swap" at bounding box center [636, 573] width 24 height 14
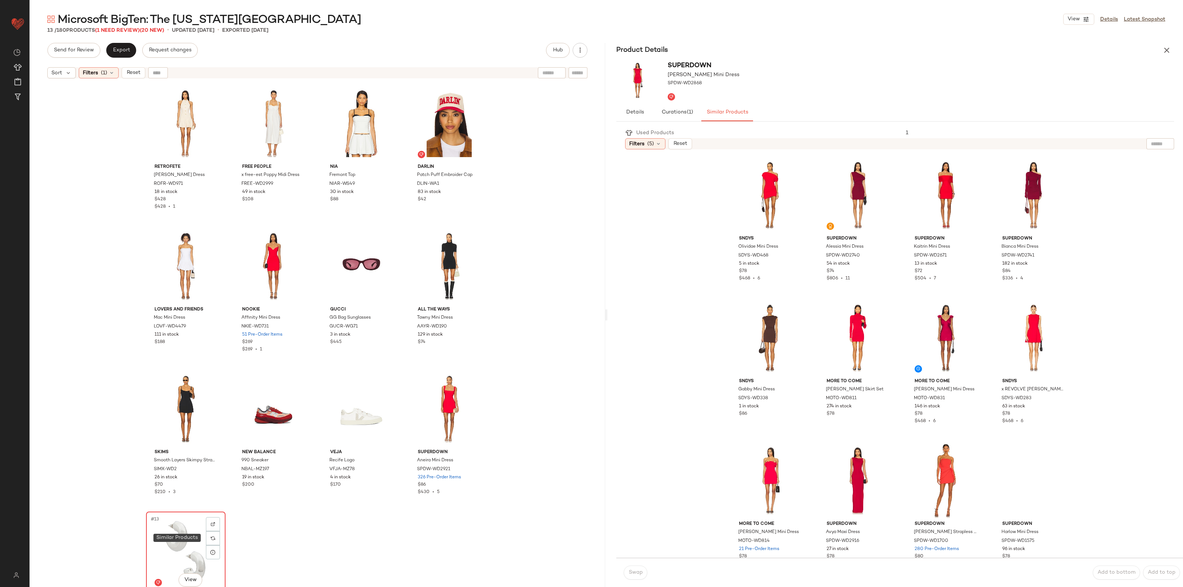
click at [183, 537] on div "#13 View" at bounding box center [186, 551] width 74 height 75
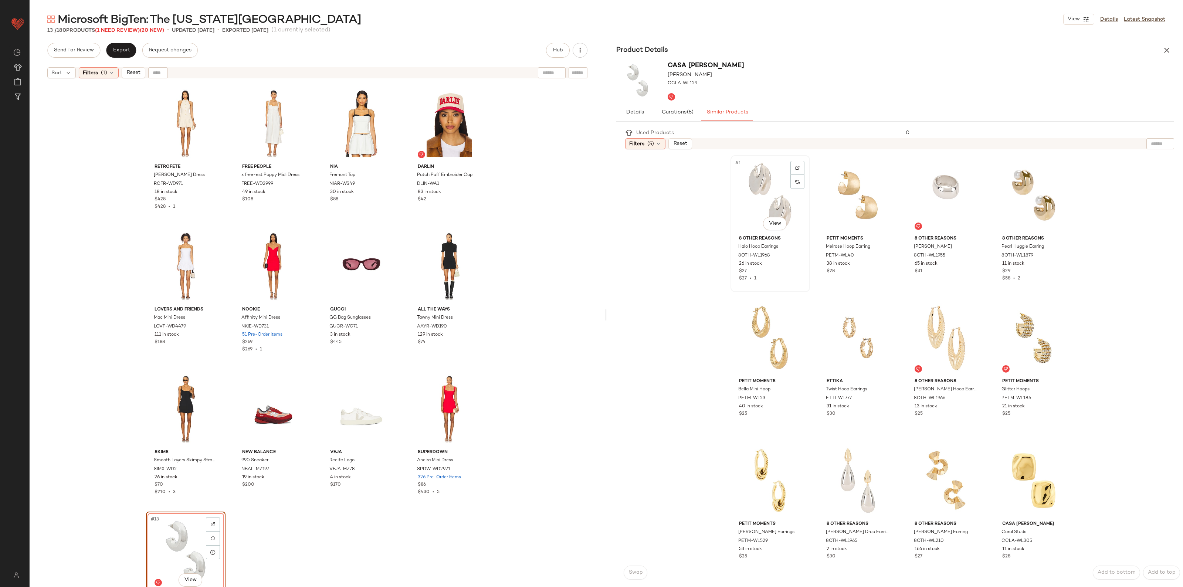
click at [748, 186] on div "#1 View" at bounding box center [770, 195] width 74 height 75
click at [638, 570] on span "Swap" at bounding box center [635, 573] width 14 height 6
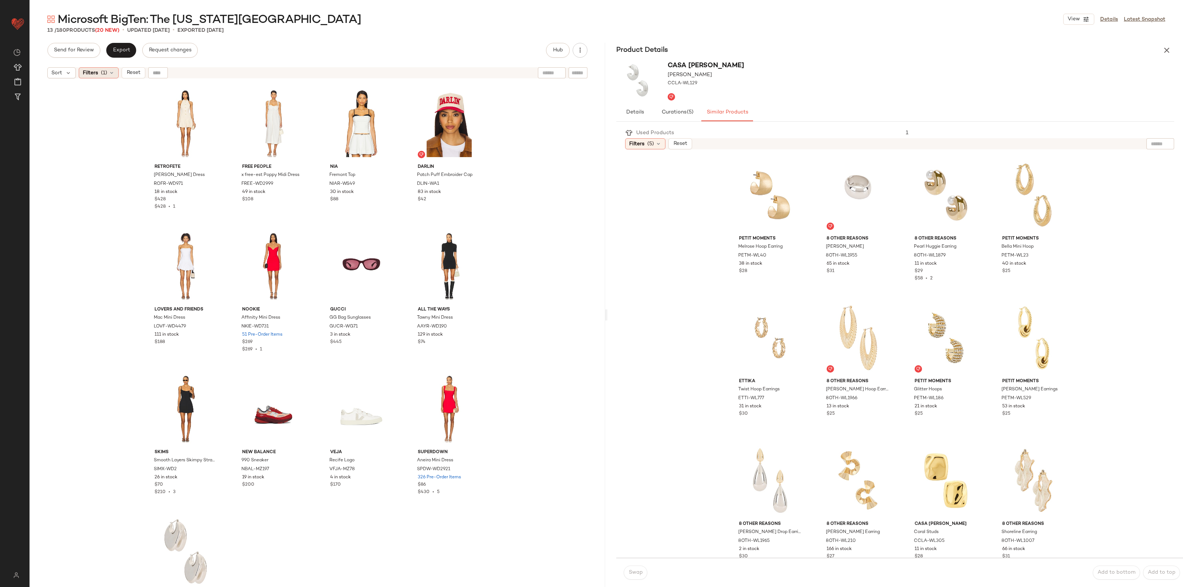
click at [106, 76] on span "(1)" at bounding box center [104, 73] width 6 height 8
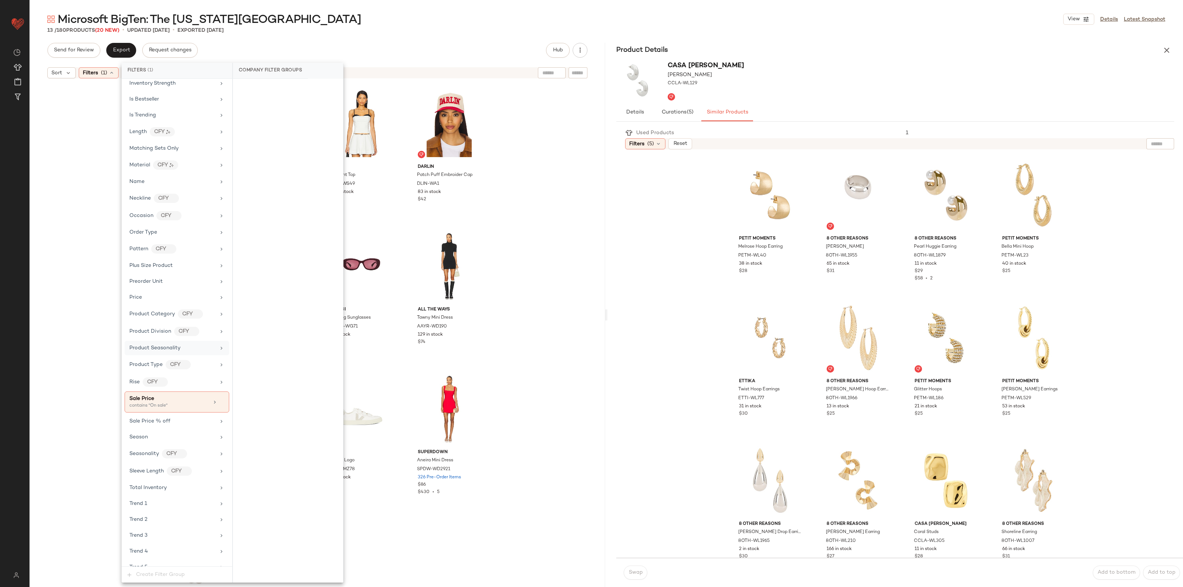
scroll to position [462, 0]
click at [219, 386] on icon at bounding box center [221, 383] width 5 height 5
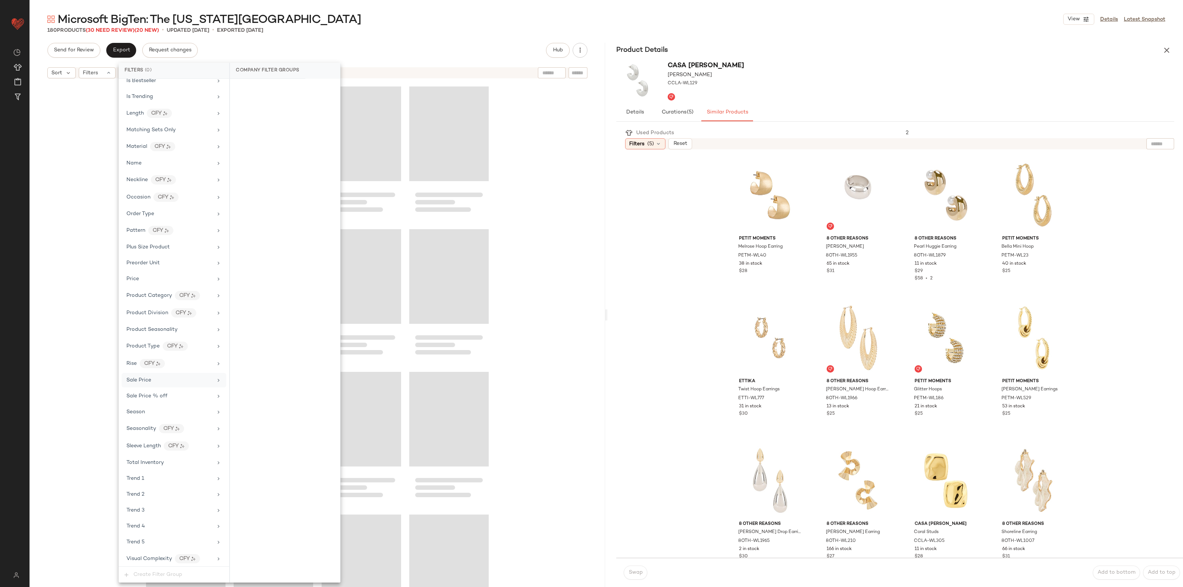
click at [76, 309] on div at bounding box center [318, 344] width 576 height 524
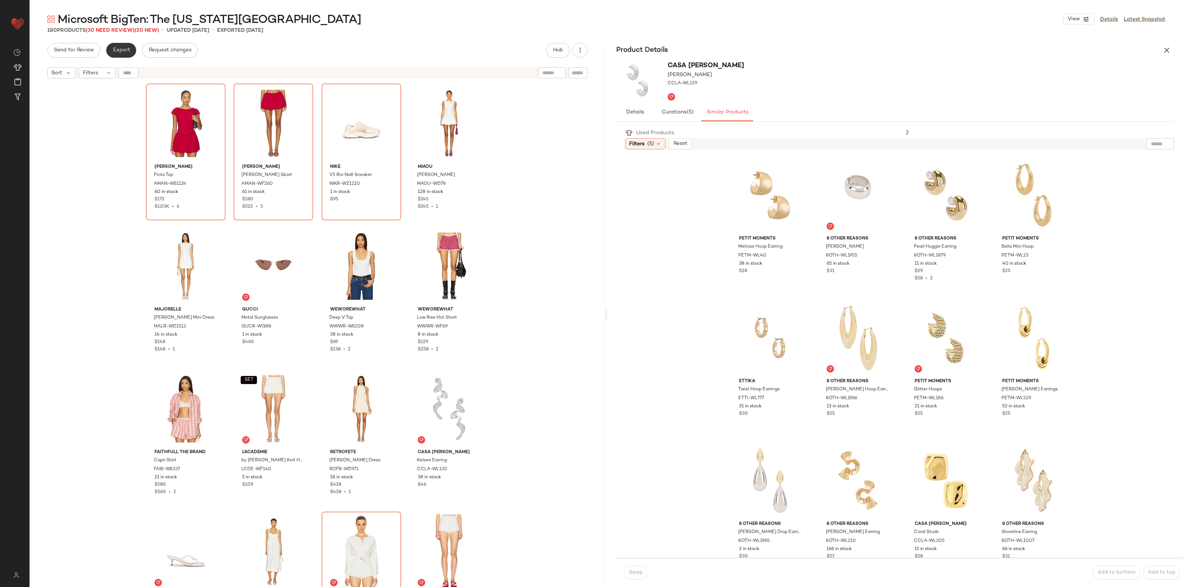
click at [121, 49] on span "Export" at bounding box center [120, 50] width 17 height 6
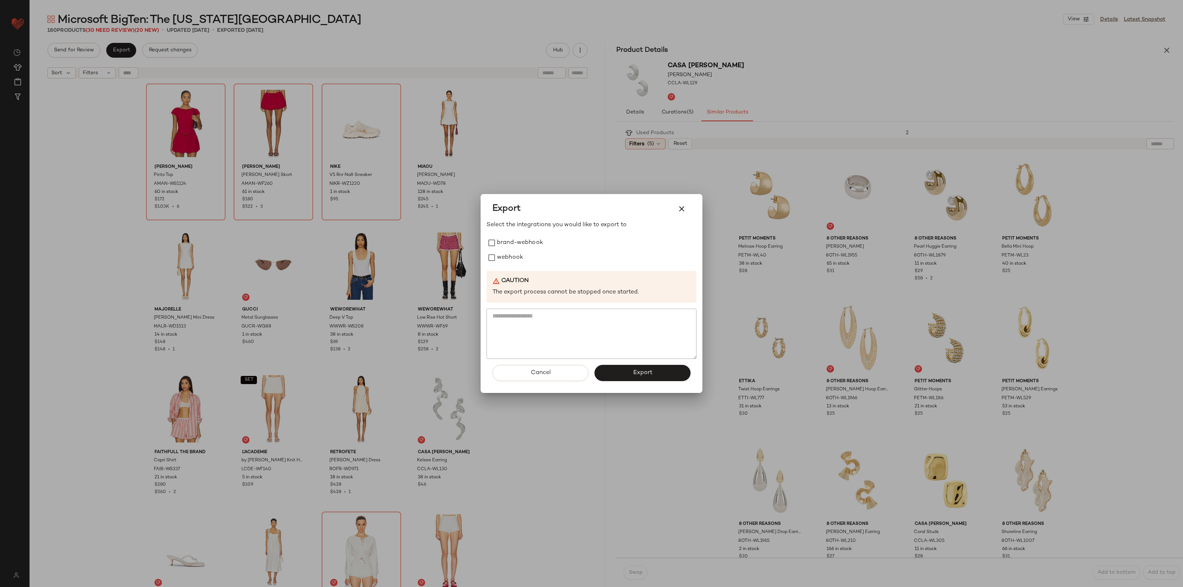
click at [524, 137] on div at bounding box center [591, 293] width 1183 height 587
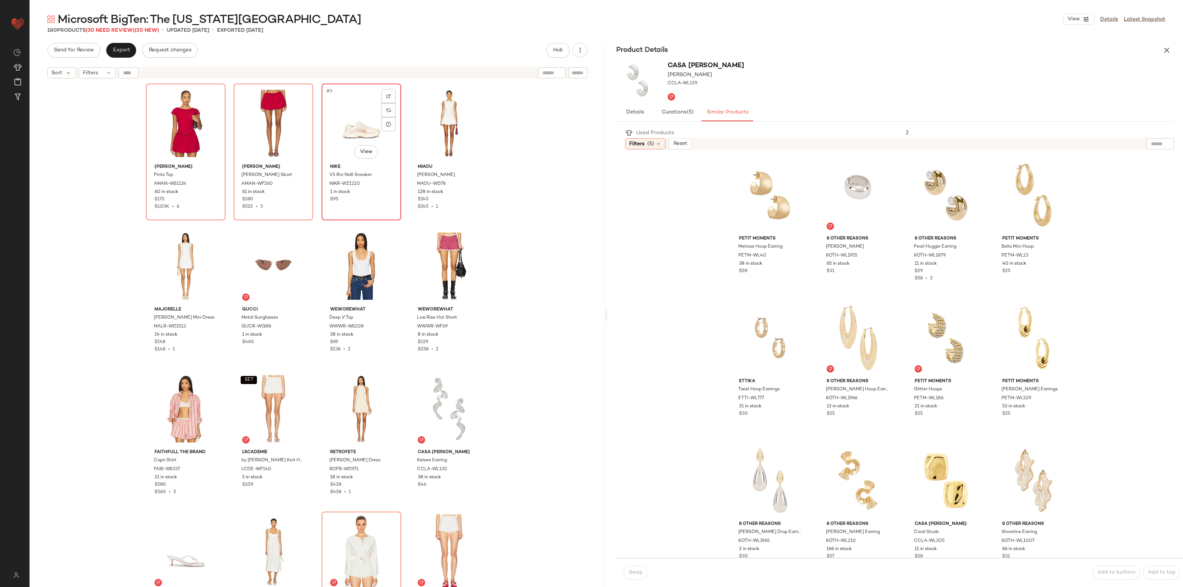
click at [369, 138] on div "#3 View" at bounding box center [361, 123] width 74 height 75
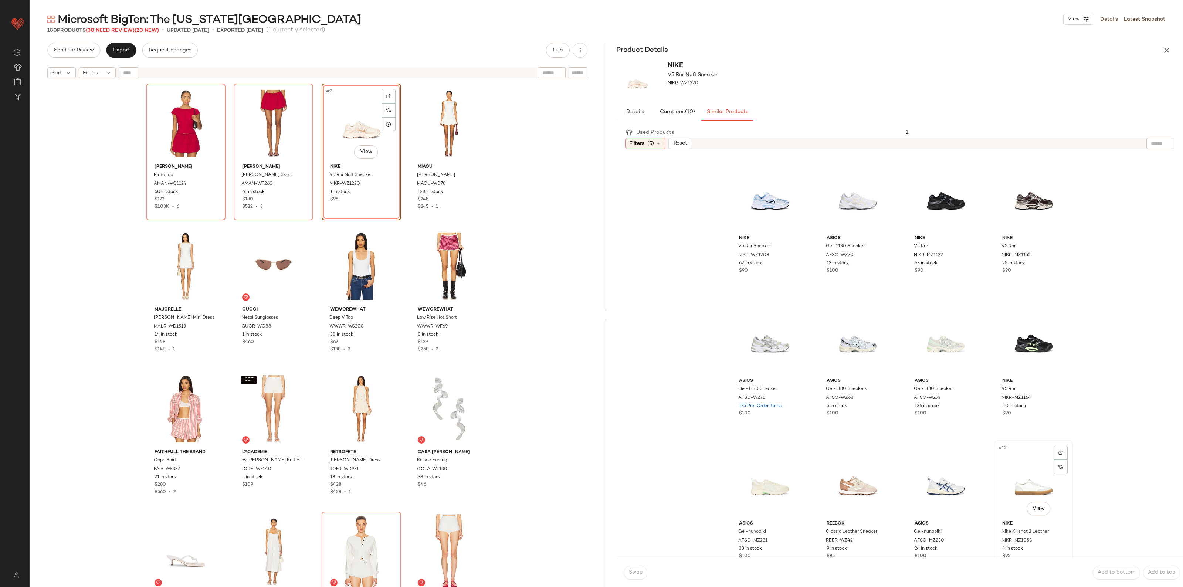
click at [1020, 489] on div "#12 View" at bounding box center [1034, 480] width 74 height 75
click at [644, 579] on button "Swap" at bounding box center [636, 573] width 24 height 14
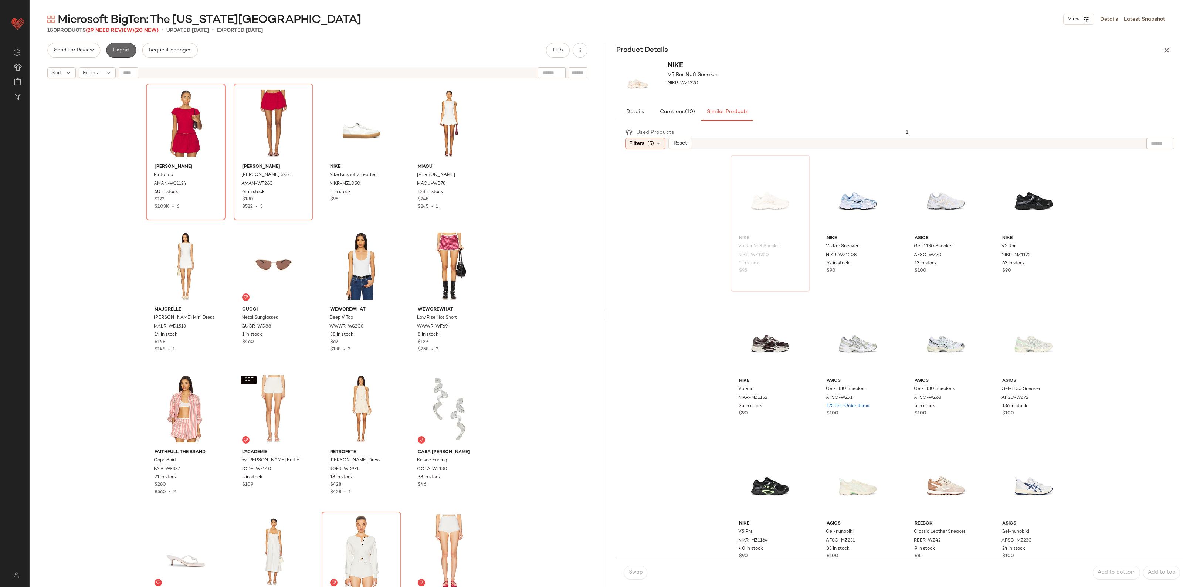
click at [126, 56] on button "Export" at bounding box center [121, 50] width 30 height 15
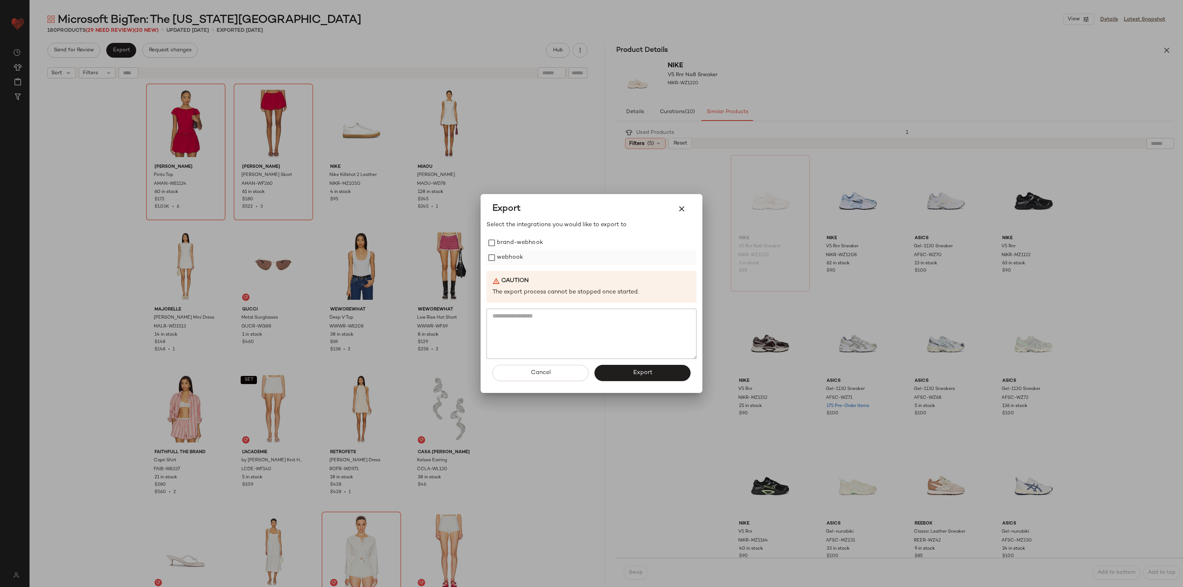
click at [509, 261] on label "webhook" at bounding box center [510, 257] width 26 height 15
click at [607, 368] on button "Export" at bounding box center [643, 373] width 96 height 16
